Goal: Task Accomplishment & Management: Manage account settings

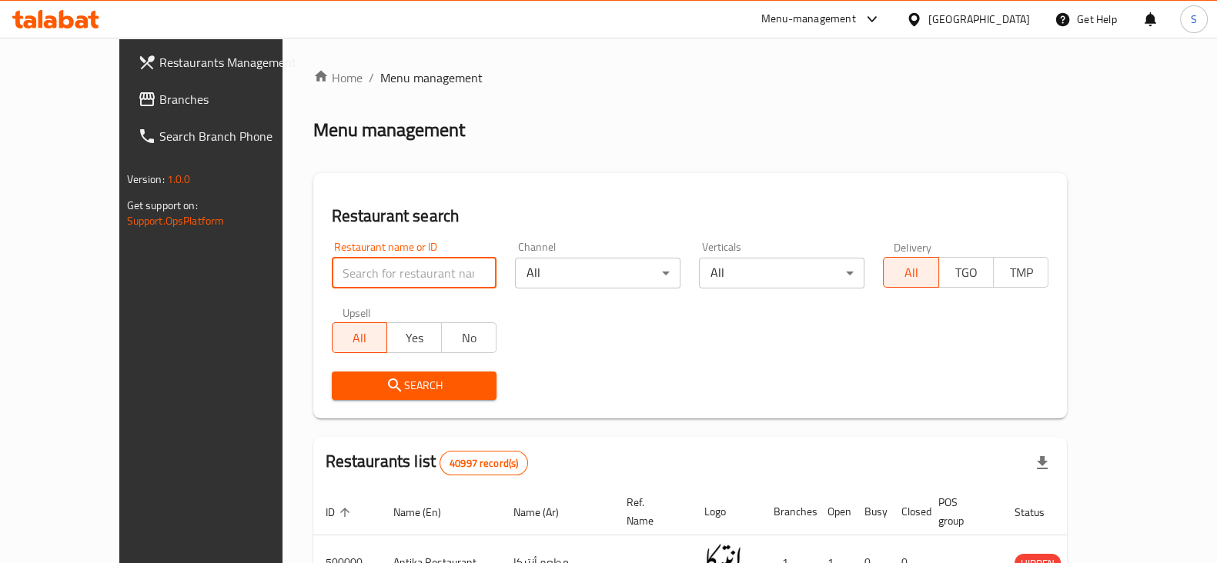
click at [332, 275] on input "search" at bounding box center [414, 273] width 165 height 31
type input "brioche"
click at [342, 375] on button "Search" at bounding box center [414, 386] width 165 height 28
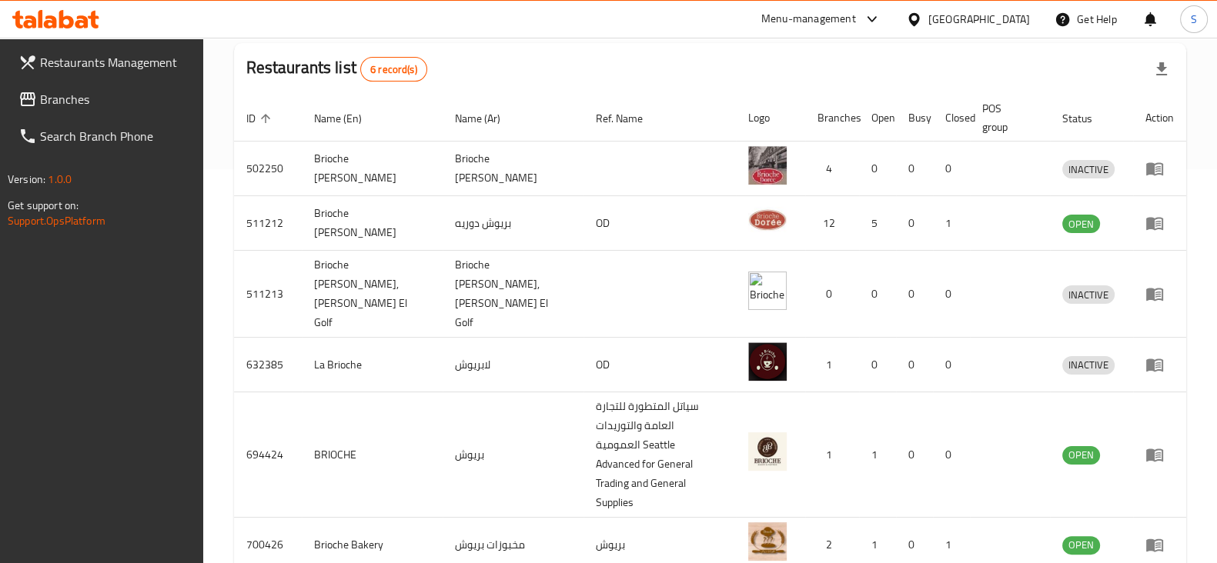
scroll to position [397, 0]
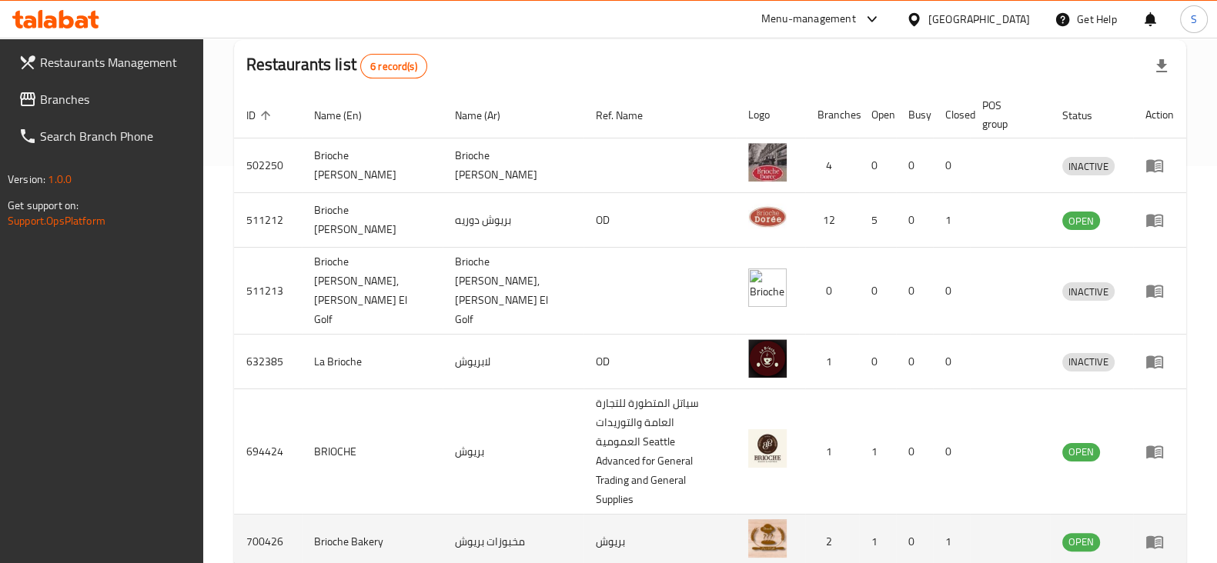
click at [1162, 536] on icon "enhanced table" at bounding box center [1154, 542] width 17 height 13
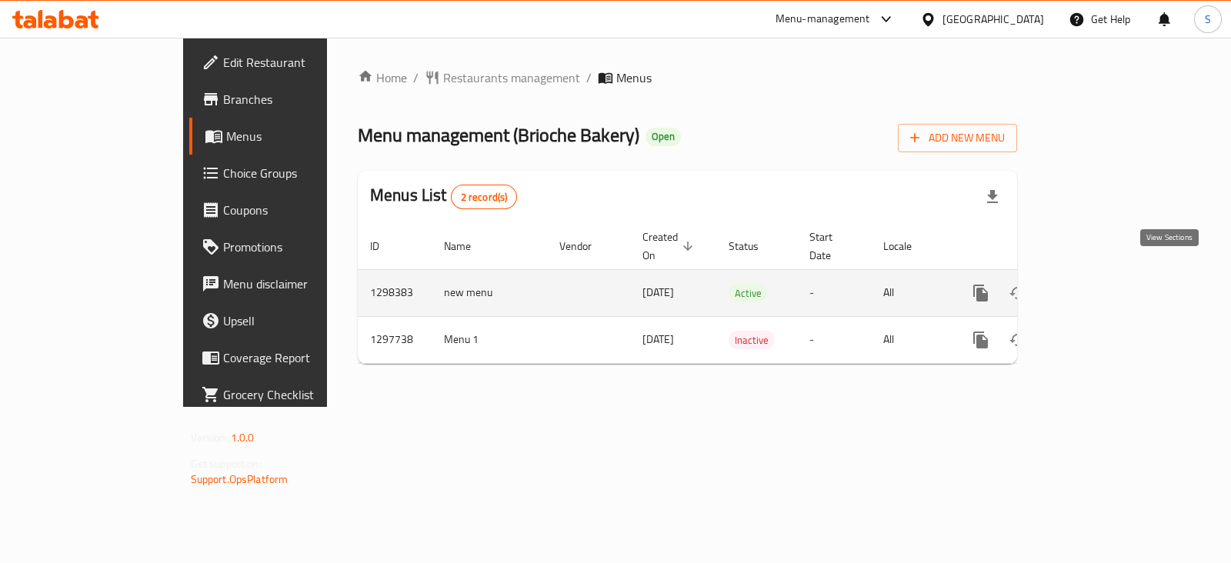
click at [1101, 284] on icon "enhanced table" at bounding box center [1092, 293] width 18 height 18
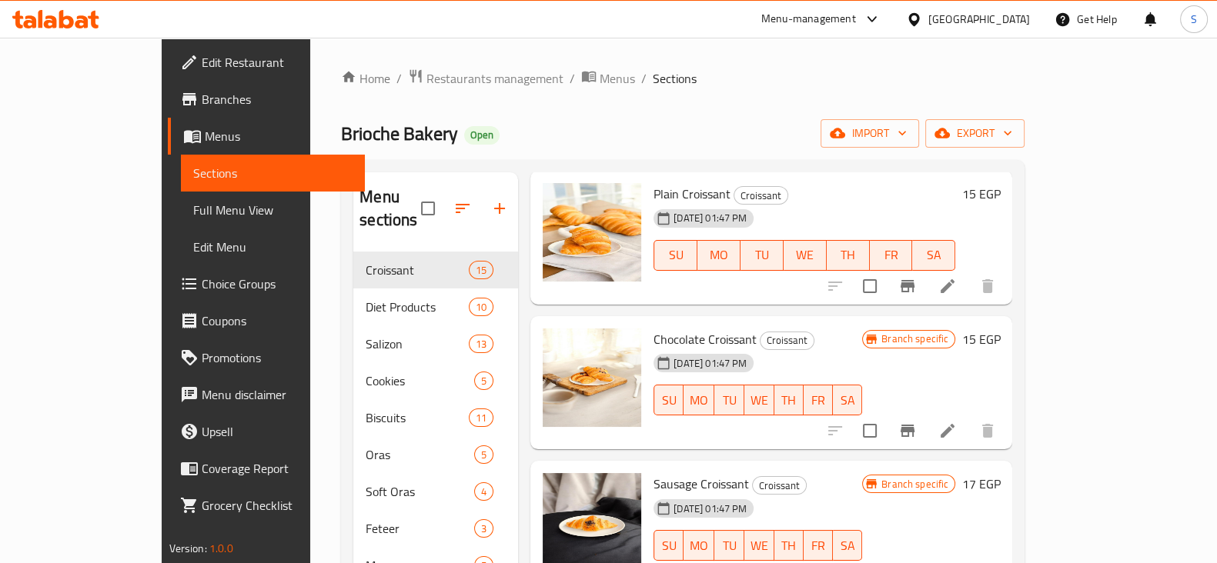
scroll to position [365, 0]
click at [926, 412] on button "Branch-specific-item" at bounding box center [907, 430] width 37 height 37
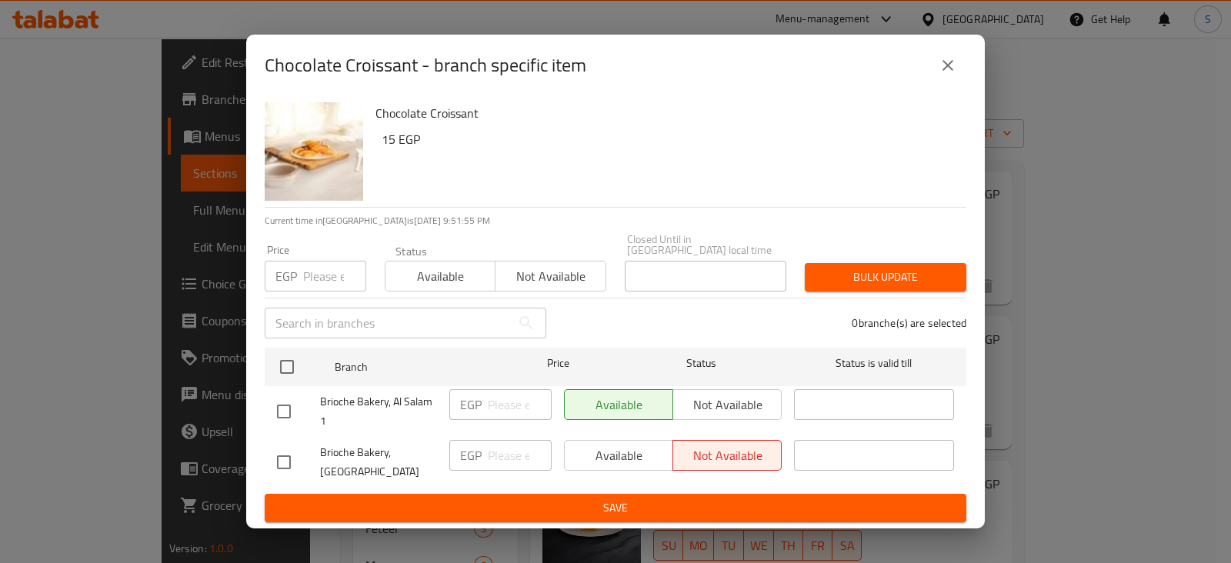
click at [331, 172] on img "button" at bounding box center [314, 151] width 99 height 99
click at [327, 167] on img "button" at bounding box center [314, 151] width 99 height 99
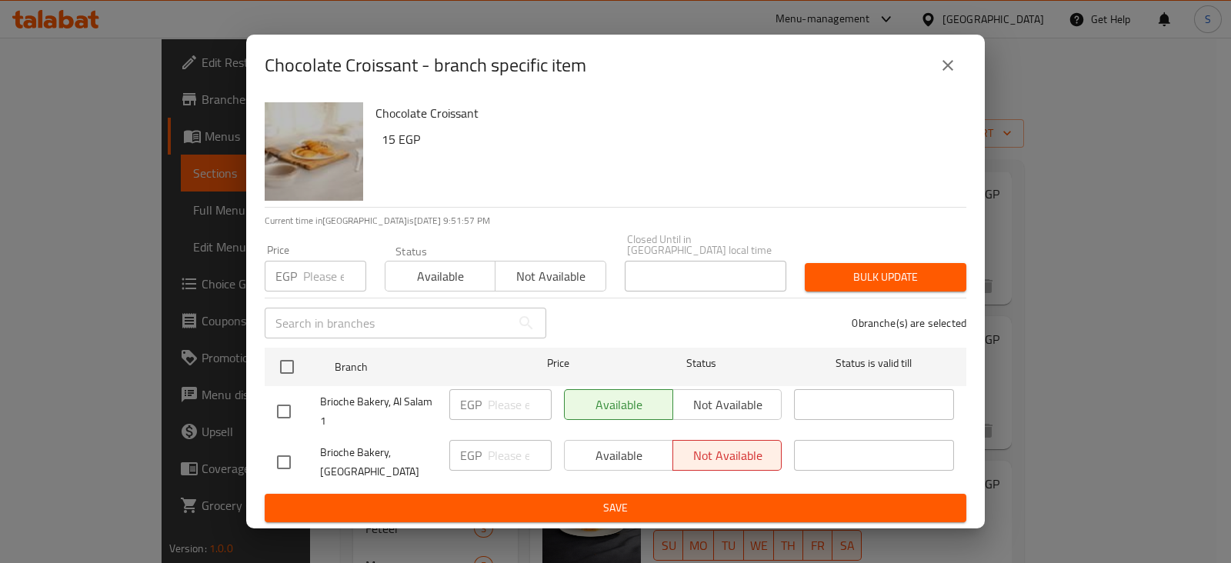
click at [327, 167] on img "button" at bounding box center [314, 151] width 99 height 99
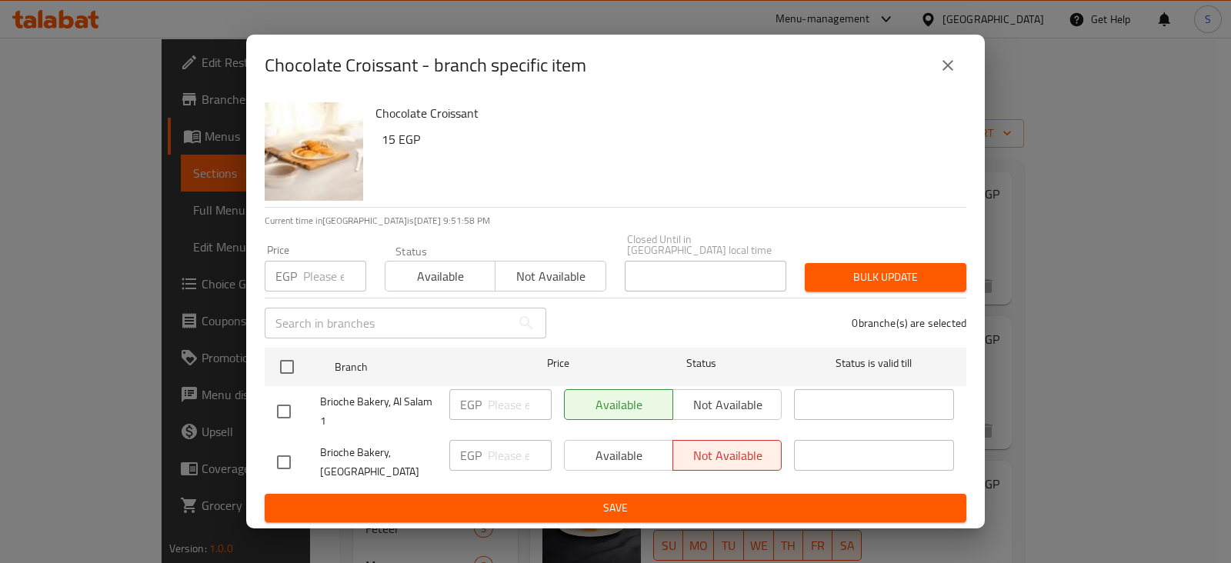
click at [950, 64] on icon "close" at bounding box center [948, 65] width 18 height 18
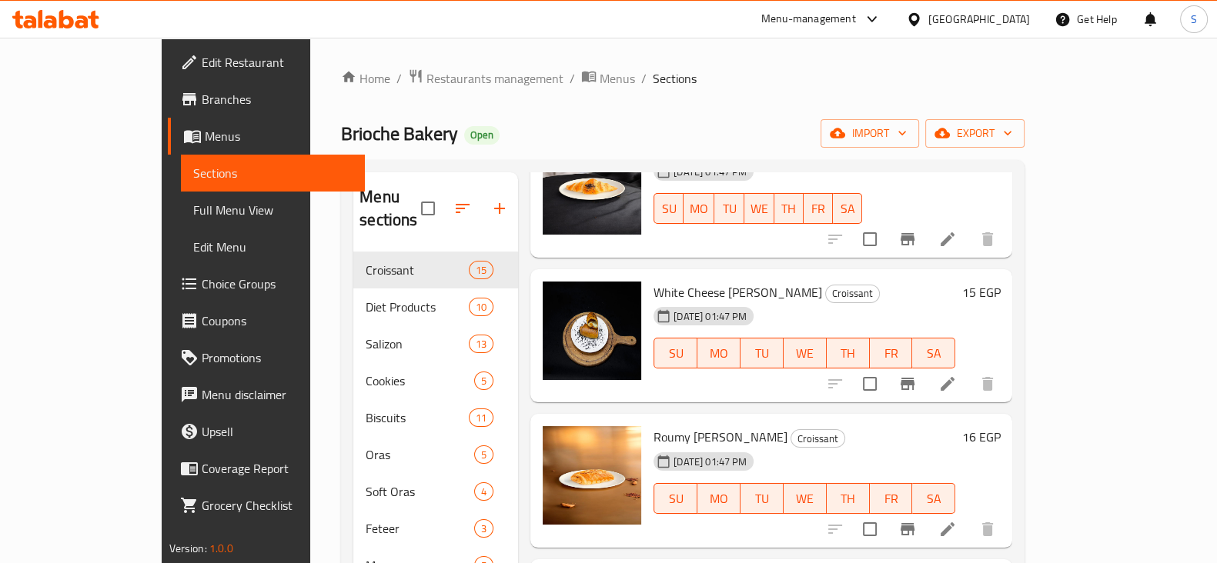
scroll to position [717, 0]
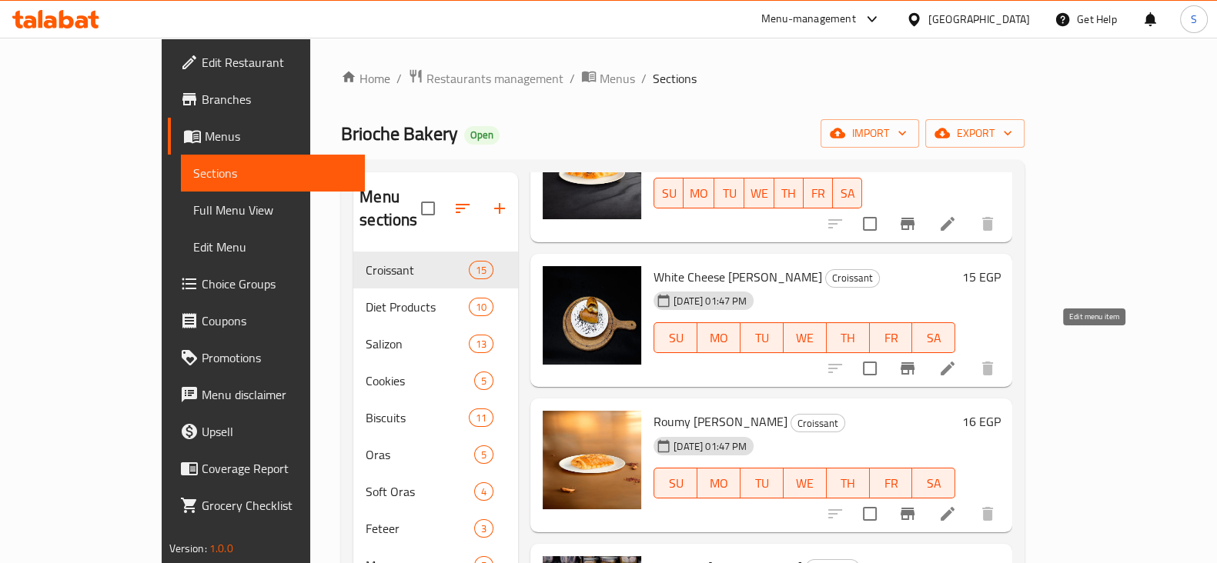
click at [954, 362] on icon at bounding box center [947, 369] width 14 height 14
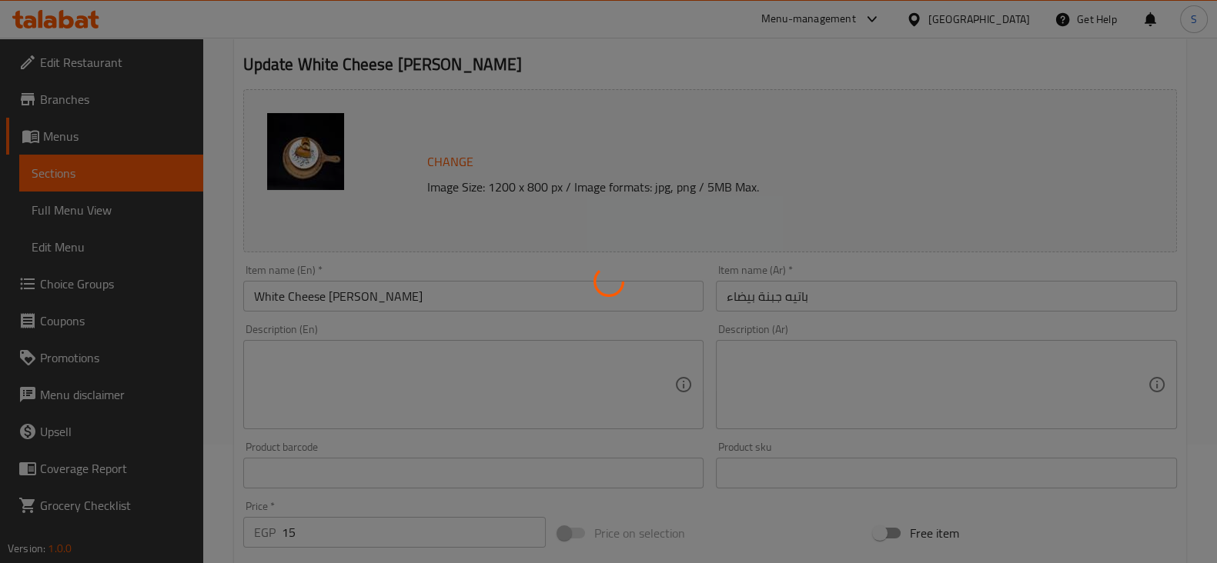
scroll to position [119, 0]
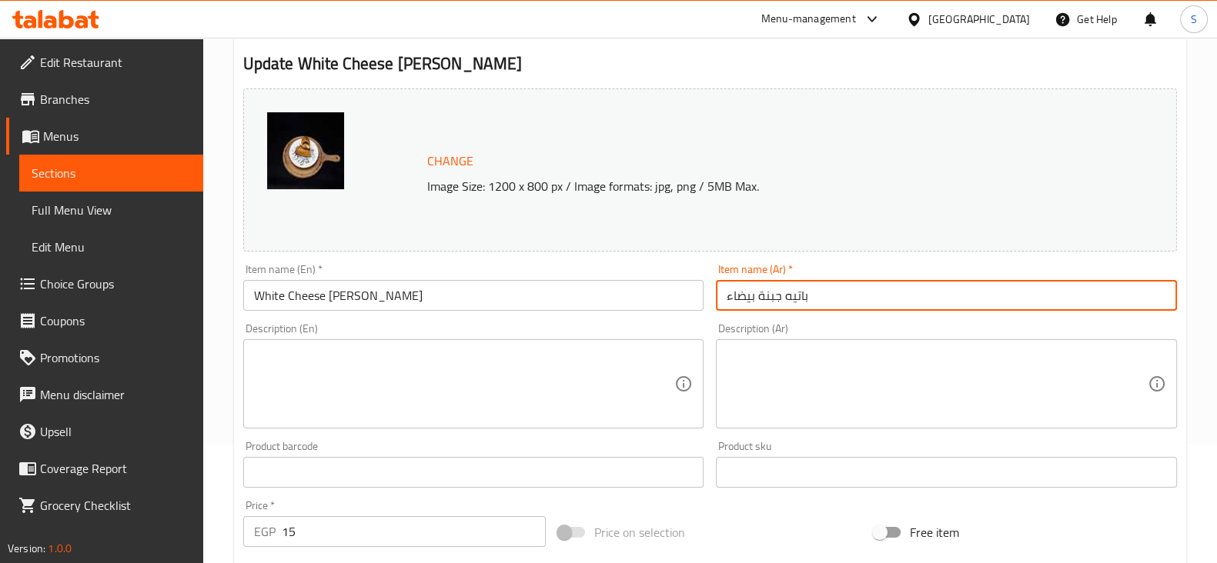
drag, startPoint x: 824, startPoint y: 300, endPoint x: 666, endPoint y: 294, distance: 158.7
click at [666, 294] on div "Change Image Size: 1200 x 800 px / Image formats: jpg, png / 5MB Max. Item name…" at bounding box center [710, 425] width 946 height 686
type input "v"
type input "ريكس"
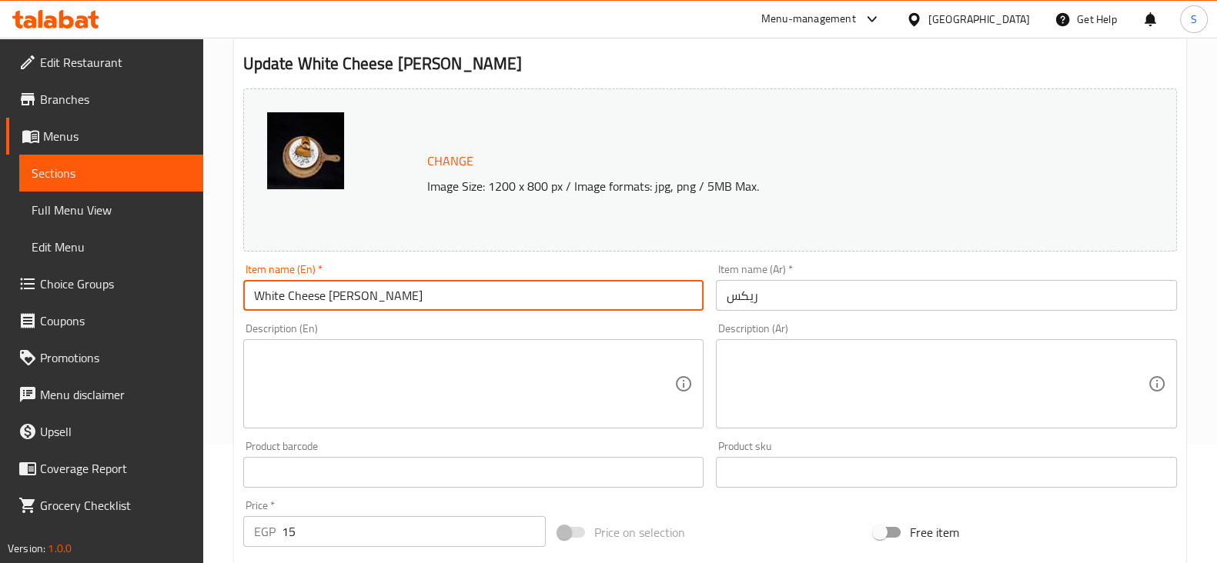
drag, startPoint x: 404, startPoint y: 294, endPoint x: 162, endPoint y: 307, distance: 242.8
click at [162, 307] on div "Edit Restaurant Branches Menus Sections Full Menu View Edit Menu Choice Groups …" at bounding box center [608, 454] width 1217 height 1072
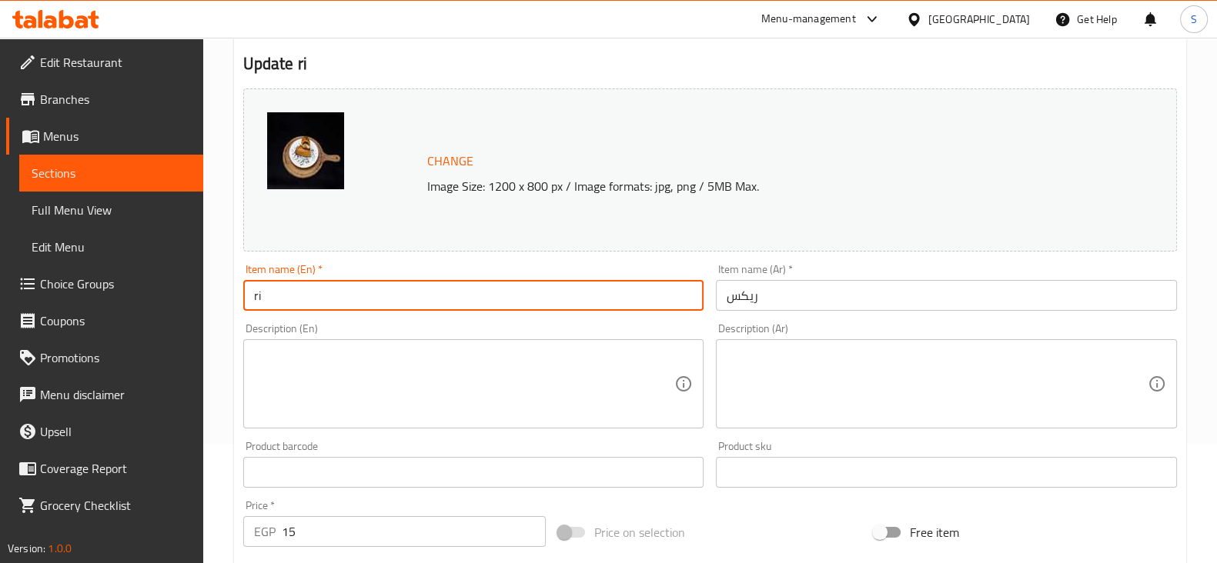
type input "r"
type input "[PERSON_NAME]"
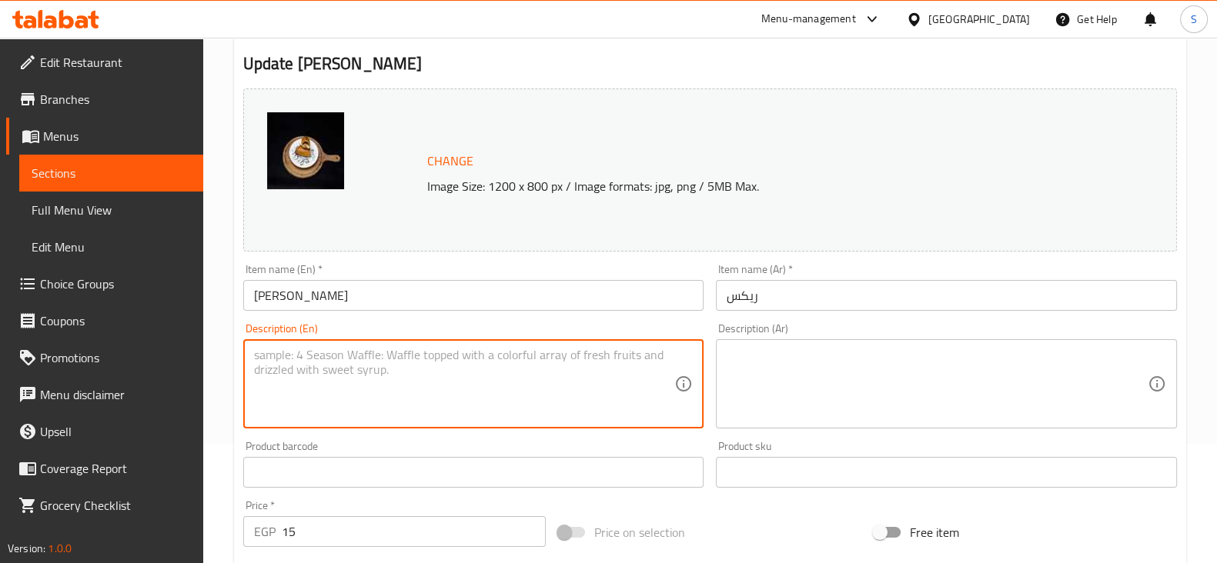
click at [269, 352] on textarea at bounding box center [464, 384] width 421 height 73
type textarea "Freshly Baked"
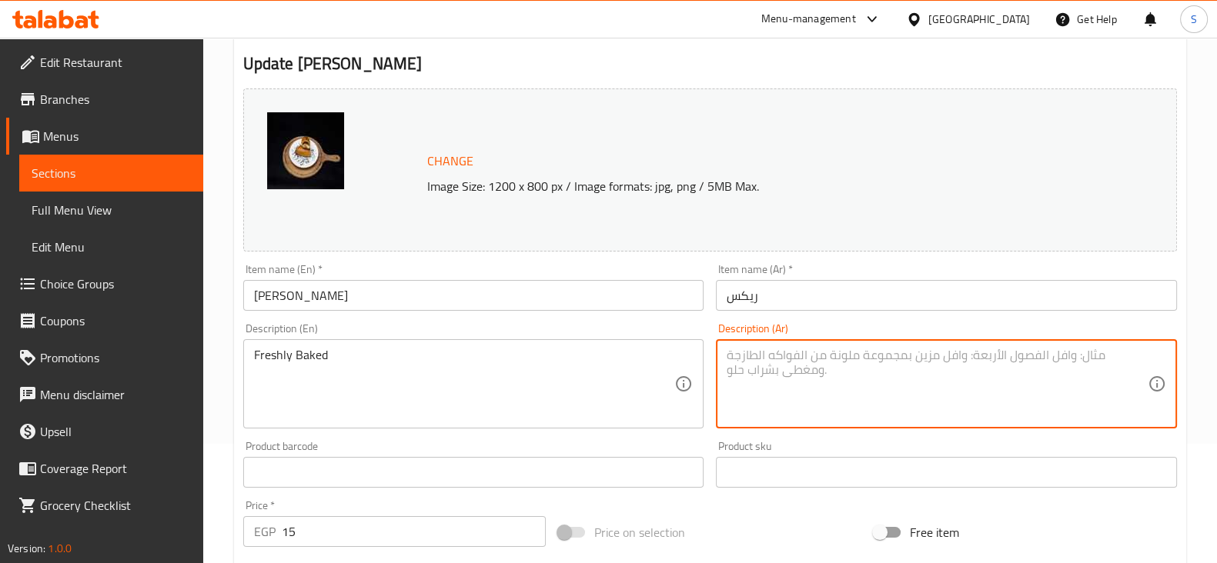
click at [881, 352] on textarea at bounding box center [936, 384] width 421 height 73
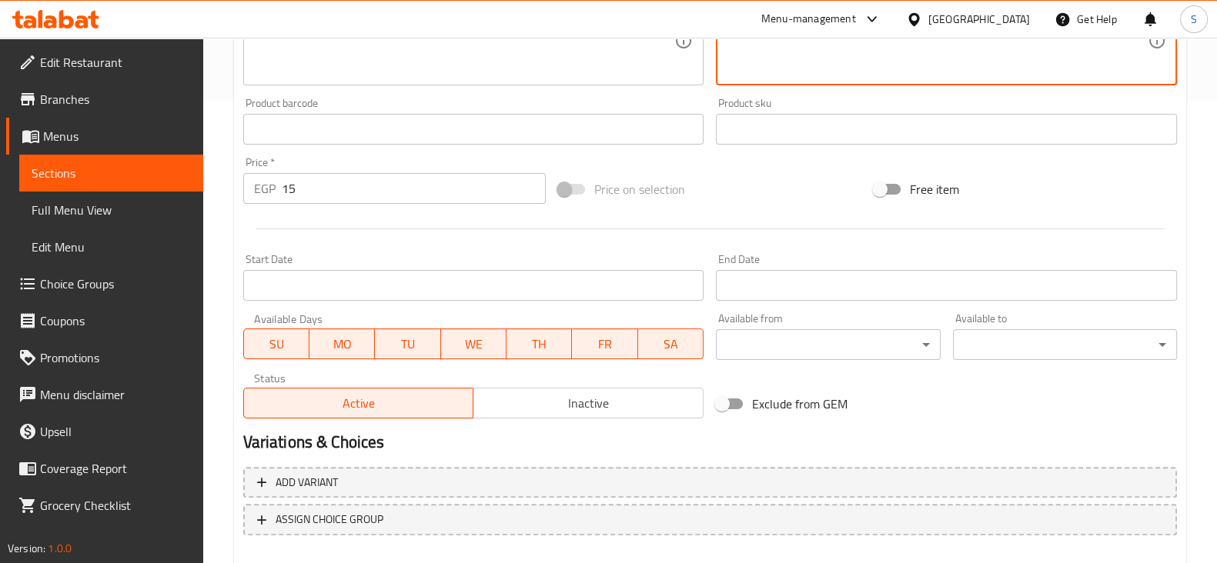
scroll to position [546, 0]
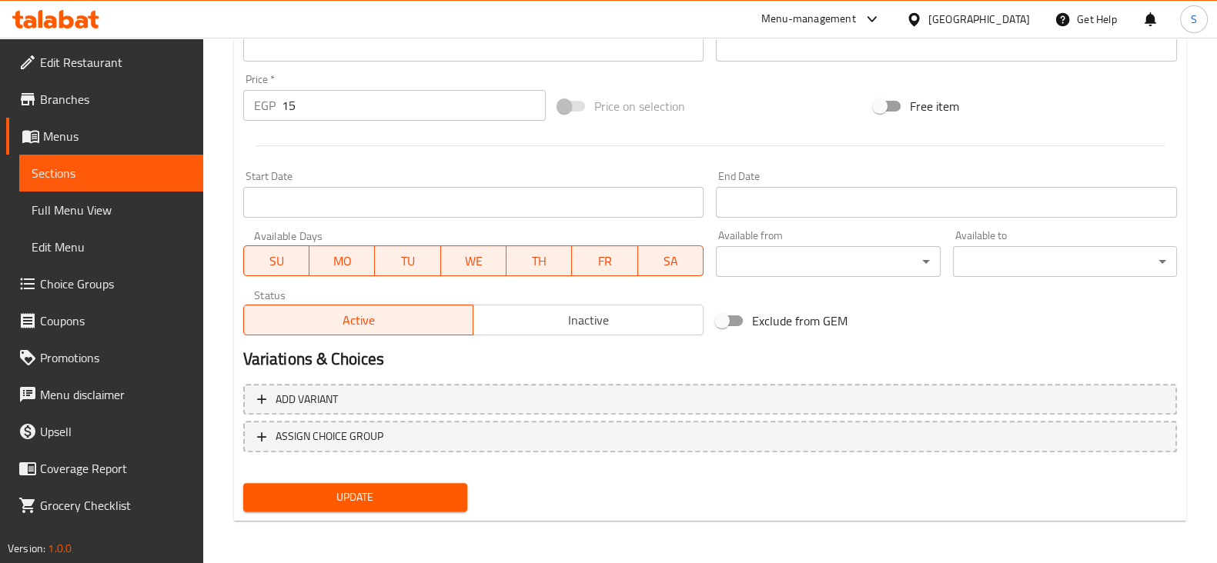
type textarea "مخبوزات طازج"
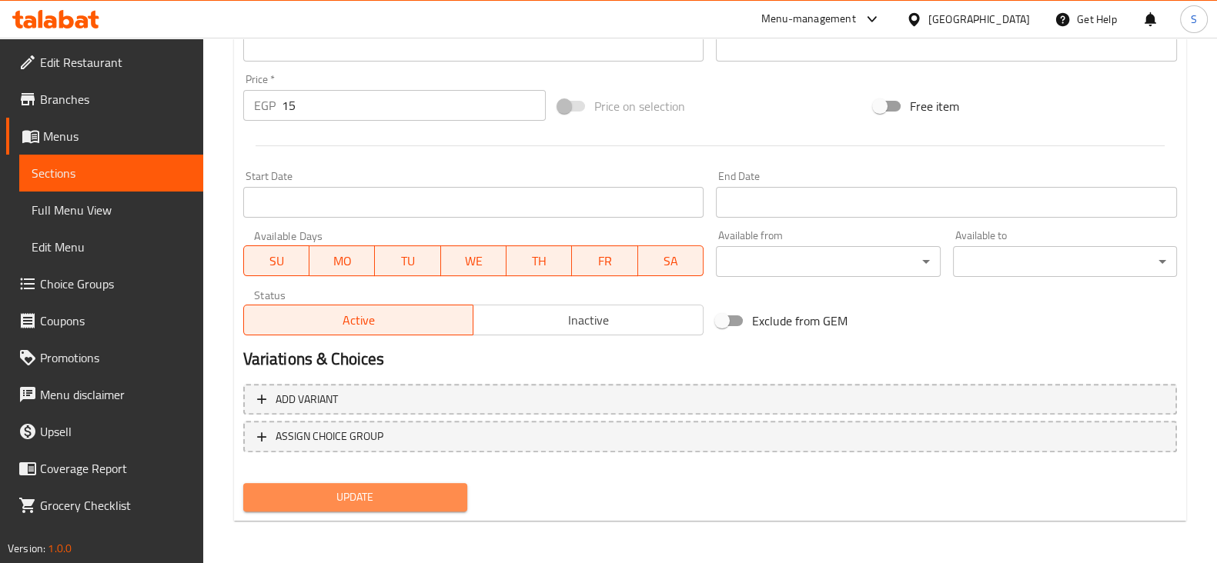
click at [379, 488] on span "Update" at bounding box center [355, 497] width 199 height 19
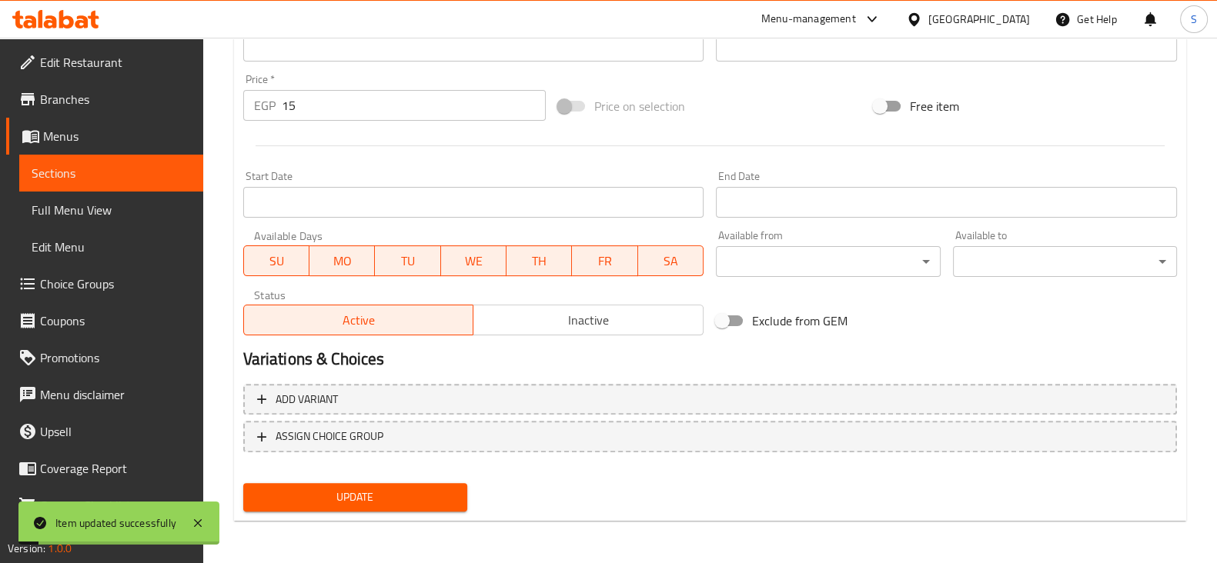
scroll to position [0, 0]
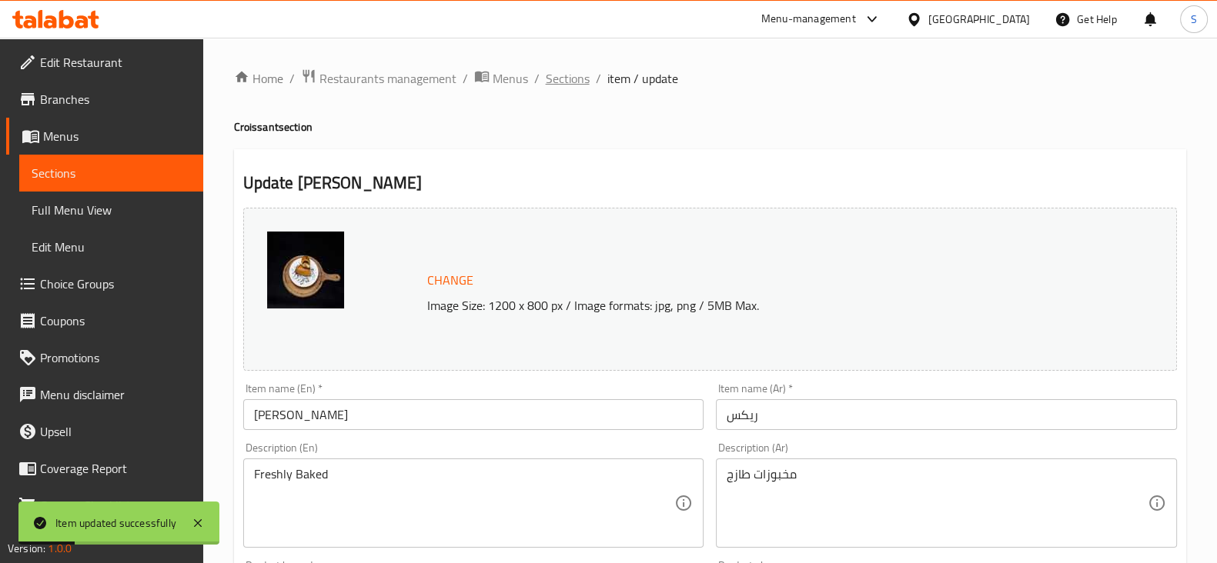
click at [567, 79] on span "Sections" at bounding box center [568, 78] width 44 height 18
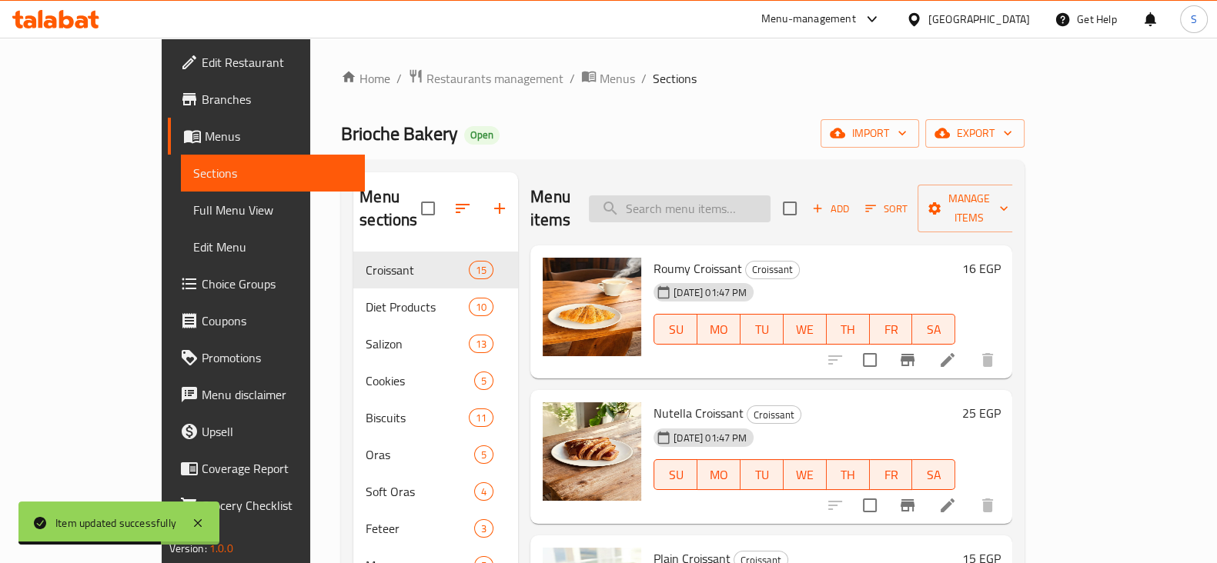
click at [691, 195] on input "search" at bounding box center [680, 208] width 182 height 27
type input "ح"
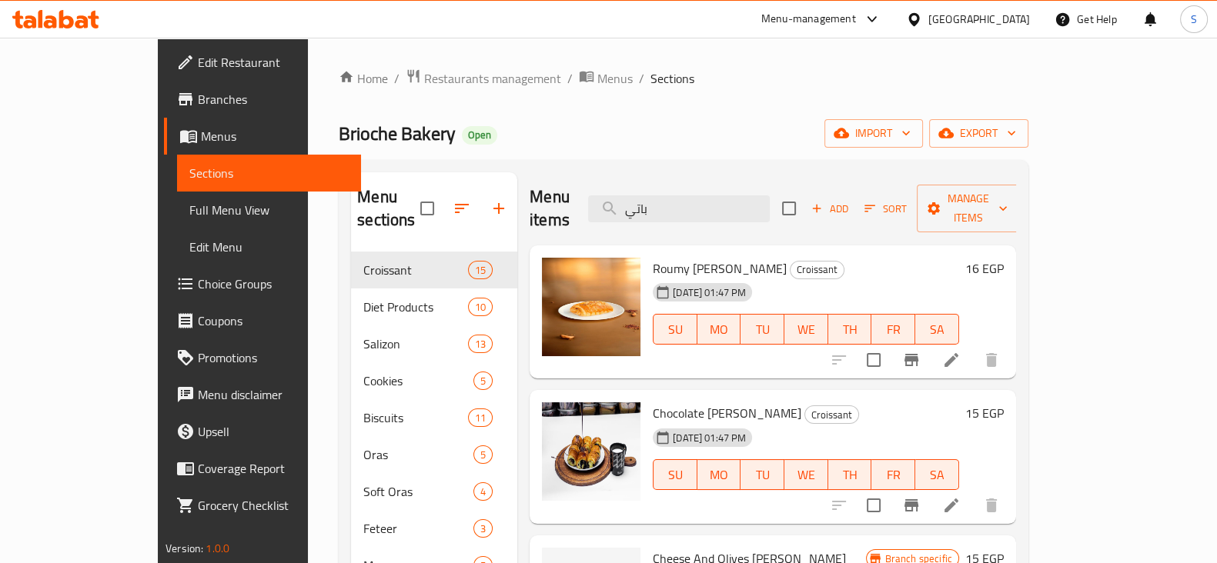
scroll to position [80, 0]
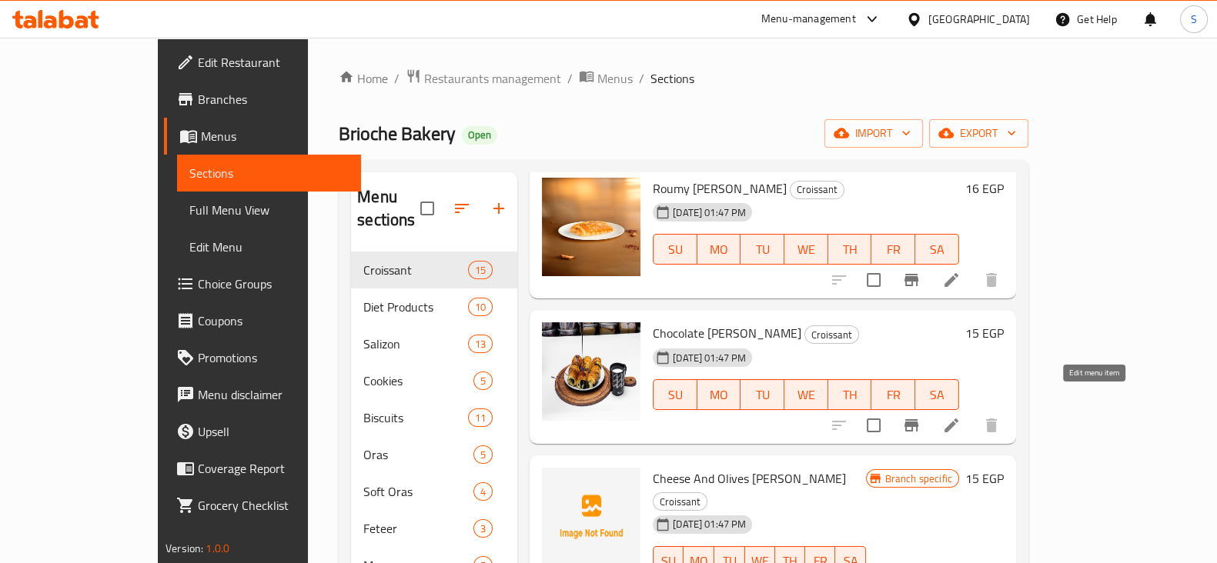
type input "باتي"
click at [958, 419] on icon at bounding box center [951, 426] width 14 height 14
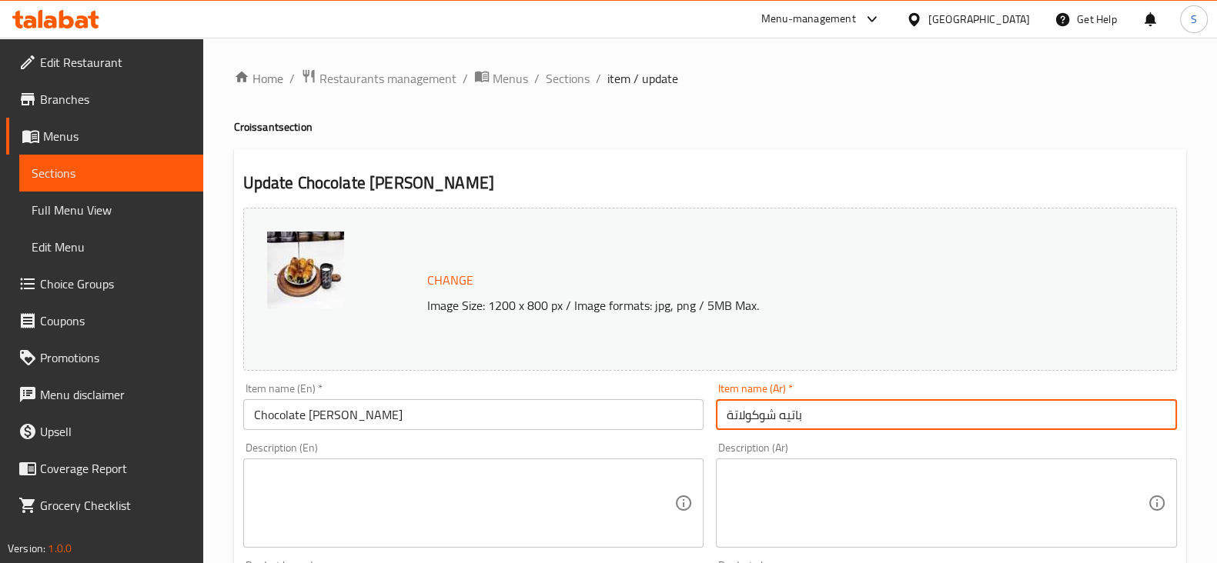
click at [820, 418] on input "باتيه شوكولاتة" at bounding box center [946, 414] width 461 height 31
click at [1170, 415] on input "باتيه شوكولاتة" at bounding box center [946, 414] width 461 height 31
type input "مينى [PERSON_NAME]"
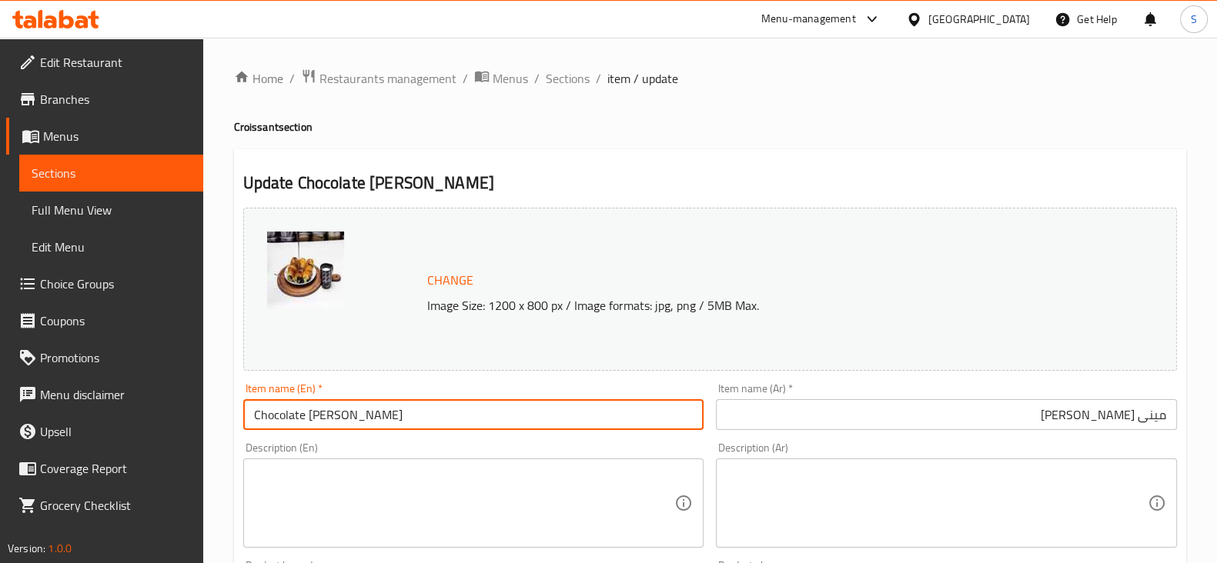
click at [254, 419] on input "Chocolate [PERSON_NAME]" at bounding box center [473, 414] width 461 height 31
type input "Mini Chocolate [PERSON_NAME]"
click at [306, 494] on textarea at bounding box center [464, 503] width 421 height 73
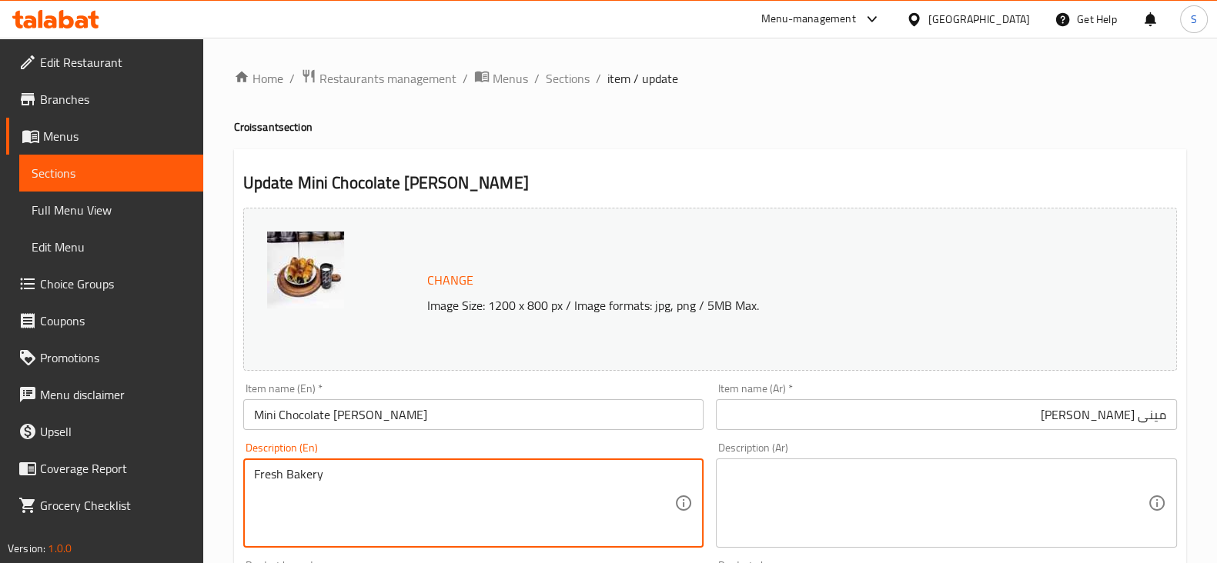
type textarea "Fresh Bakery"
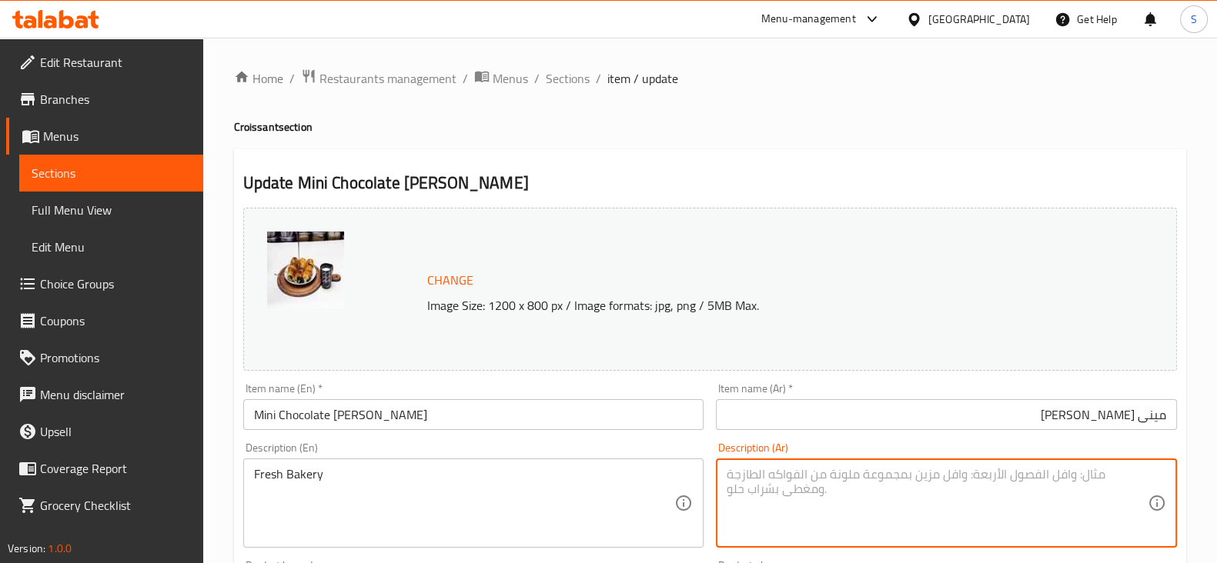
click at [876, 502] on textarea at bounding box center [936, 503] width 421 height 73
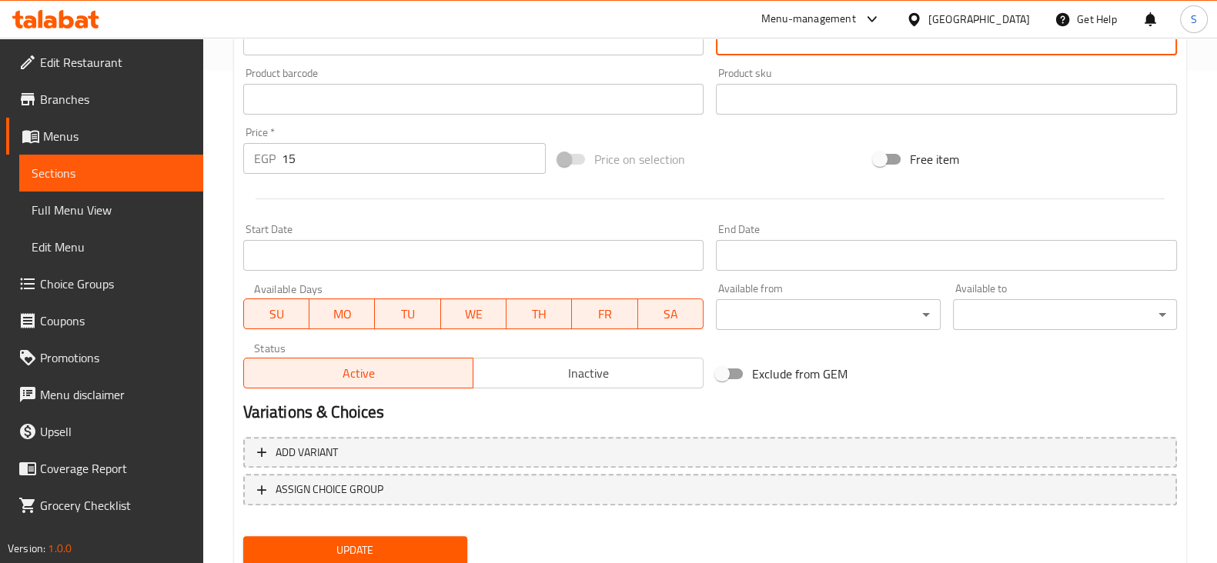
scroll to position [546, 0]
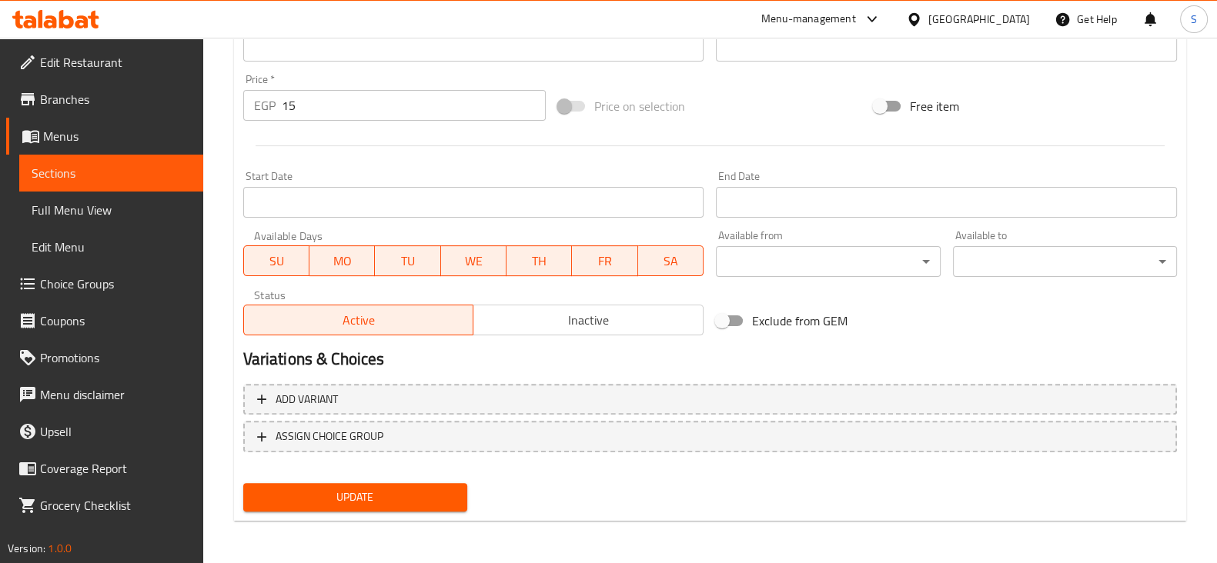
type textarea "مخبوزات طازج"
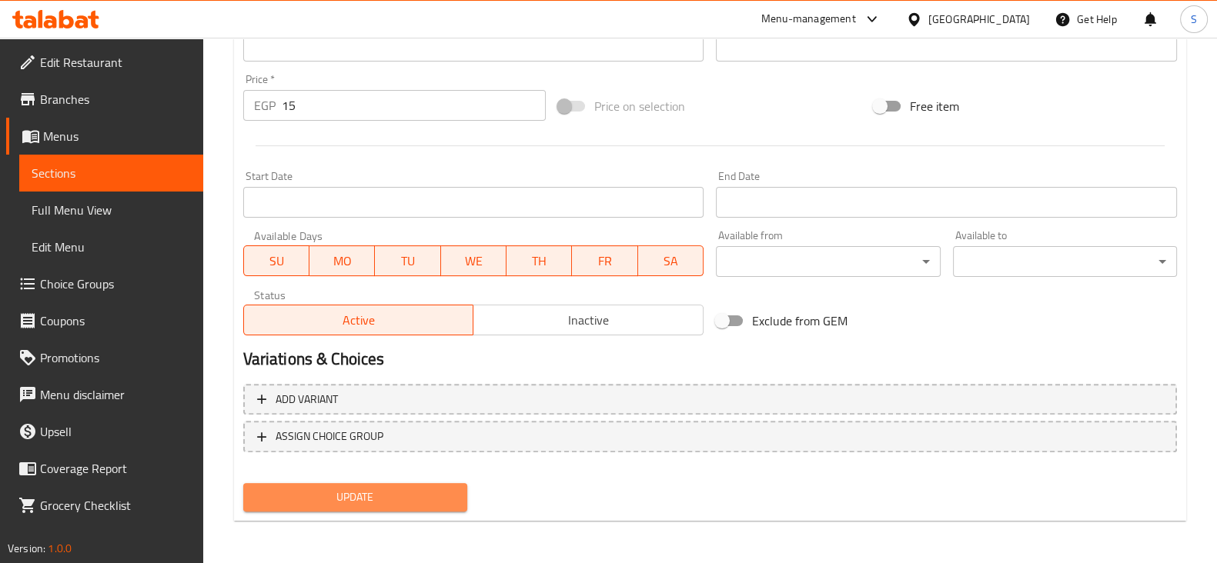
click at [427, 494] on span "Update" at bounding box center [355, 497] width 199 height 19
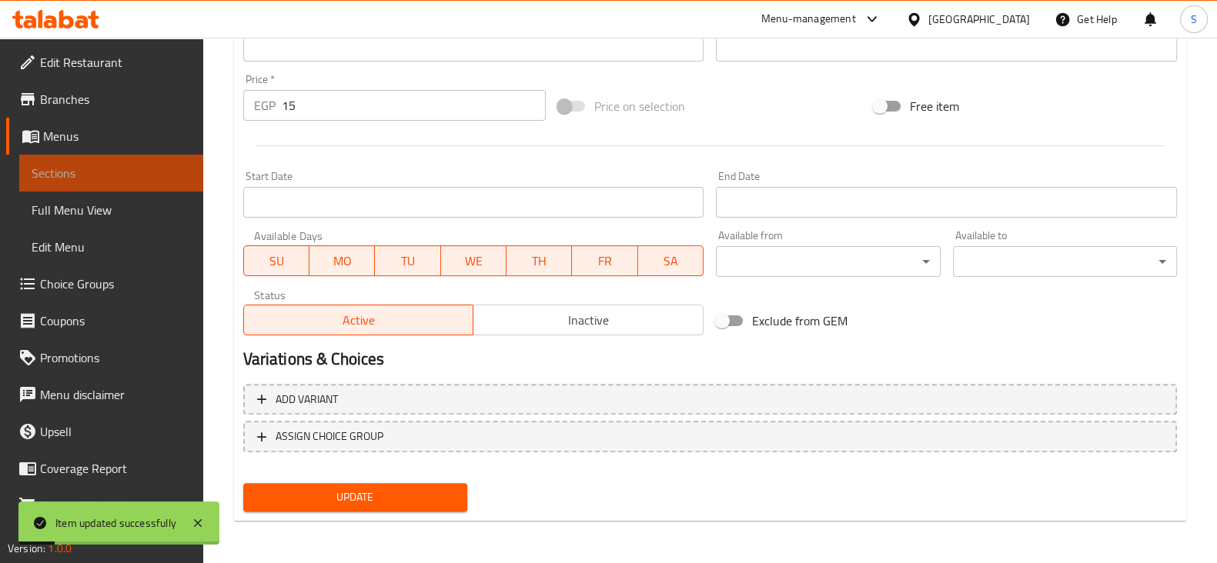
click at [125, 173] on span "Sections" at bounding box center [111, 173] width 159 height 18
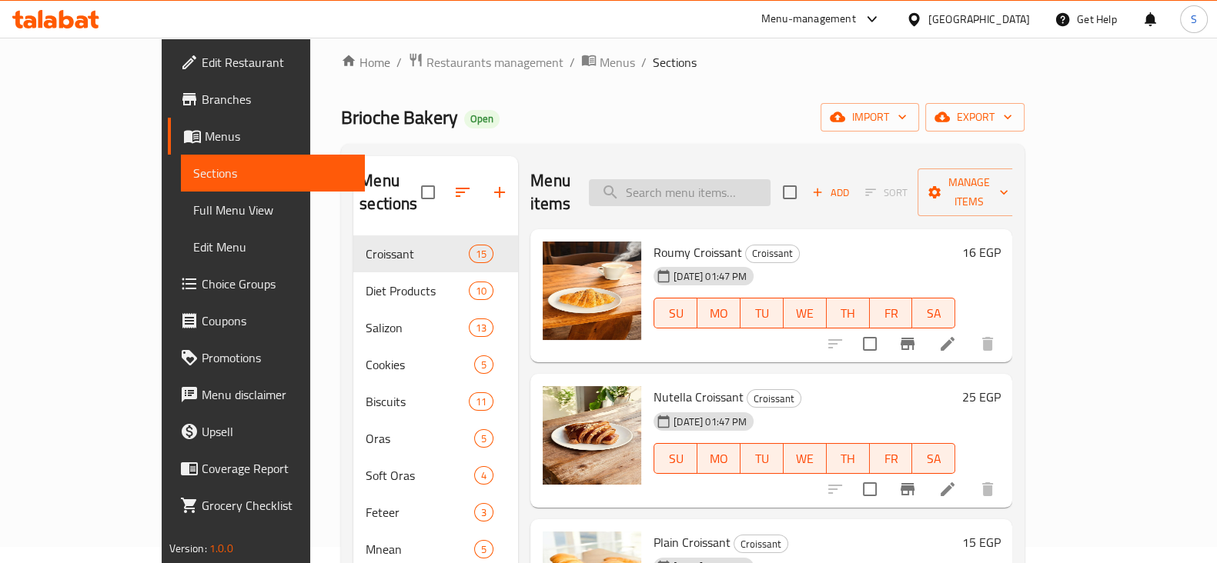
click at [733, 186] on input "search" at bounding box center [680, 192] width 182 height 27
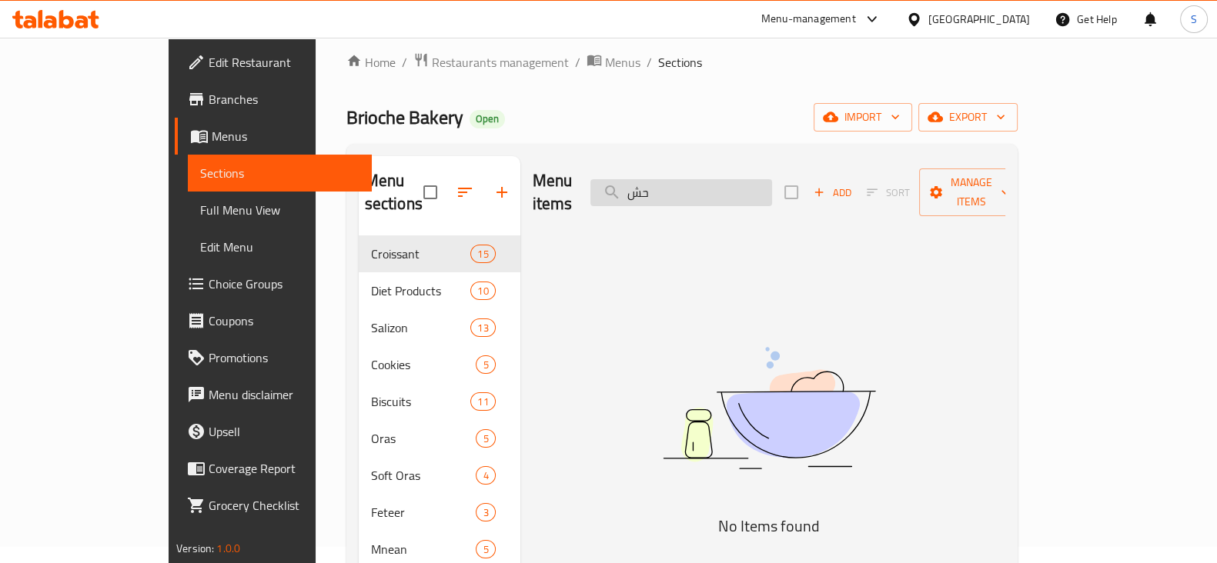
type input "ح"
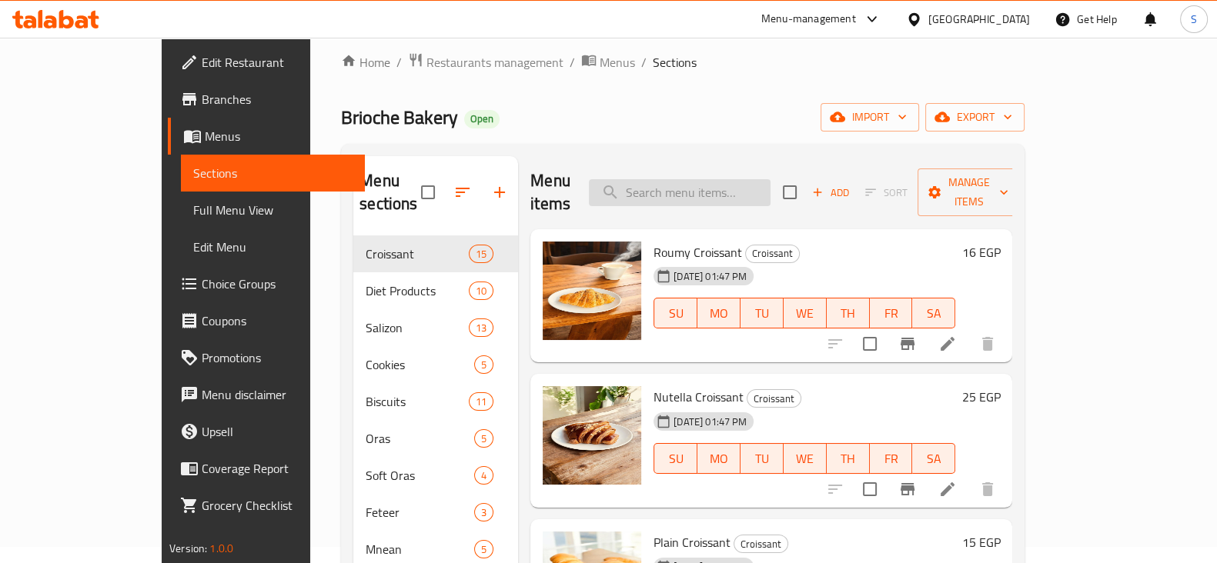
type input "o"
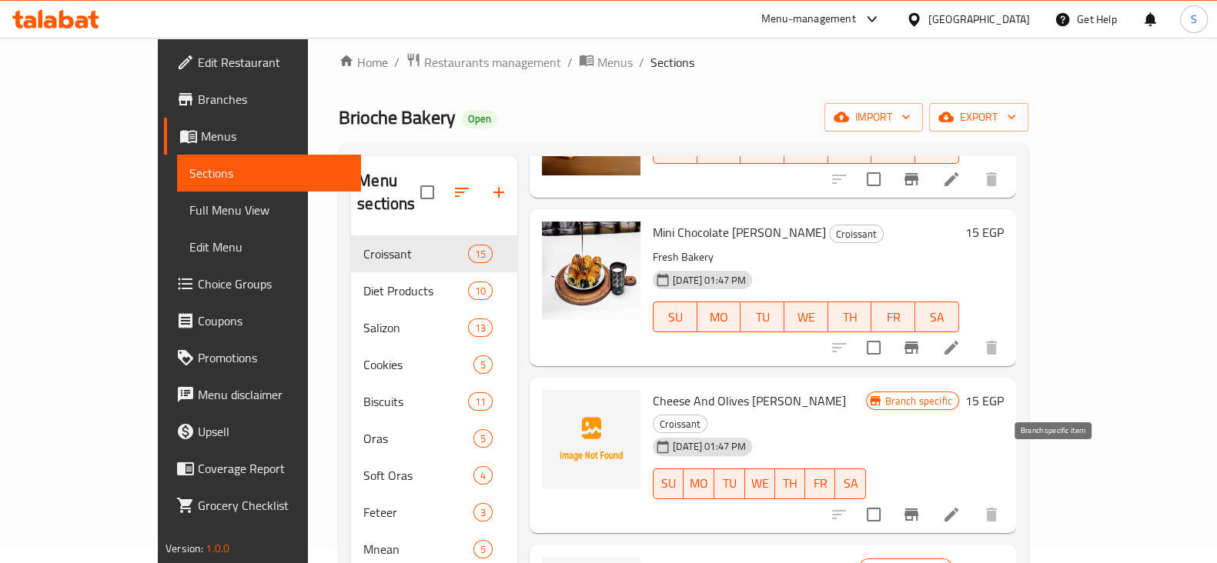
scroll to position [57, 0]
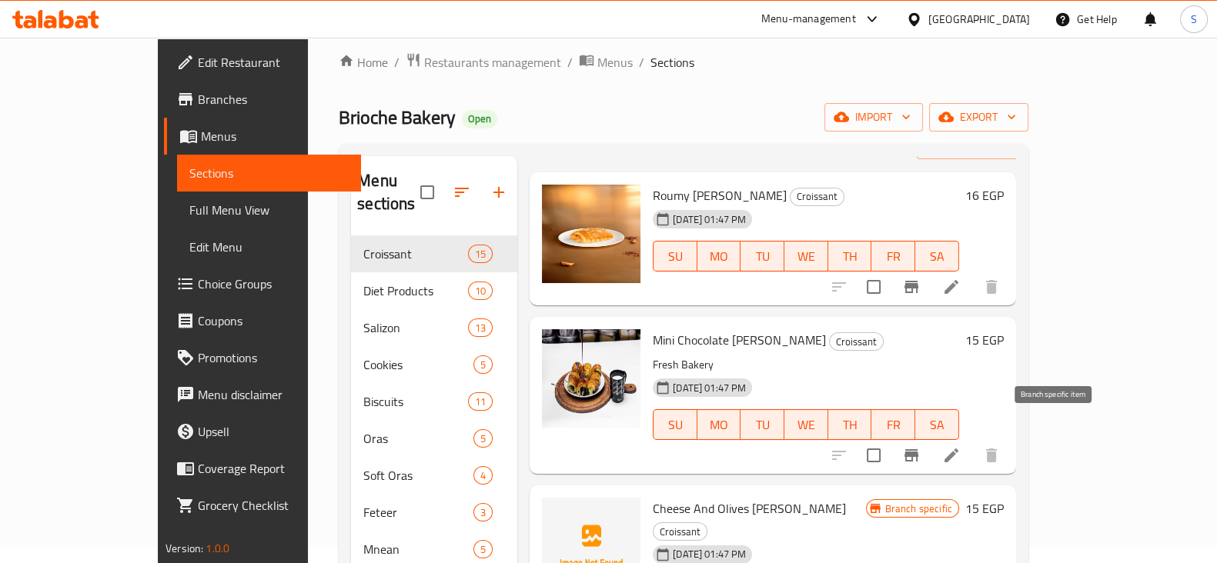
type input "[PERSON_NAME]"
click at [918, 449] on icon "Branch-specific-item" at bounding box center [911, 455] width 14 height 12
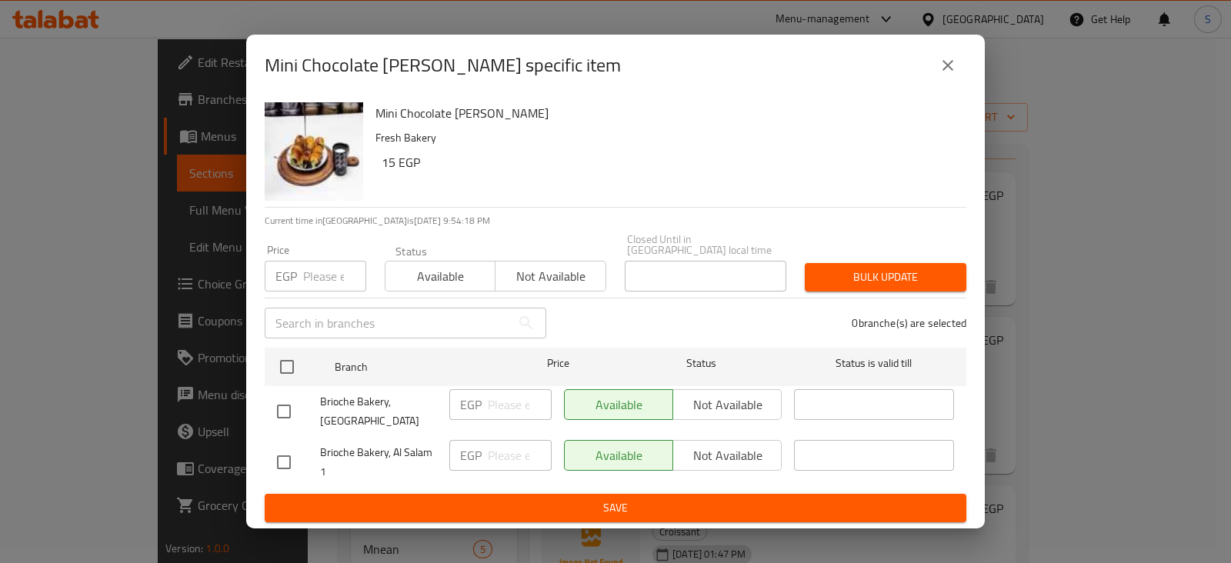
click at [300, 271] on div "EGP Price" at bounding box center [316, 276] width 102 height 31
type input "0"
click at [402, 266] on span "Available" at bounding box center [441, 277] width 98 height 22
click at [900, 272] on span "Bulk update" at bounding box center [885, 277] width 137 height 19
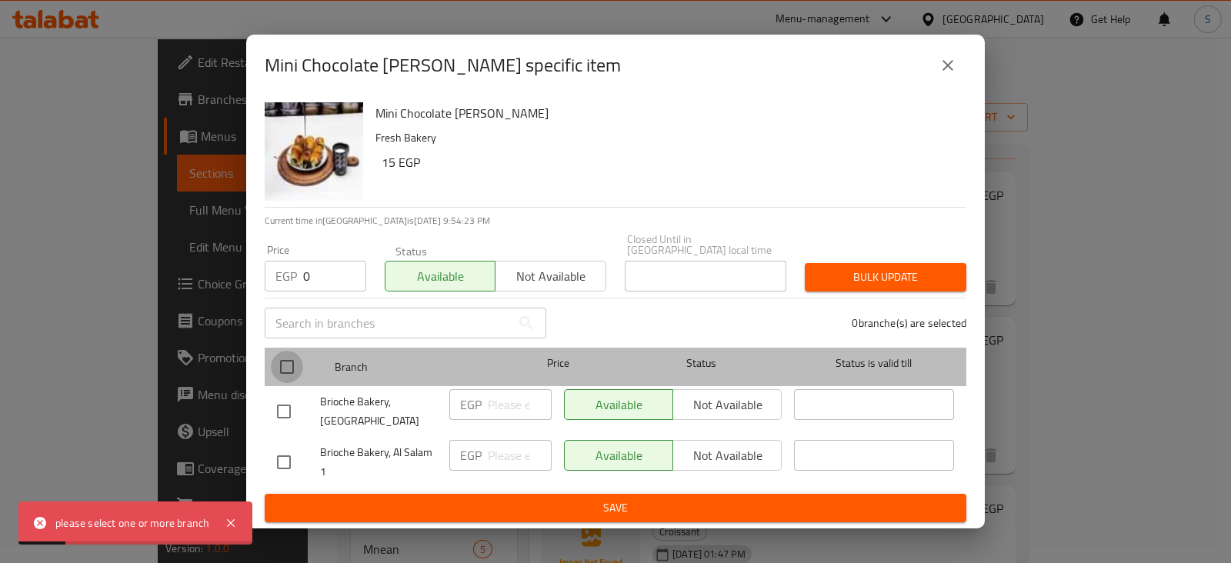
click at [290, 359] on input "checkbox" at bounding box center [287, 367] width 32 height 32
checkbox input "true"
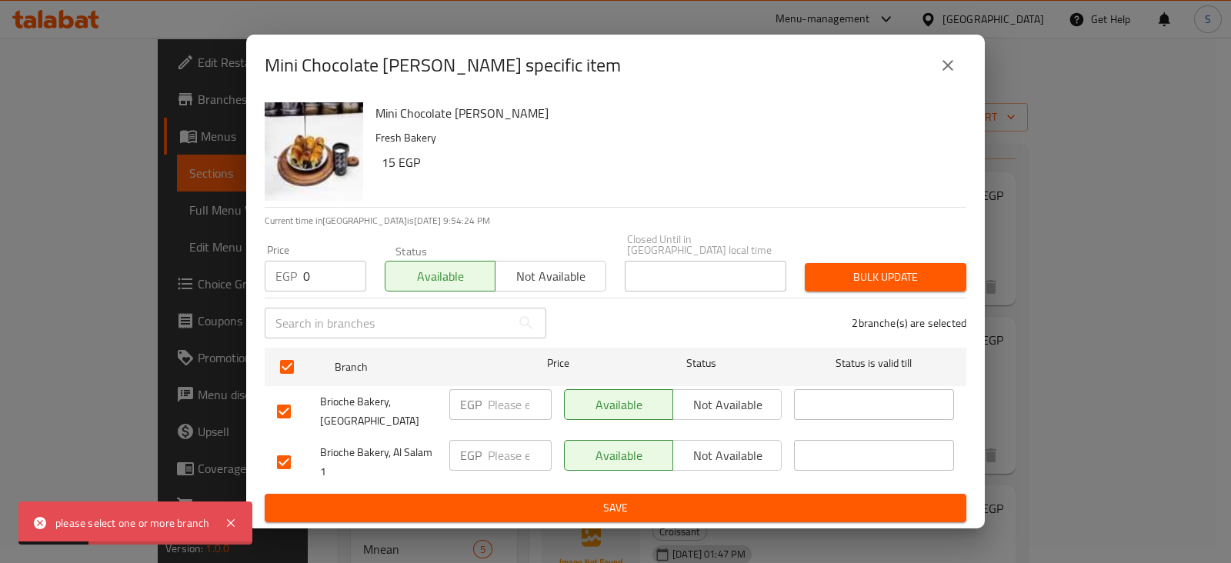
click at [866, 272] on span "Bulk update" at bounding box center [885, 277] width 137 height 19
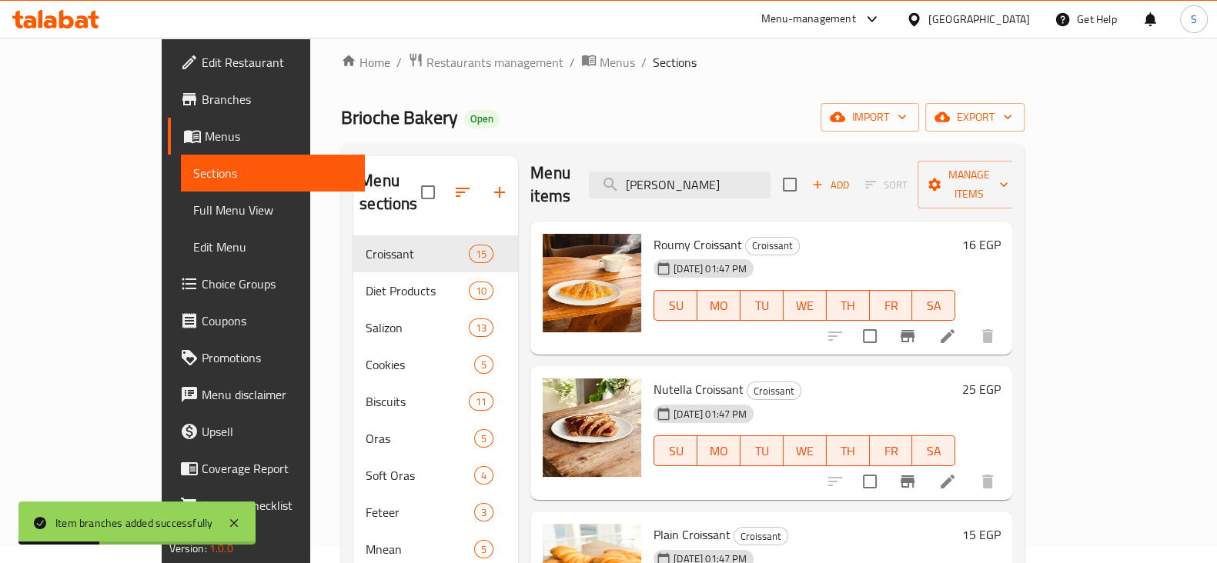
scroll to position [13, 0]
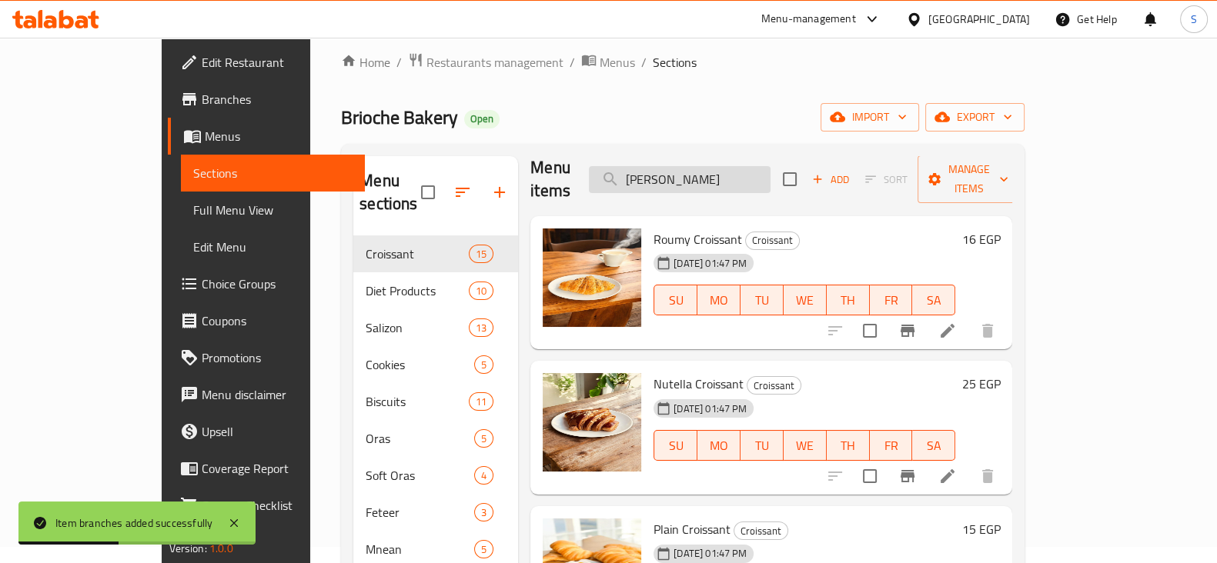
click at [746, 168] on input "[PERSON_NAME]" at bounding box center [680, 179] width 182 height 27
type input "[PERSON_NAME]"
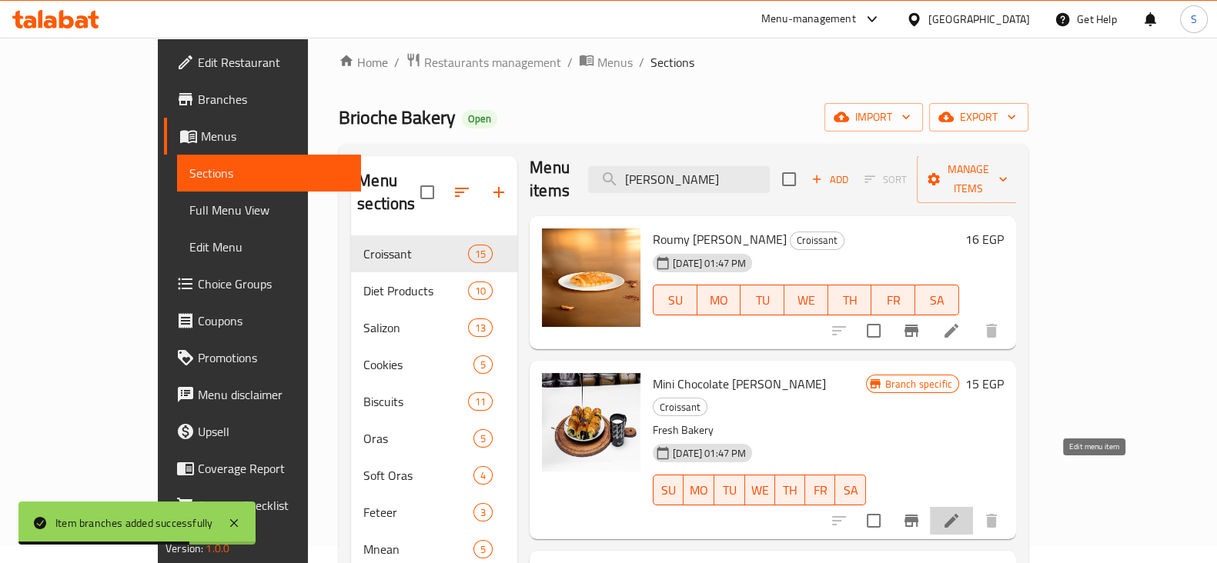
click at [960, 512] on icon at bounding box center [951, 521] width 18 height 18
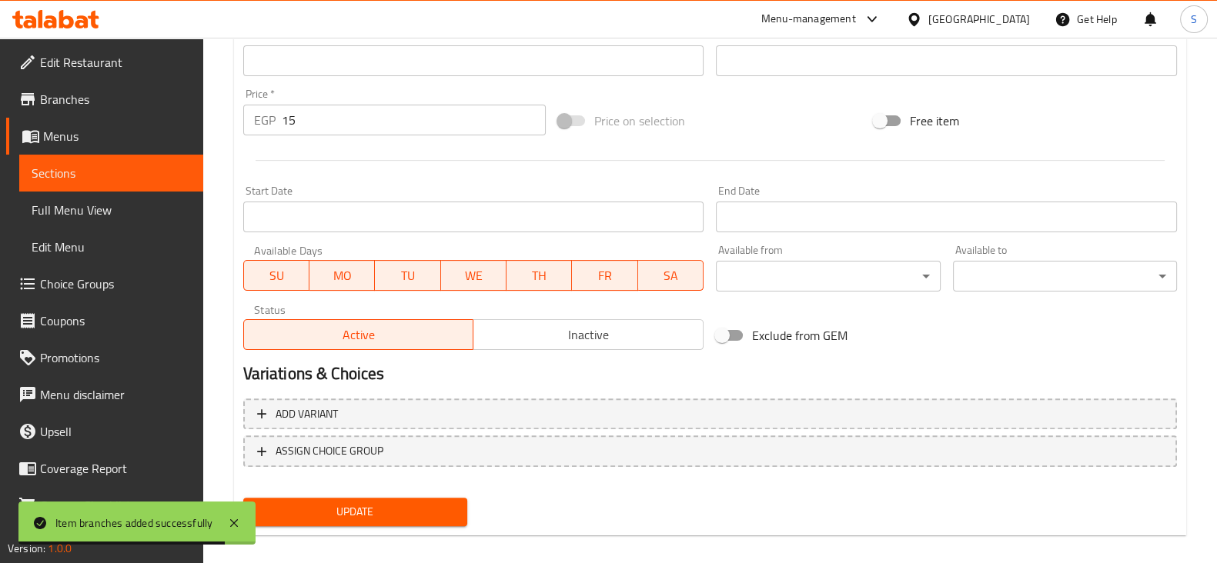
scroll to position [546, 0]
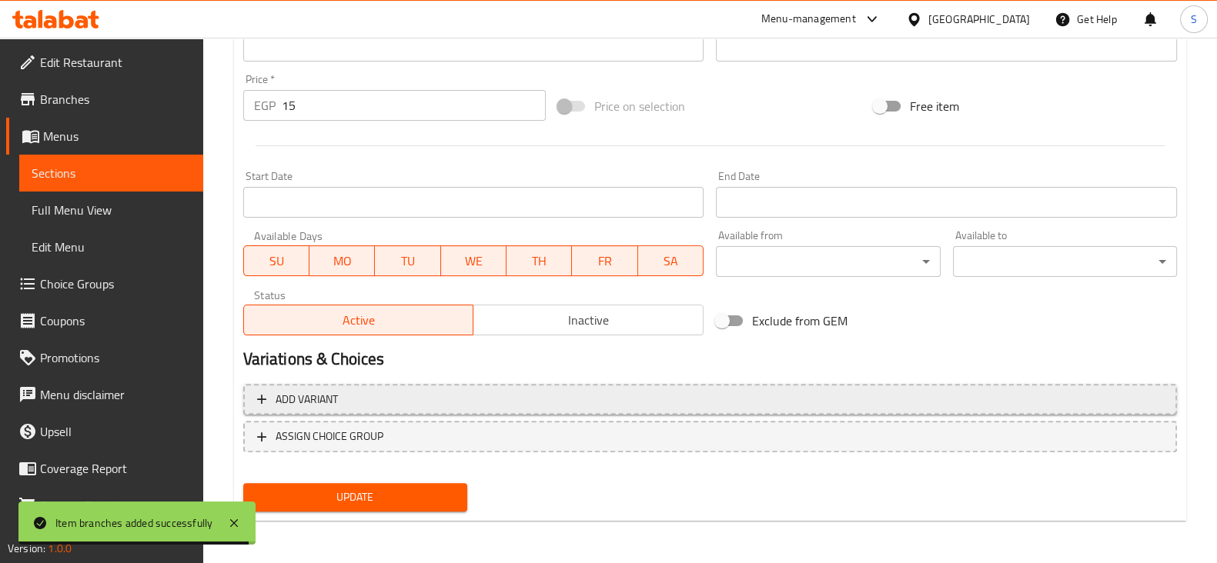
click at [508, 400] on span "Add variant" at bounding box center [710, 399] width 906 height 19
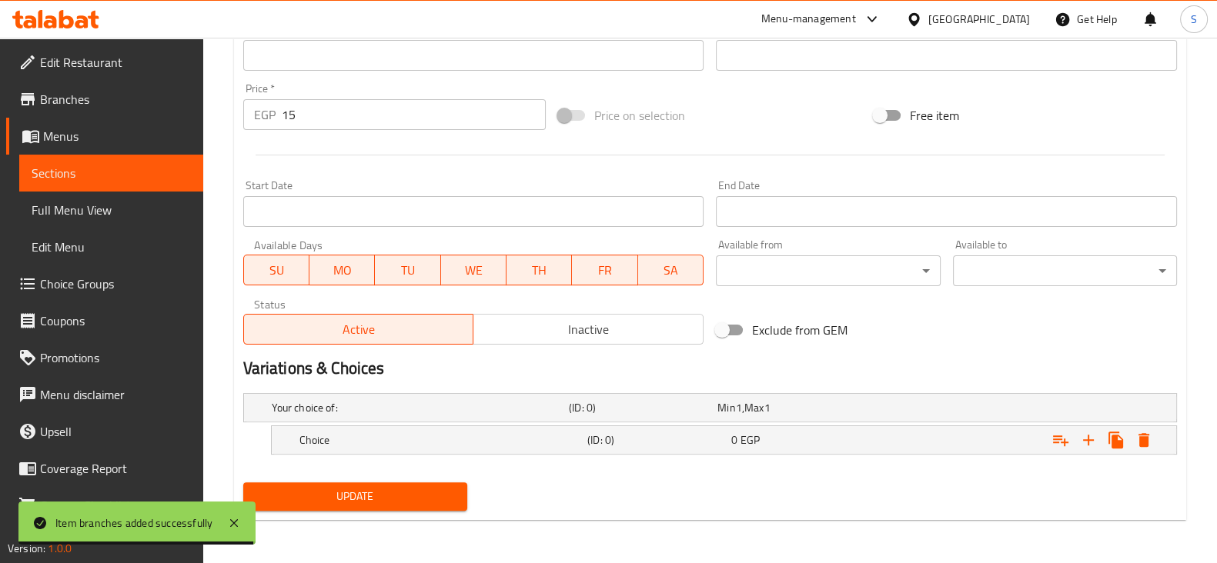
scroll to position [535, 0]
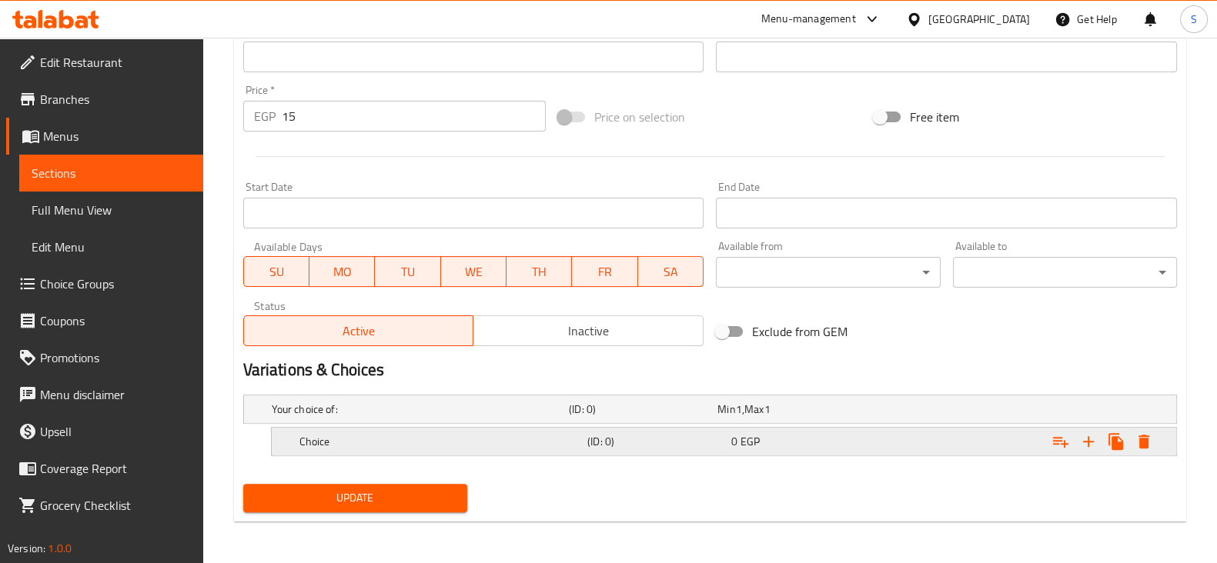
click at [443, 417] on h5 "Choice" at bounding box center [417, 409] width 291 height 15
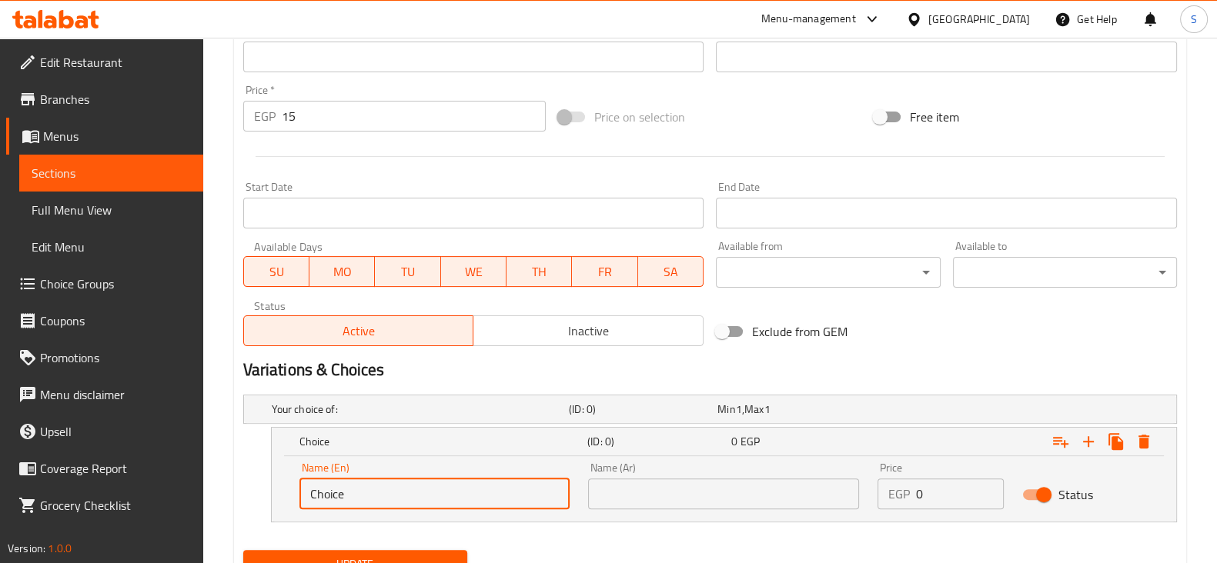
drag, startPoint x: 396, startPoint y: 505, endPoint x: 296, endPoint y: 490, distance: 101.1
click at [296, 490] on div "Name (En) Choice Name (En)" at bounding box center [434, 485] width 289 height 65
type input "1 Kilo"
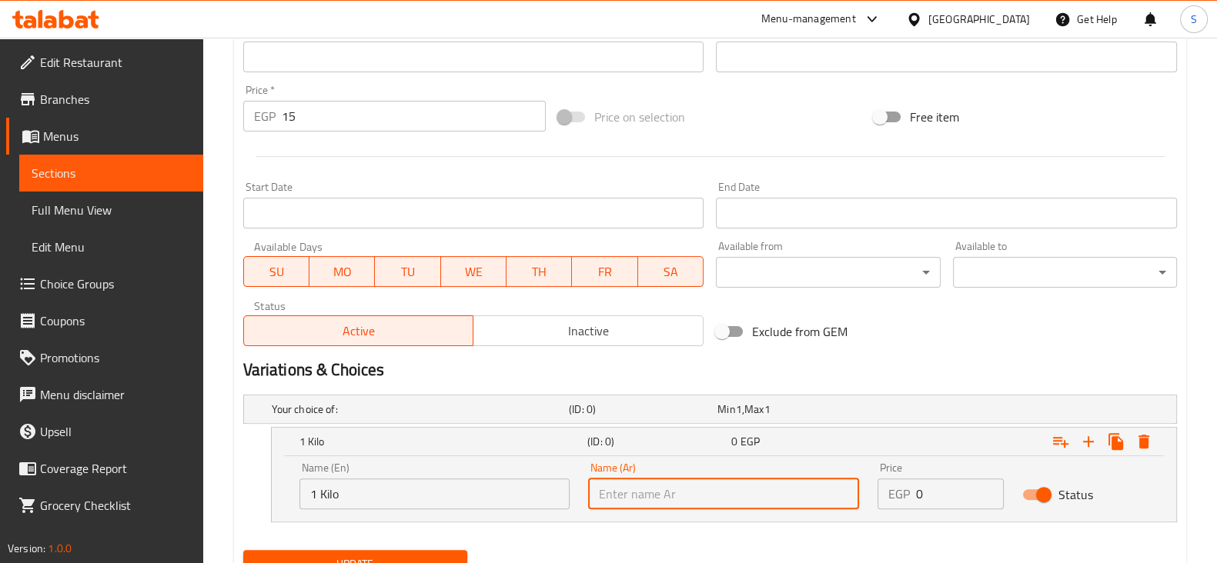
click at [690, 494] on input "text" at bounding box center [723, 494] width 271 height 31
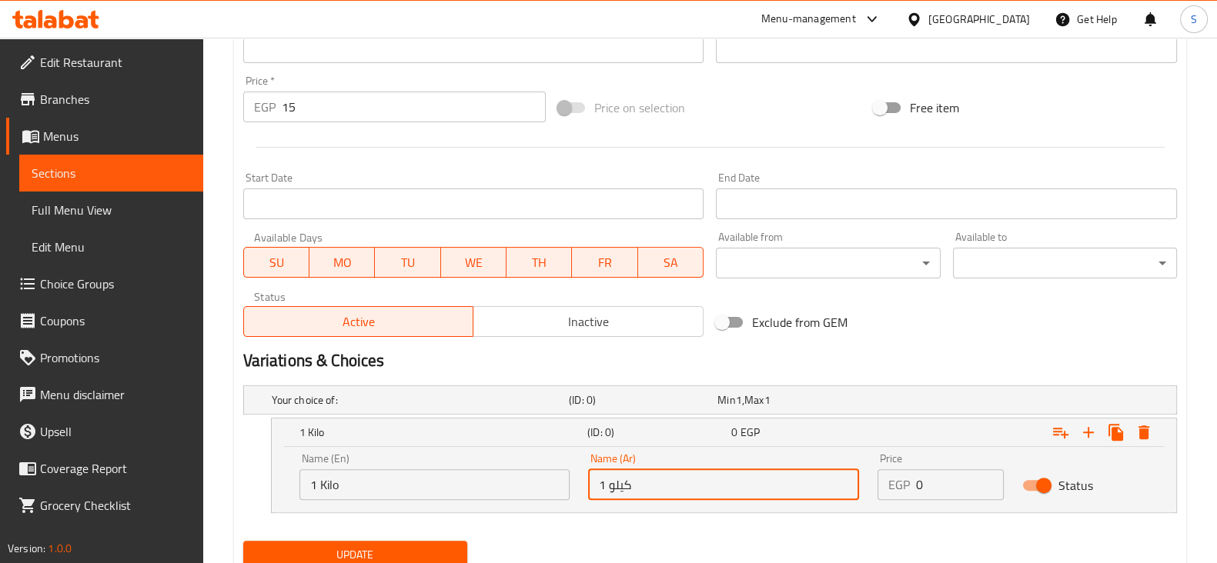
scroll to position [601, 0]
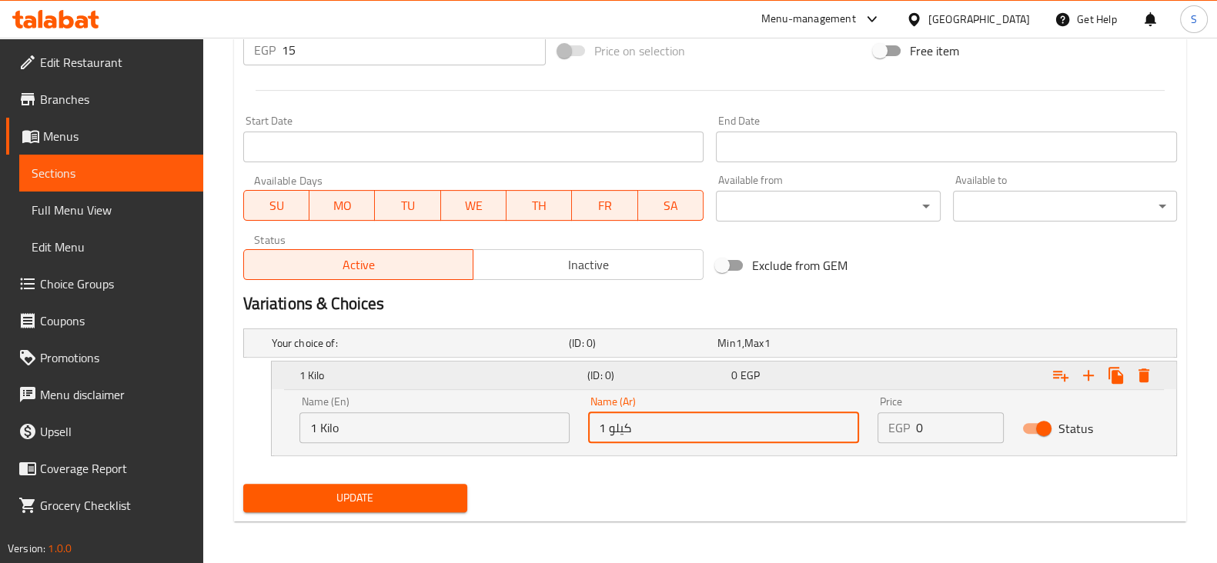
type input "1 كيلو"
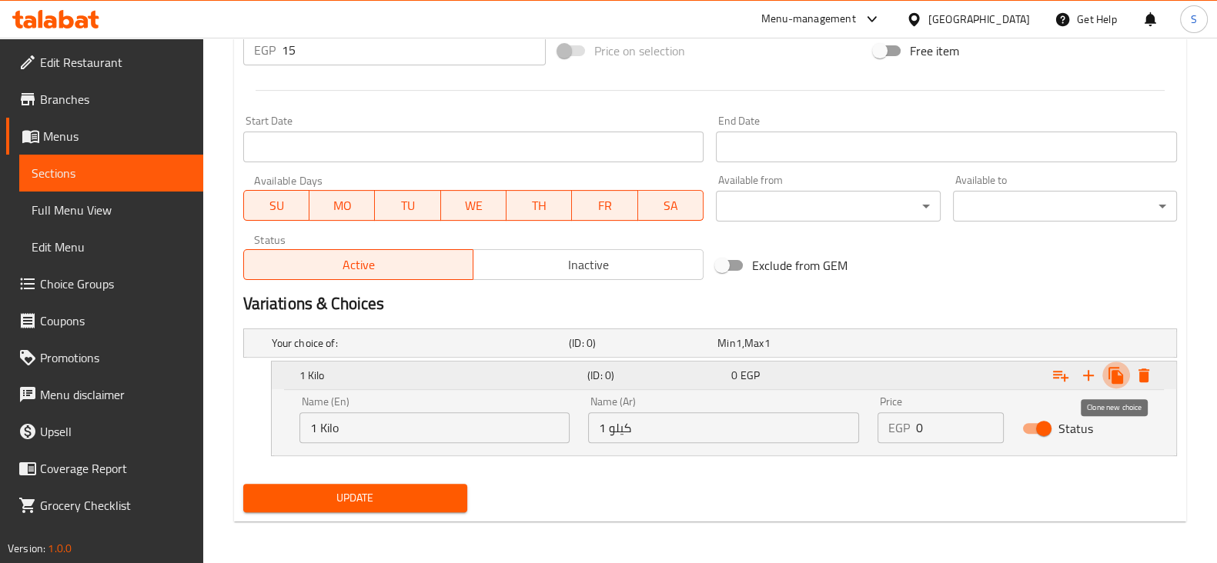
click at [1102, 374] on button "Expand" at bounding box center [1116, 376] width 28 height 28
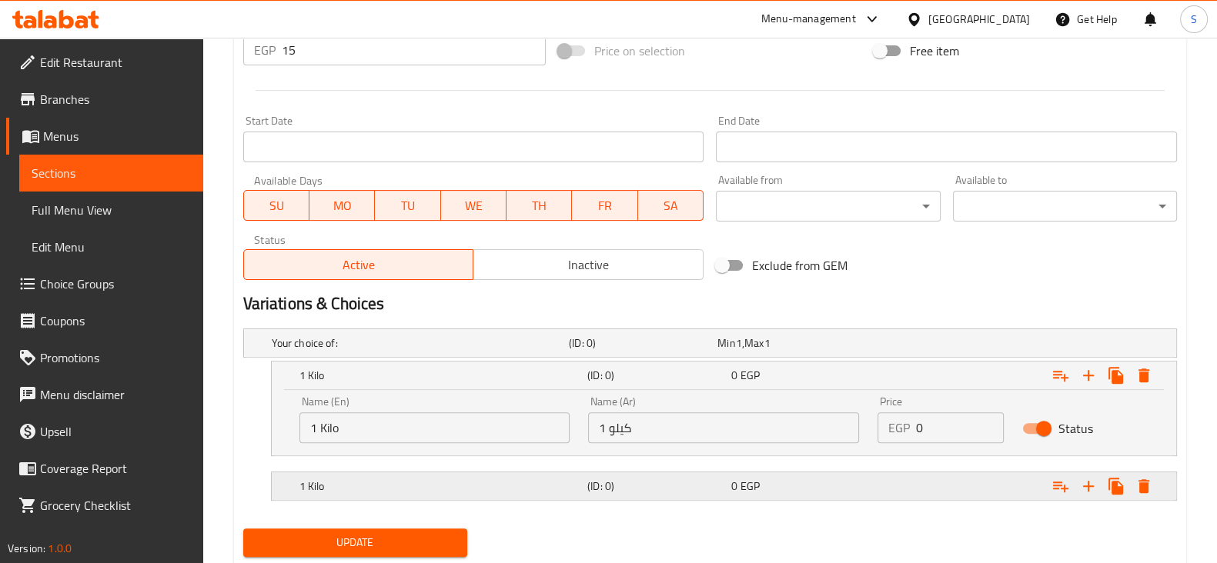
click at [458, 360] on div "1 Kilo (ID: 0) 0 EGP" at bounding box center [715, 343] width 892 height 34
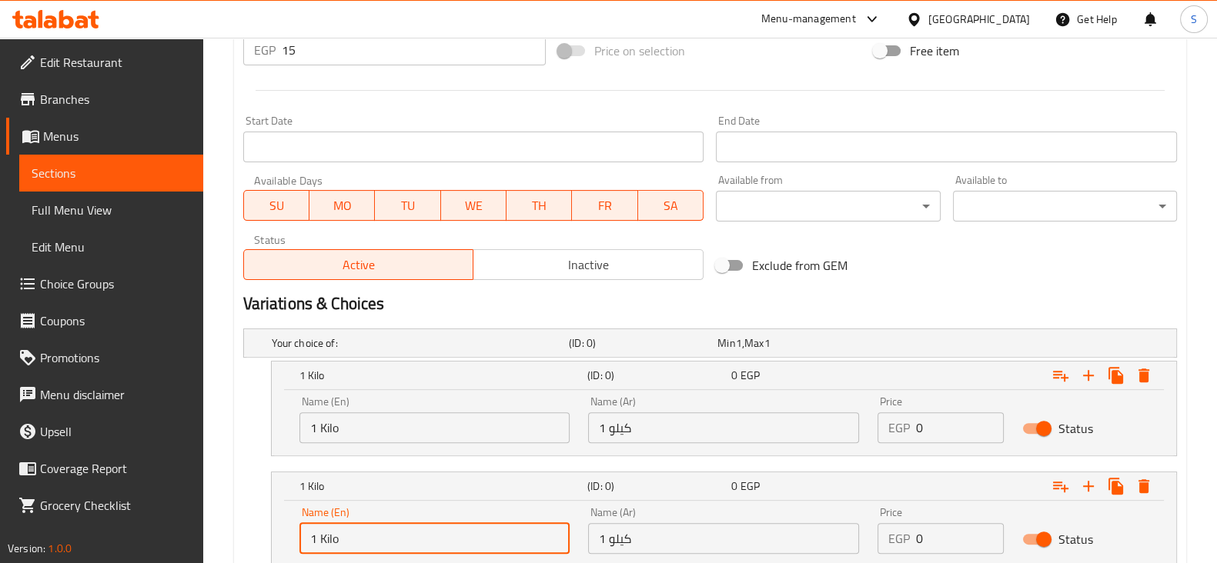
drag, startPoint x: 389, startPoint y: 531, endPoint x: 218, endPoint y: 540, distance: 171.1
click at [218, 540] on div "Home / Restaurants management / Menus / Sections / item / update Croissant sect…" at bounding box center [710, 56] width 1014 height 1239
type input "1"
type input "1/4 Kilo"
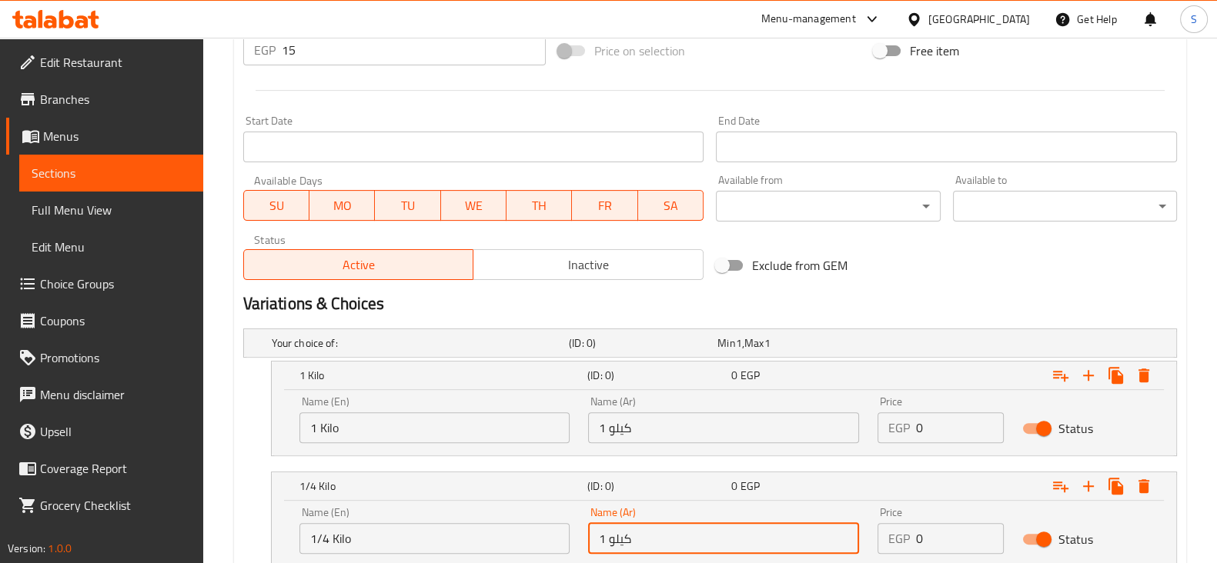
drag, startPoint x: 662, startPoint y: 545, endPoint x: 523, endPoint y: 534, distance: 138.9
click at [523, 534] on div "Name (En) 1/4 Kilo Name (En) Name (Ar) 1 كيلو Name (Ar) Price EGP 0 Price Status" at bounding box center [723, 530] width 867 height 65
type input "1"
click at [689, 533] on input "1/4 كيلو" at bounding box center [723, 538] width 271 height 31
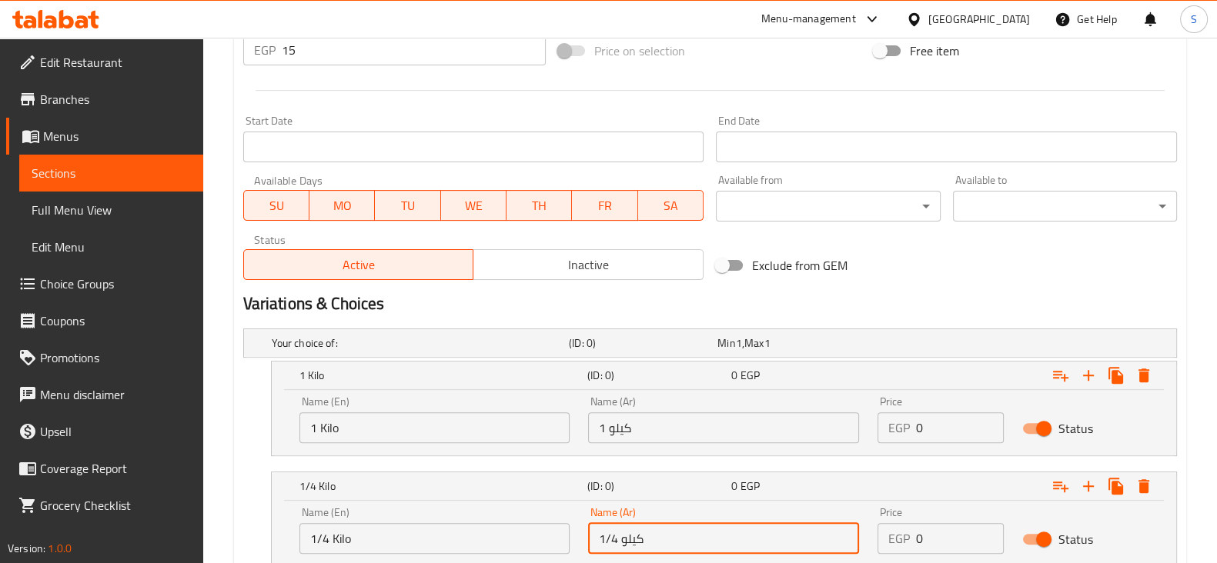
type input "1/4 كيلو"
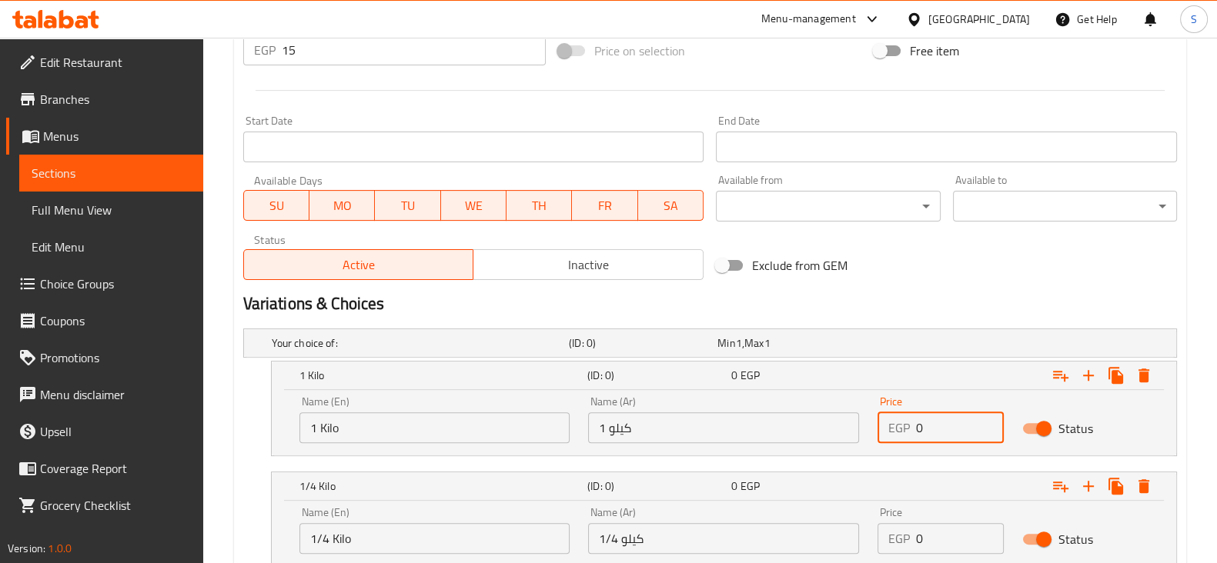
drag, startPoint x: 927, startPoint y: 425, endPoint x: 882, endPoint y: 418, distance: 45.2
click at [882, 418] on div "EGP 0 Price" at bounding box center [940, 427] width 126 height 31
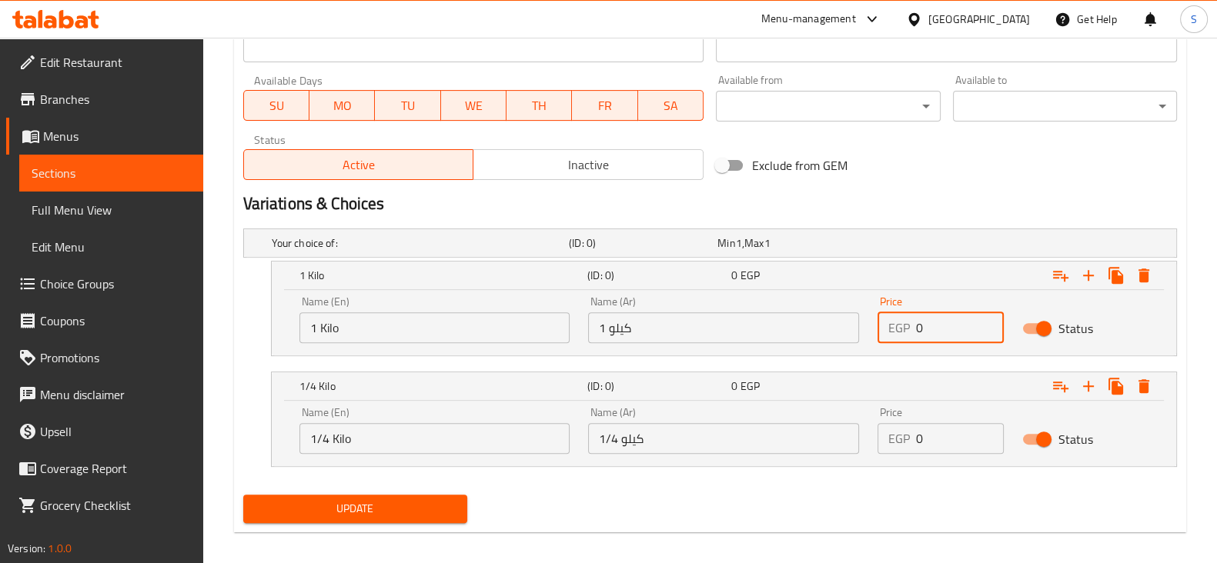
scroll to position [712, 0]
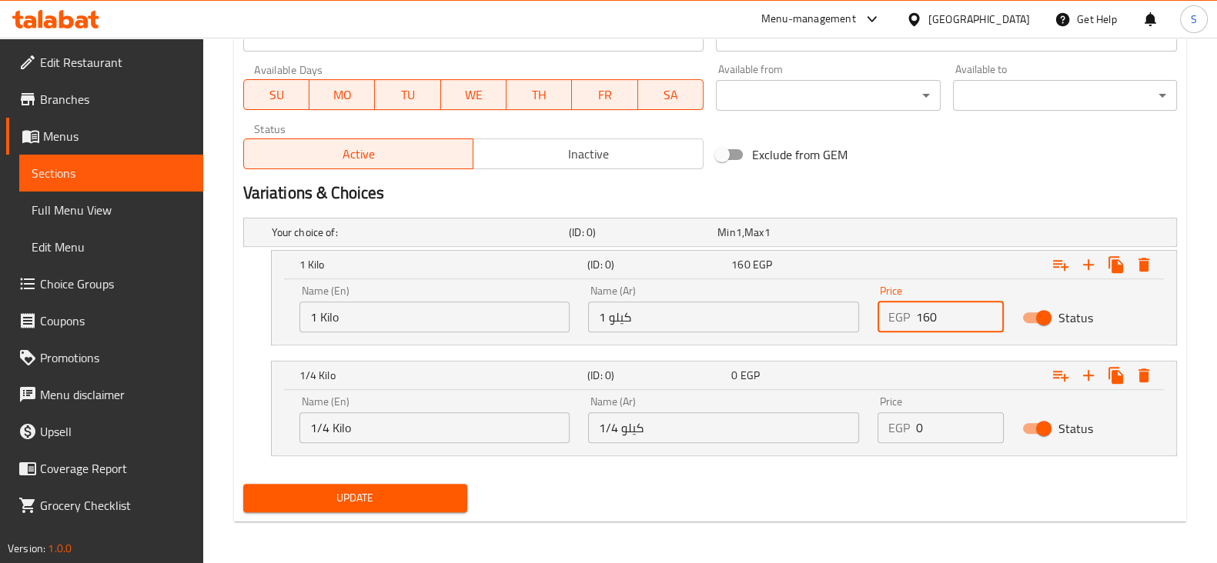
type input "160"
drag, startPoint x: 940, startPoint y: 426, endPoint x: 866, endPoint y: 423, distance: 74.7
click at [866, 423] on div "Name (En) 1/4 Kilo Name (En) Name (Ar) 1/4 كيلو Name (Ar) Price EGP 0 Price Sta…" at bounding box center [723, 419] width 867 height 65
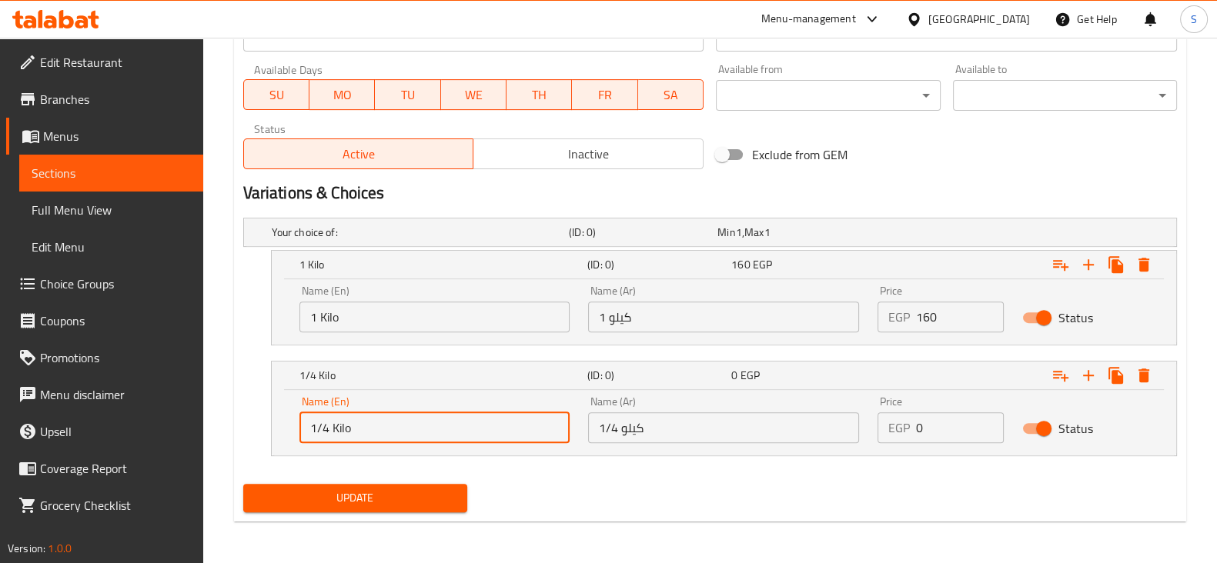
drag, startPoint x: 400, startPoint y: 425, endPoint x: 222, endPoint y: 430, distance: 177.9
type input "300 Grams"
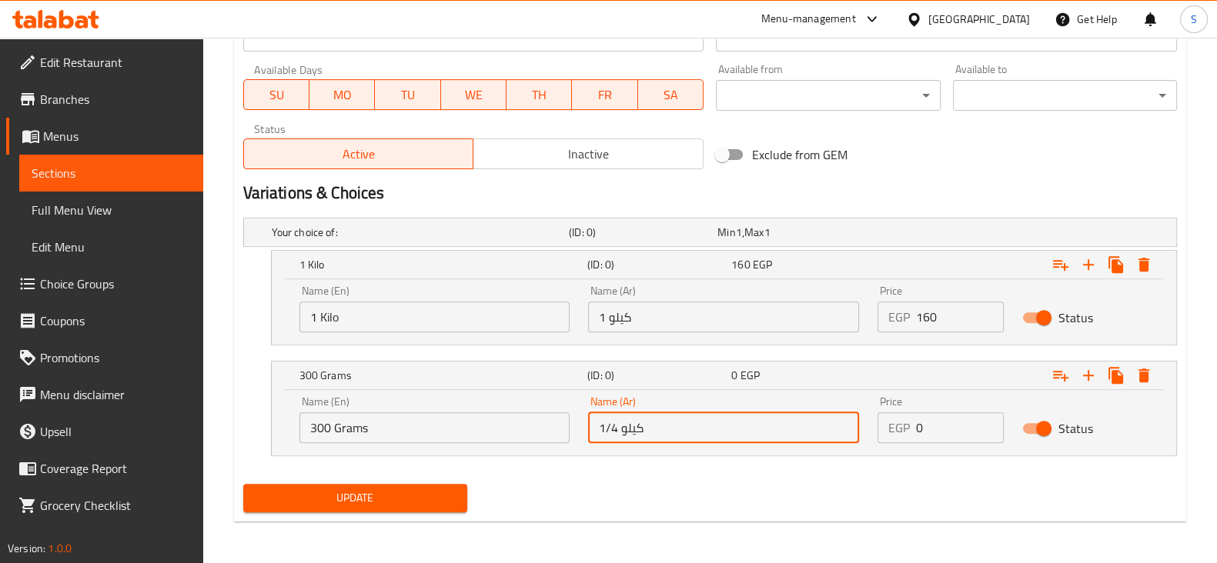
drag, startPoint x: 707, startPoint y: 429, endPoint x: 458, endPoint y: 413, distance: 249.8
click at [458, 413] on div "Name (En) 300 Grams Name (En) Name (Ar) 1/4 كيلو Name (Ar) Price EGP 0 Price St…" at bounding box center [723, 419] width 867 height 65
click at [610, 433] on input "300 جرام" at bounding box center [723, 427] width 271 height 31
type input "600 جرام"
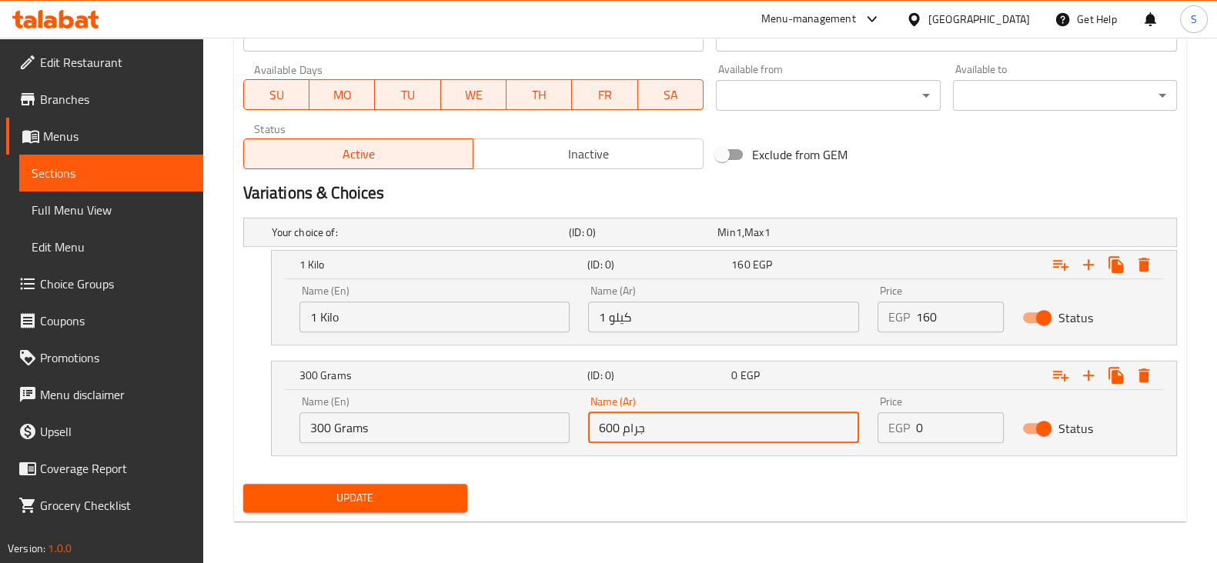
click at [320, 423] on input "300 Grams" at bounding box center [434, 427] width 271 height 31
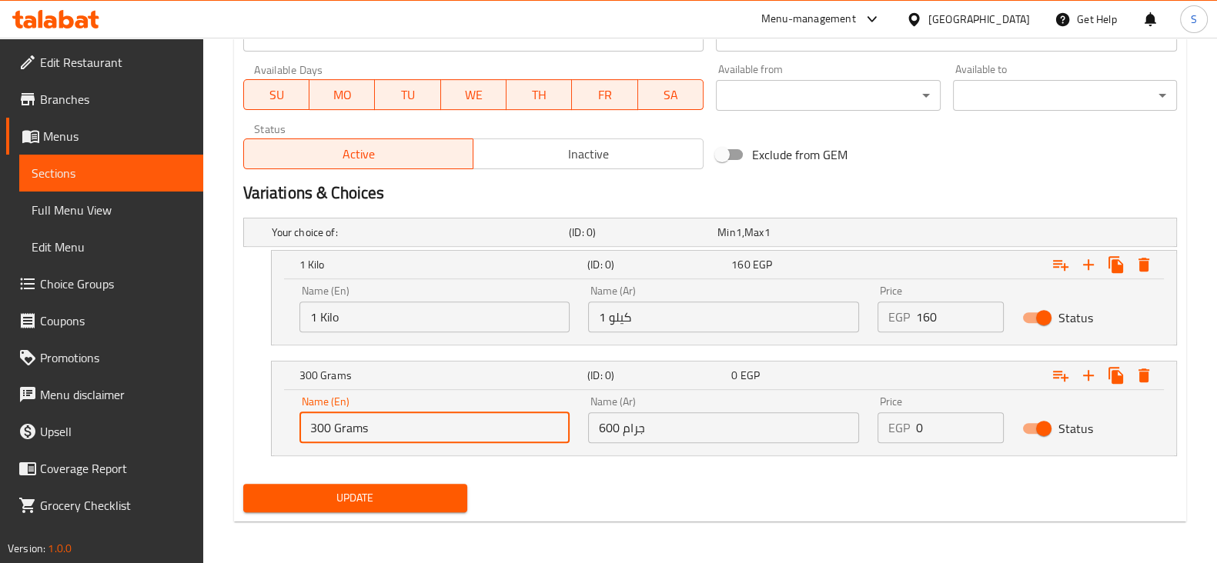
click at [320, 423] on input "300 Grams" at bounding box center [434, 427] width 271 height 31
type input "600 Grams"
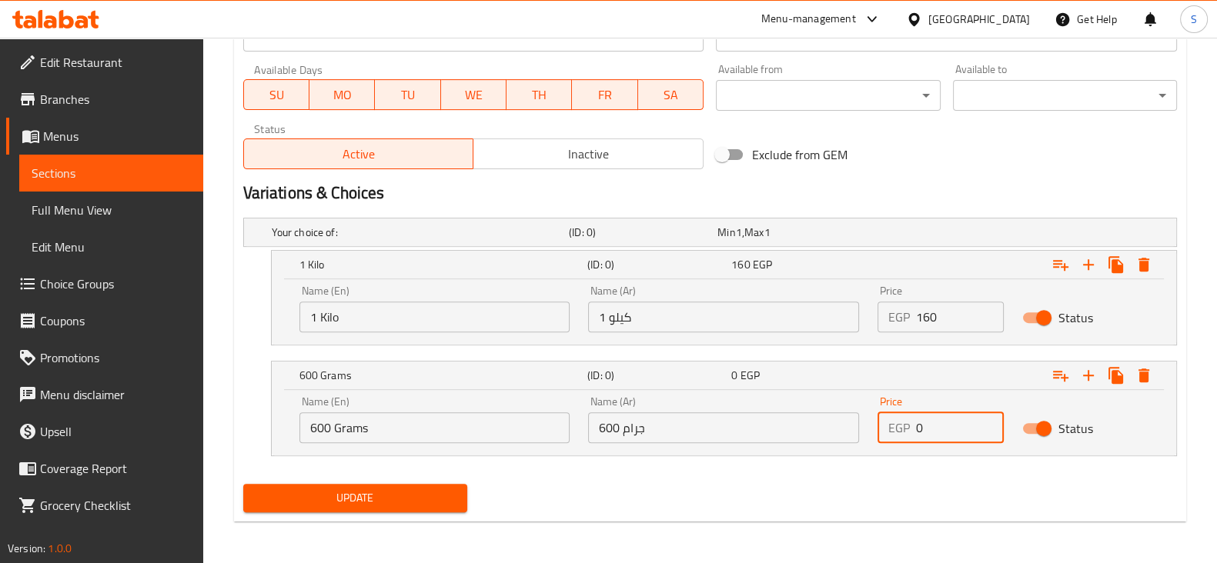
drag, startPoint x: 931, startPoint y: 426, endPoint x: 901, endPoint y: 420, distance: 30.6
click at [901, 420] on div "EGP 0 Price" at bounding box center [940, 427] width 126 height 31
click at [1086, 374] on icon "Expand" at bounding box center [1088, 375] width 11 height 11
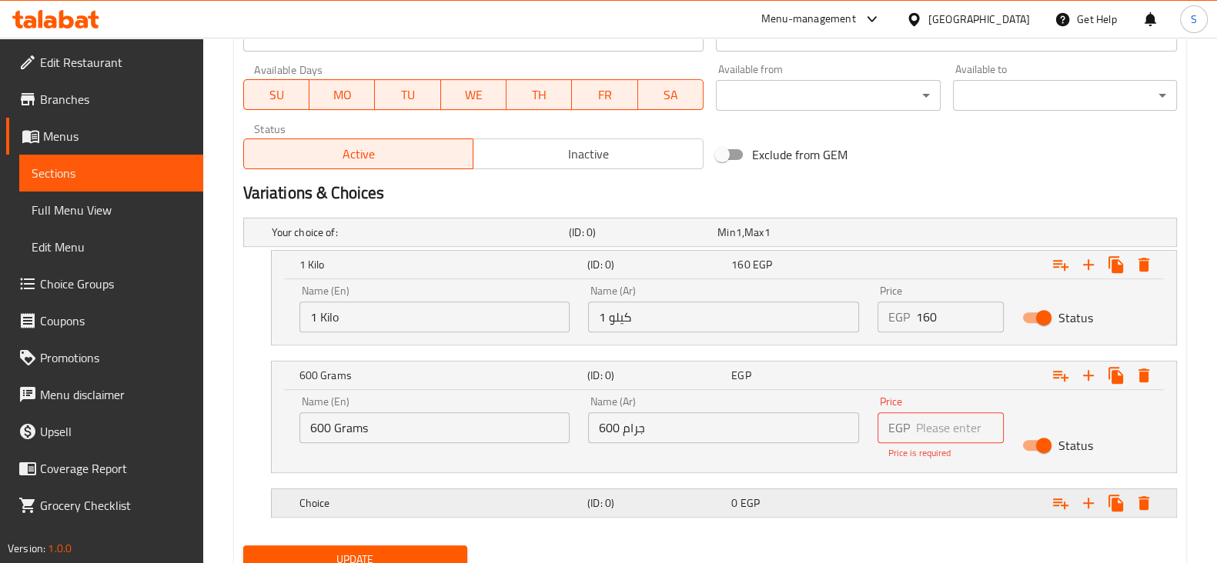
click at [373, 240] on h5 "Choice" at bounding box center [417, 232] width 291 height 15
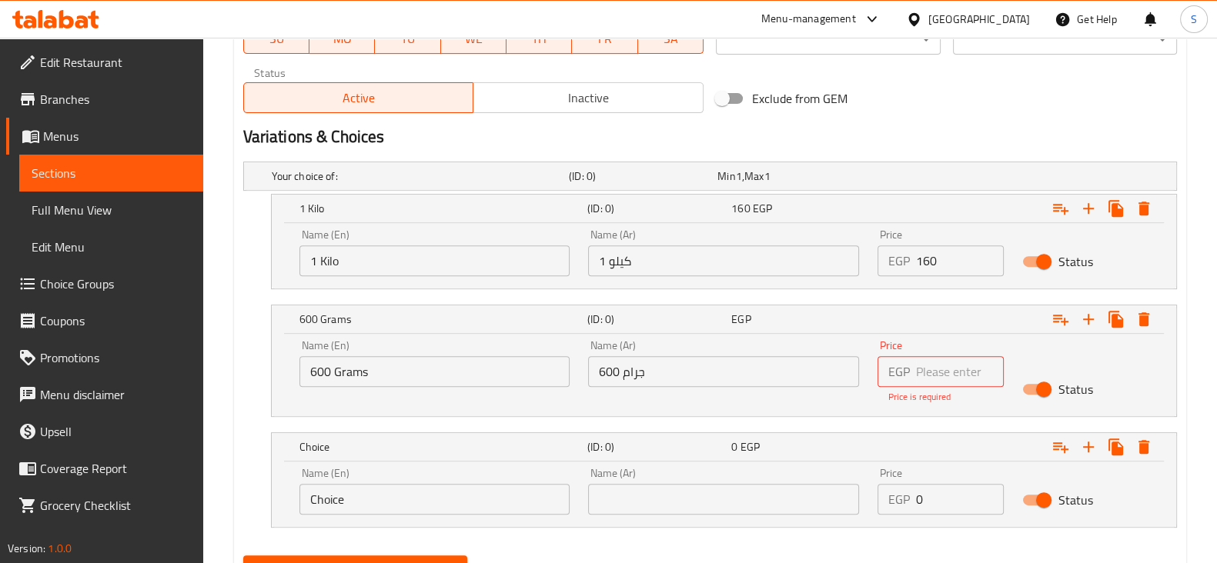
scroll to position [770, 0]
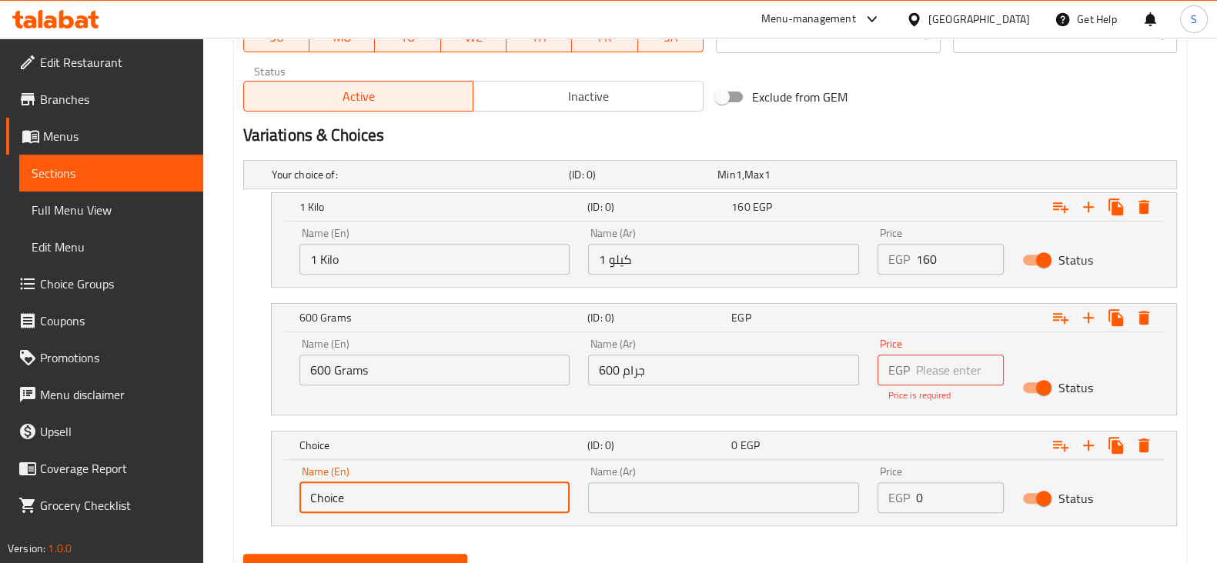
drag, startPoint x: 336, startPoint y: 495, endPoint x: 221, endPoint y: 490, distance: 114.8
type input "300 Grams"
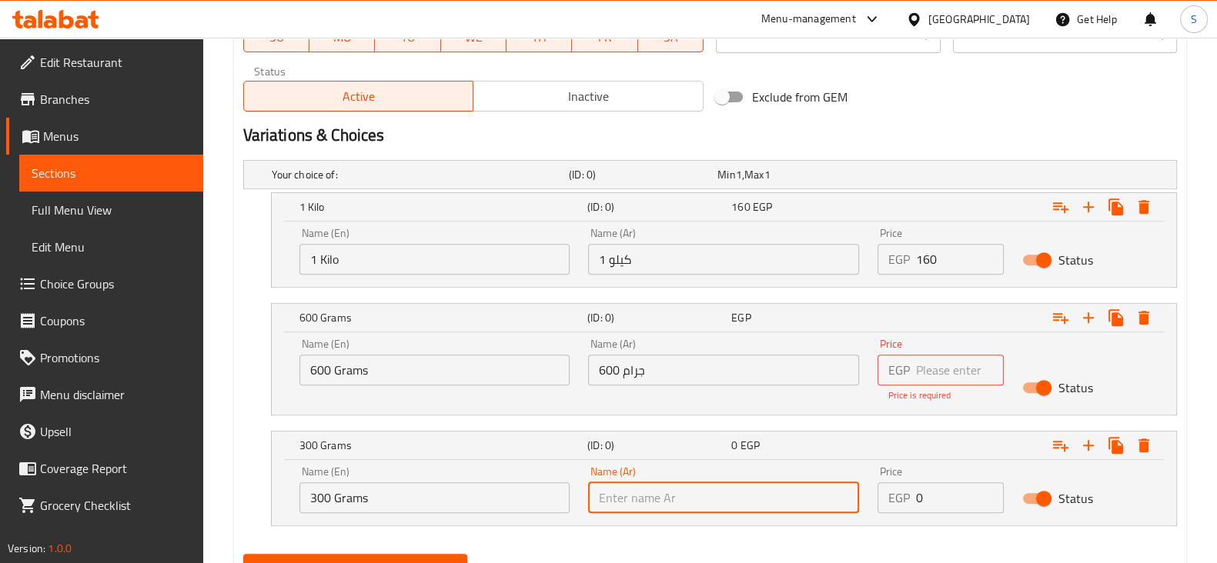
click at [606, 483] on input "text" at bounding box center [723, 498] width 271 height 31
type input "300 جرام"
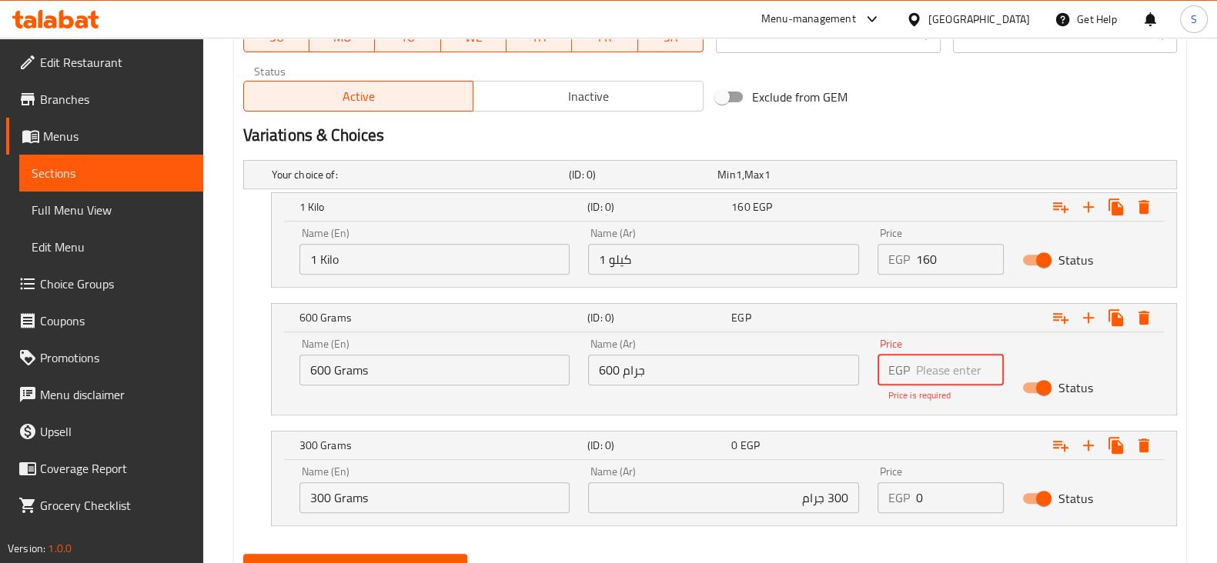
click at [930, 370] on input "number" at bounding box center [960, 370] width 88 height 31
type input "50"
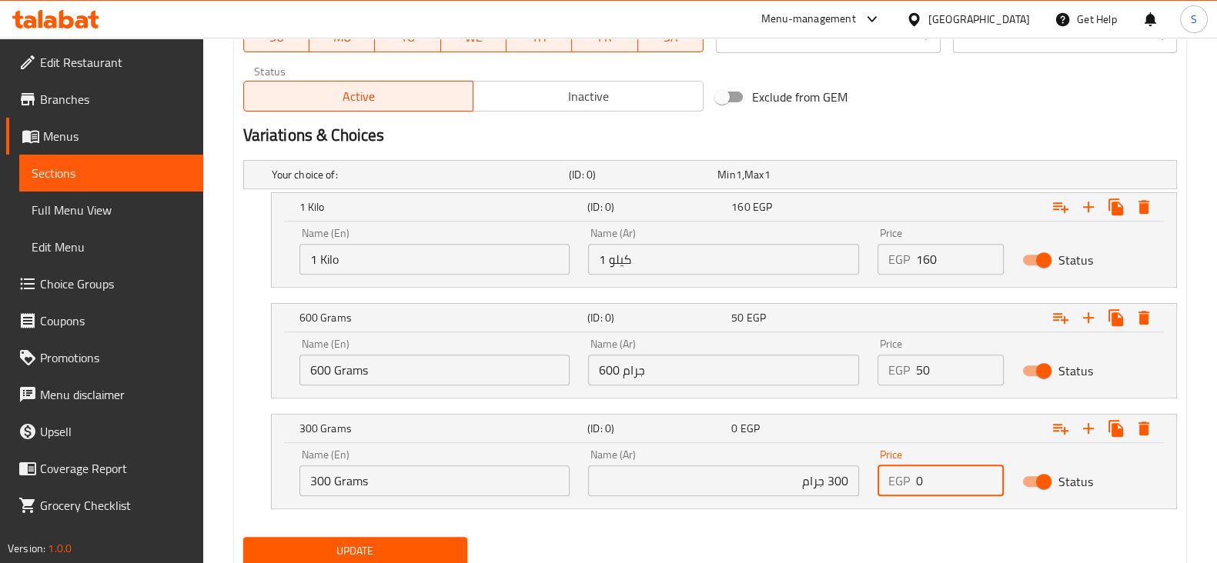
drag, startPoint x: 920, startPoint y: 501, endPoint x: 860, endPoint y: 498, distance: 60.1
click at [860, 498] on div "Name (En) 300 Grams Name (En) Name (Ar) 300 جرام Name (Ar) Price EGP 0 Price St…" at bounding box center [723, 472] width 867 height 65
type input "50"
drag, startPoint x: 934, startPoint y: 359, endPoint x: 867, endPoint y: 363, distance: 66.3
click at [868, 363] on div "Price EGP 50 Price" at bounding box center [940, 361] width 145 height 65
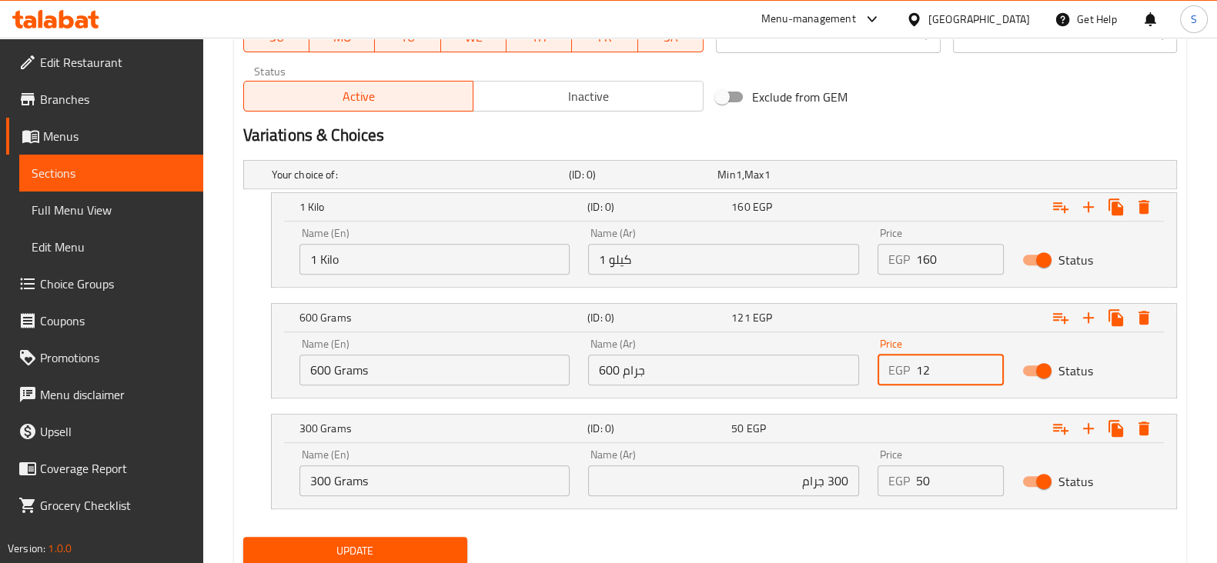
type input "1"
type input "100"
click at [366, 543] on span "Update" at bounding box center [355, 551] width 199 height 19
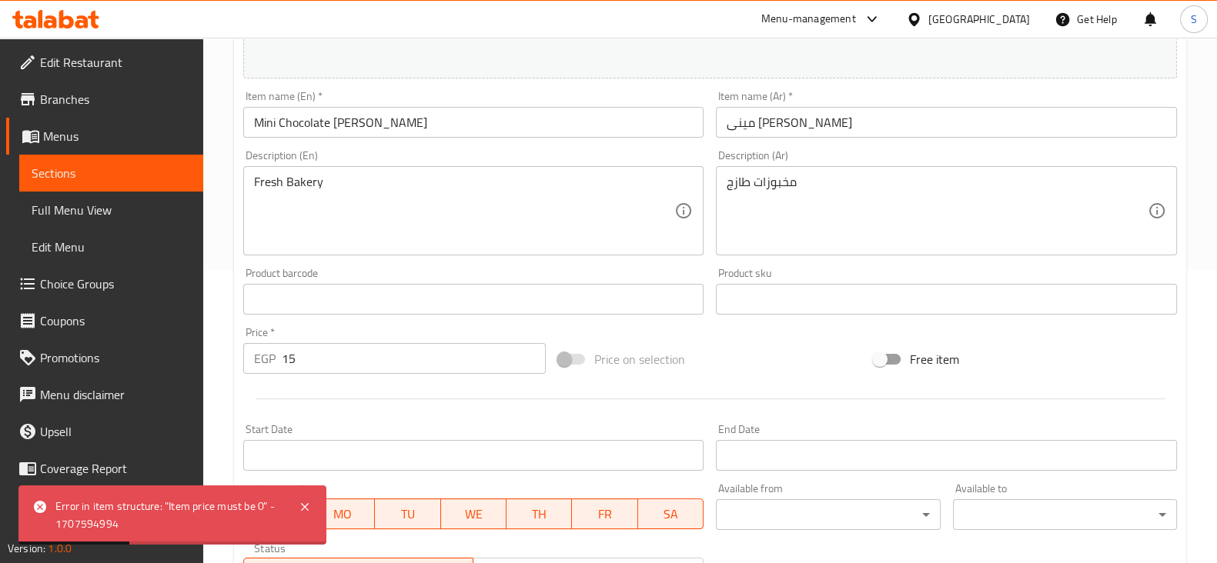
scroll to position [289, 0]
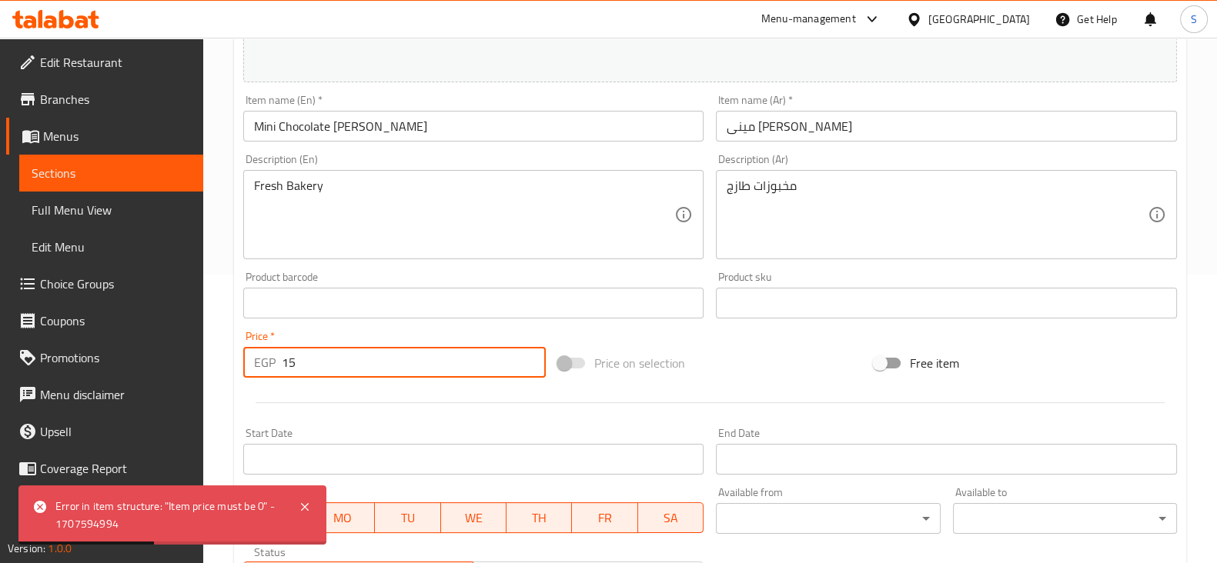
click at [144, 365] on div "Edit Restaurant Branches Menus Sections Full Menu View Edit Menu Choice Groups …" at bounding box center [608, 424] width 1217 height 1350
type input "0"
click at [294, 402] on div at bounding box center [710, 403] width 946 height 38
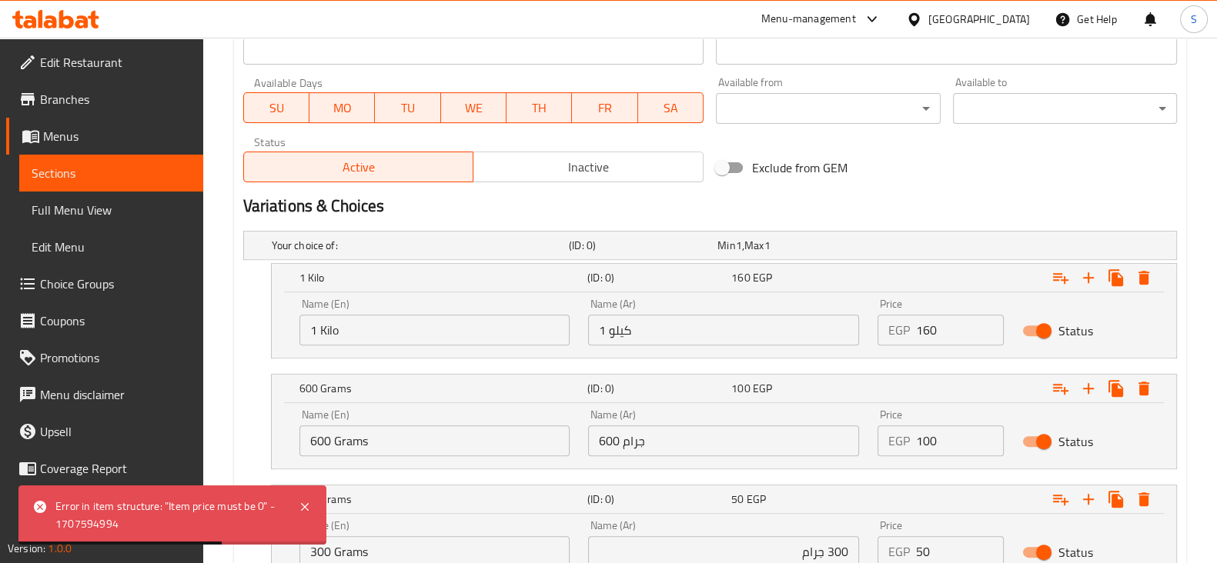
scroll to position [823, 0]
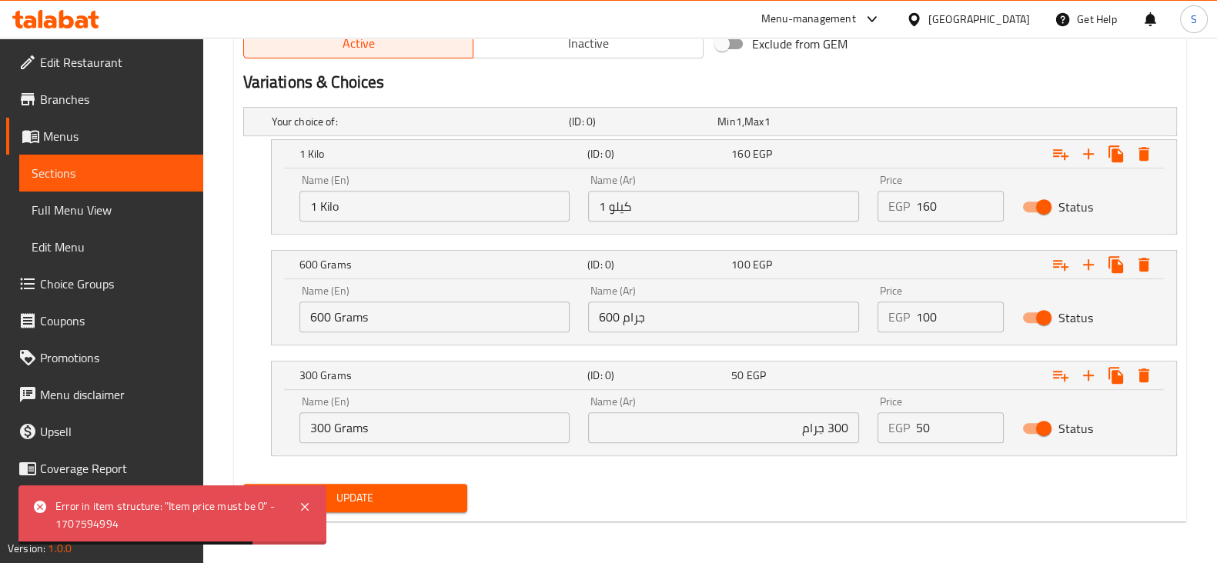
click at [381, 480] on div "Update" at bounding box center [355, 498] width 236 height 41
click at [378, 489] on span "Update" at bounding box center [355, 498] width 199 height 19
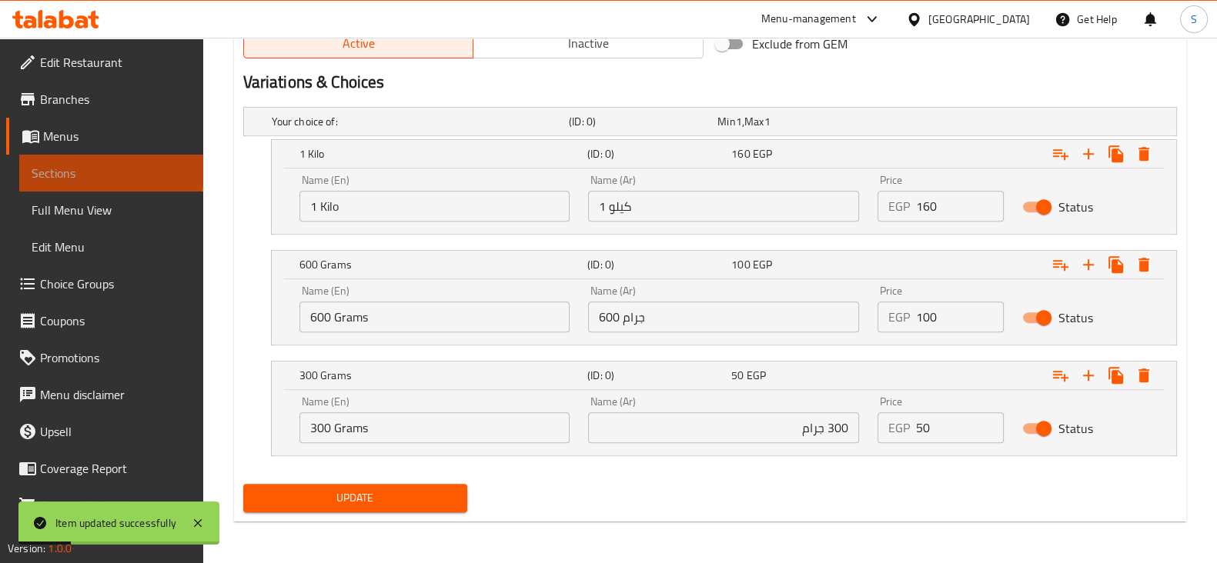
click at [110, 165] on span "Sections" at bounding box center [111, 173] width 159 height 18
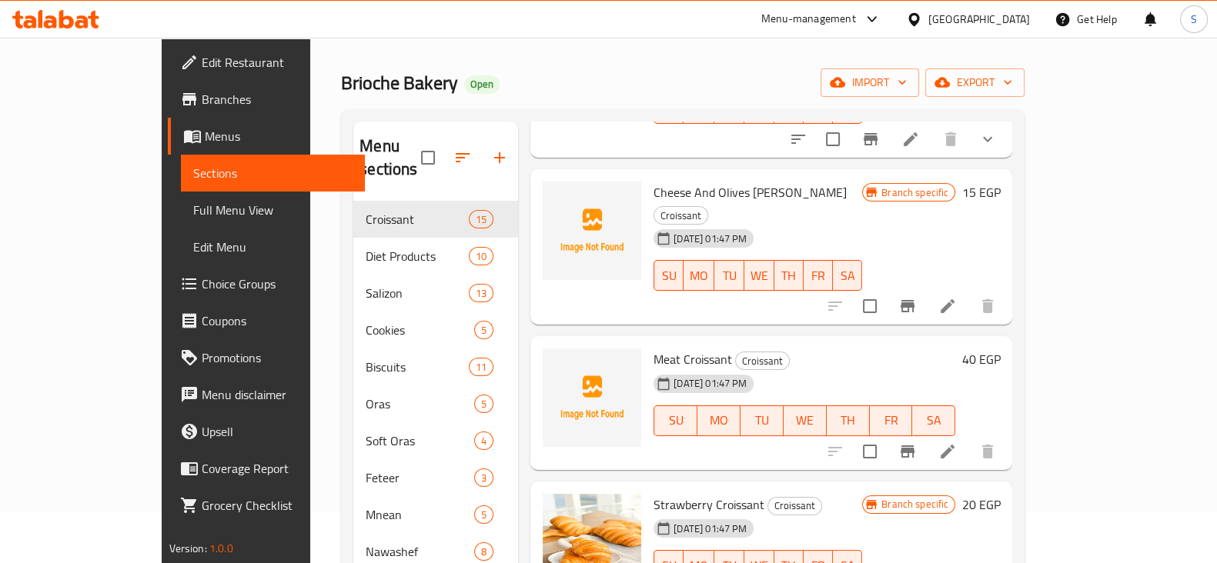
scroll to position [50, 0]
click at [490, 149] on icon "button" at bounding box center [499, 158] width 18 height 18
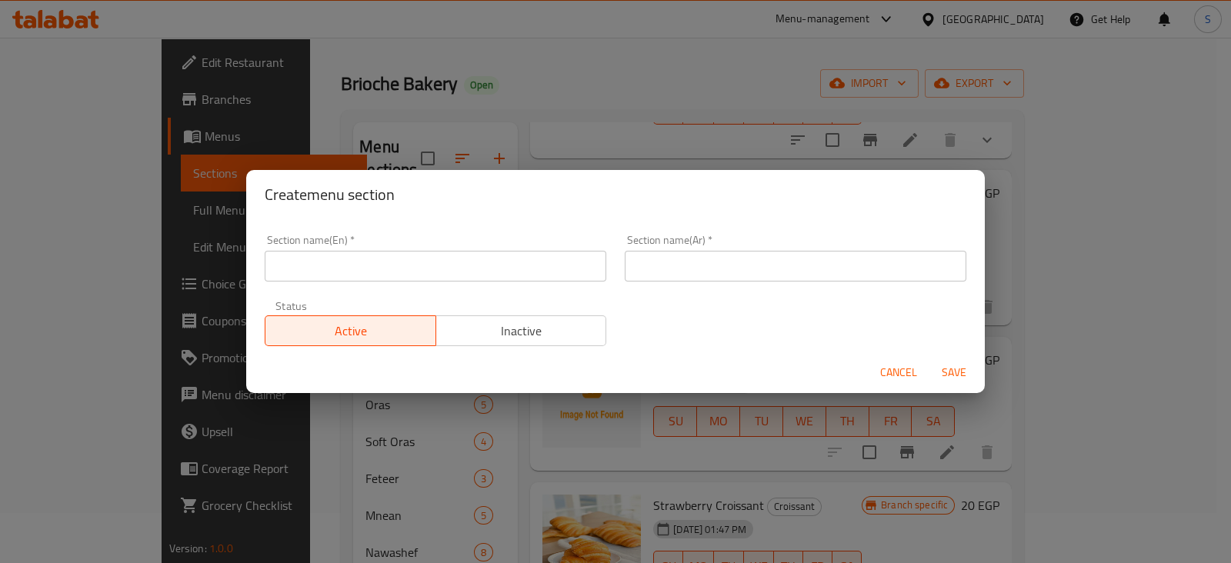
click at [300, 265] on input "text" at bounding box center [436, 266] width 342 height 31
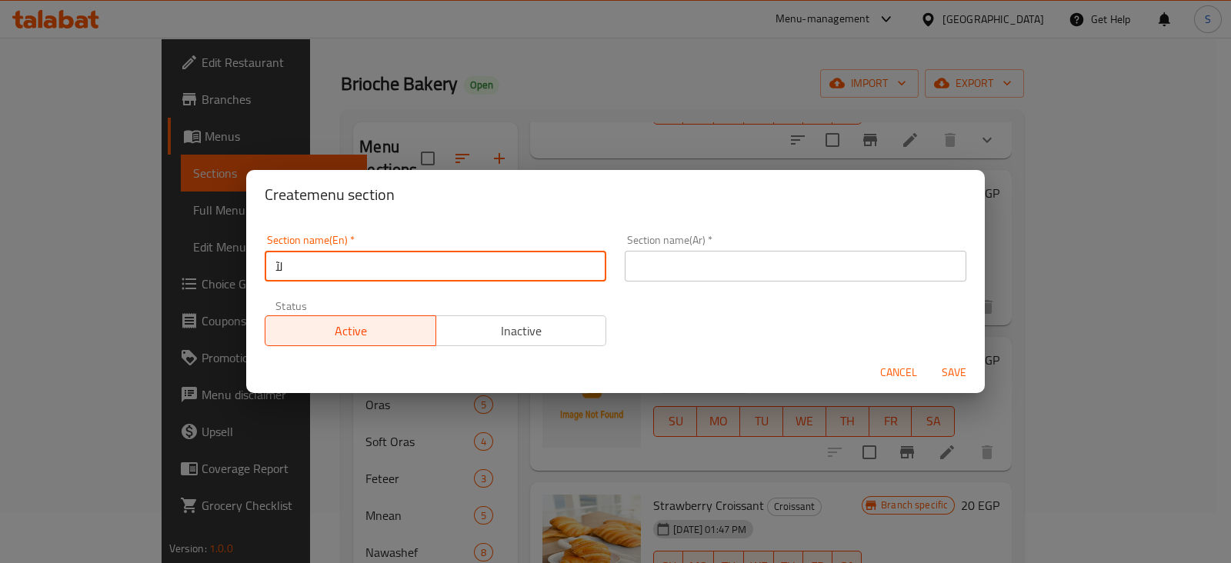
type input "ل"
type input "b"
type input "Bread"
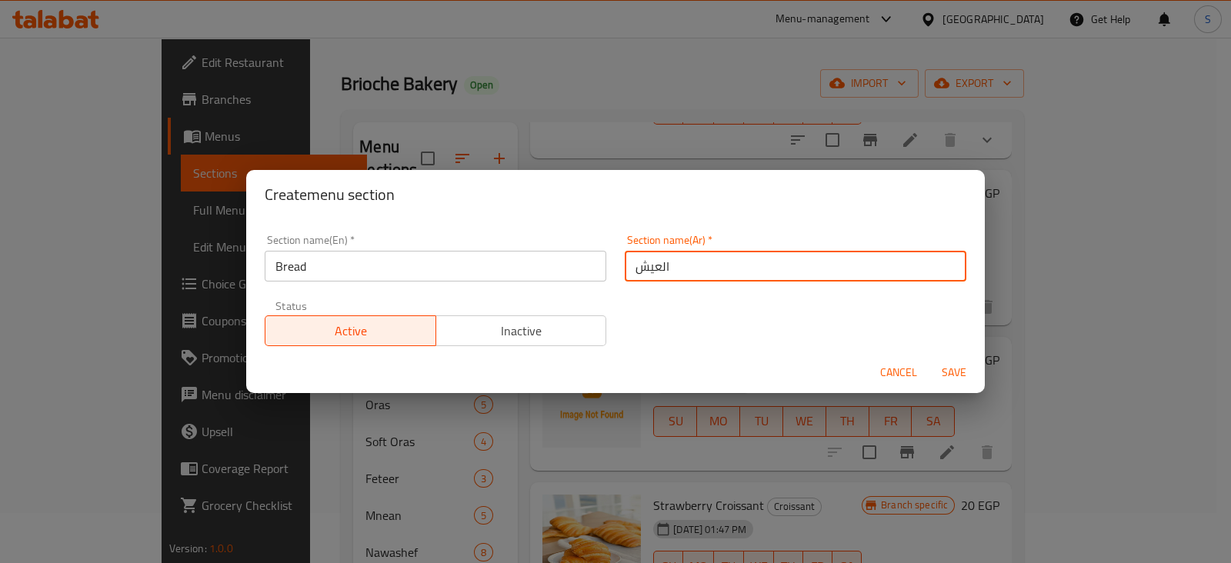
type input "العيش"
click at [950, 365] on span "Save" at bounding box center [954, 372] width 37 height 19
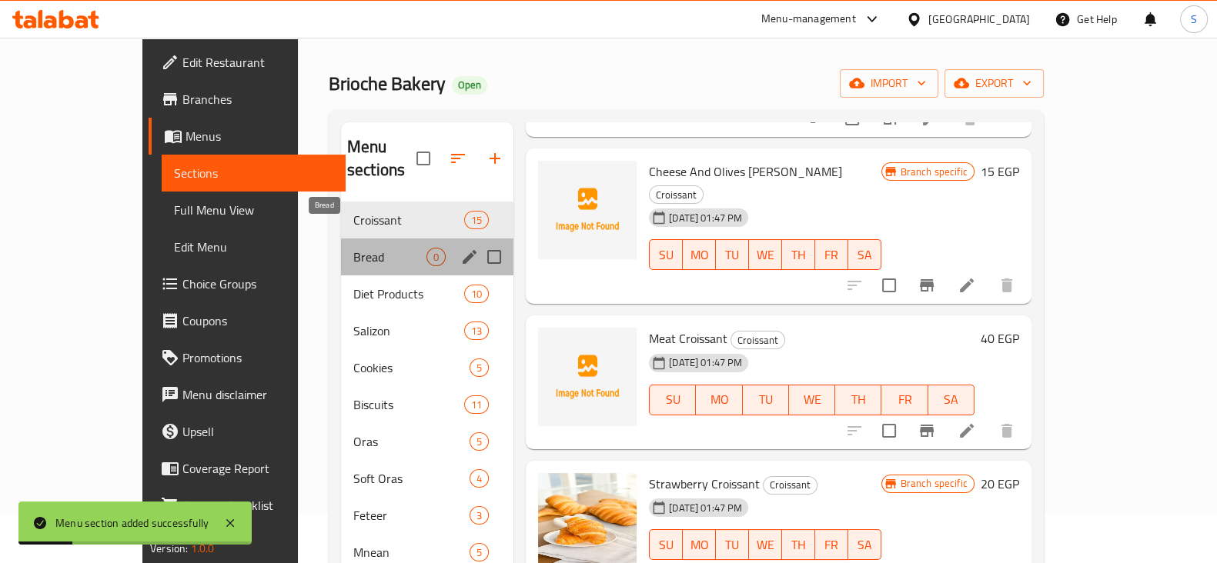
click at [353, 248] on span "Bread" at bounding box center [389, 257] width 73 height 18
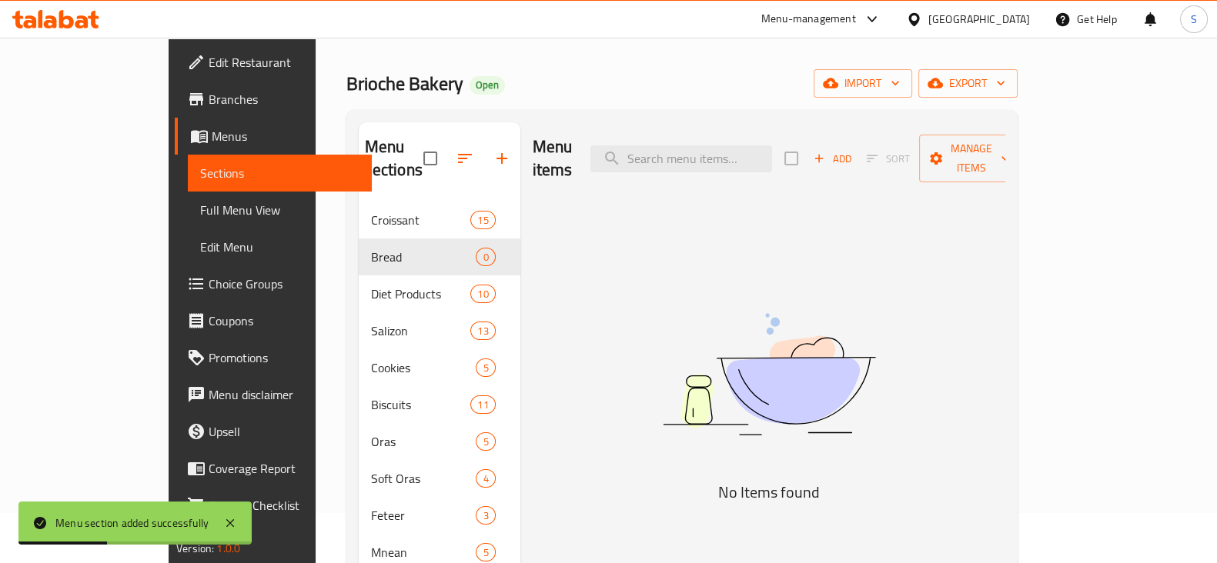
click at [853, 150] on span "Add" at bounding box center [832, 159] width 42 height 18
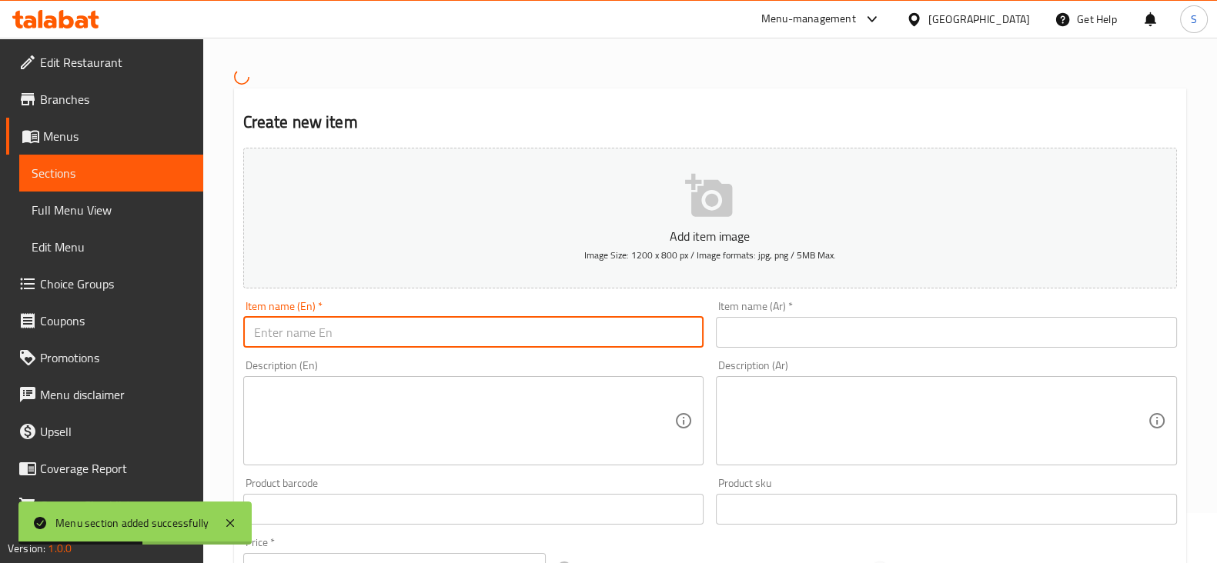
click at [418, 331] on input "text" at bounding box center [473, 332] width 461 height 31
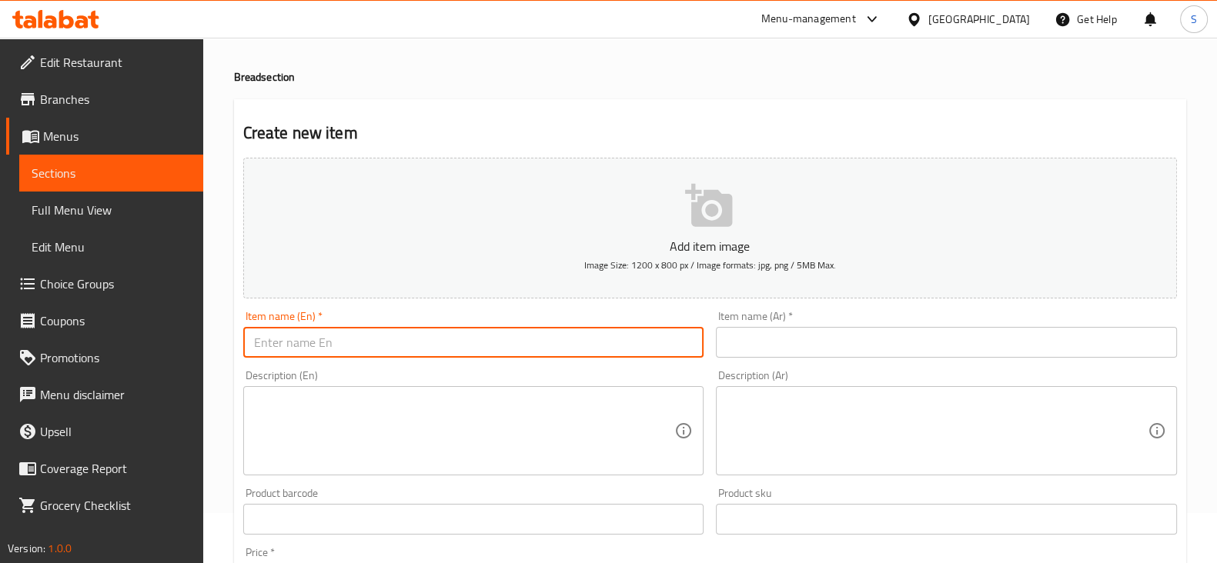
click at [76, 173] on span "Sections" at bounding box center [111, 173] width 159 height 18
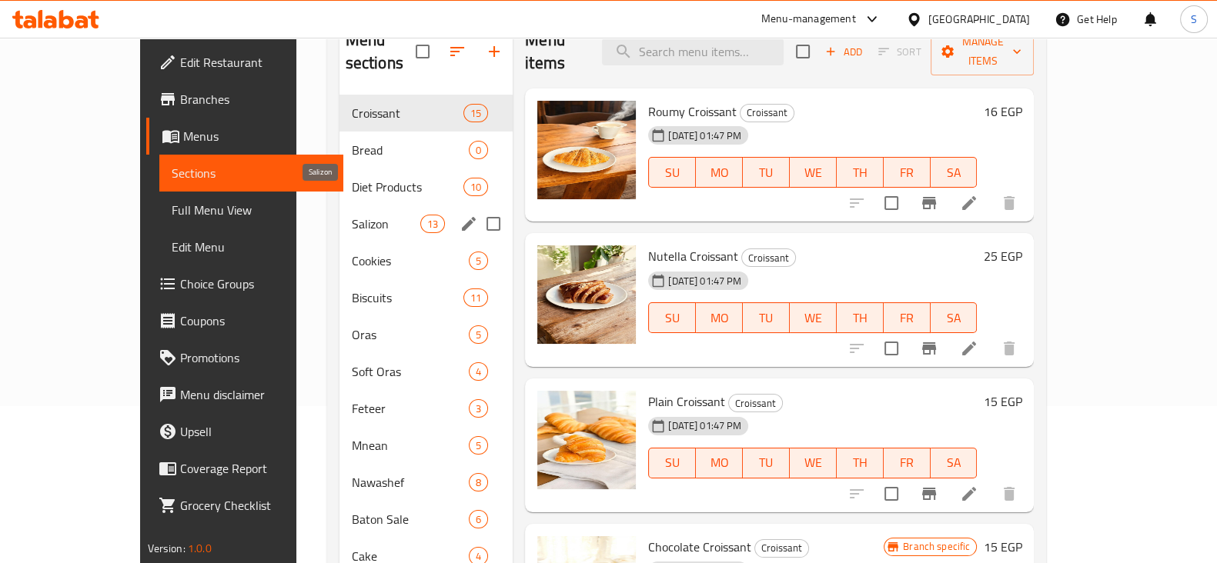
scroll to position [156, 0]
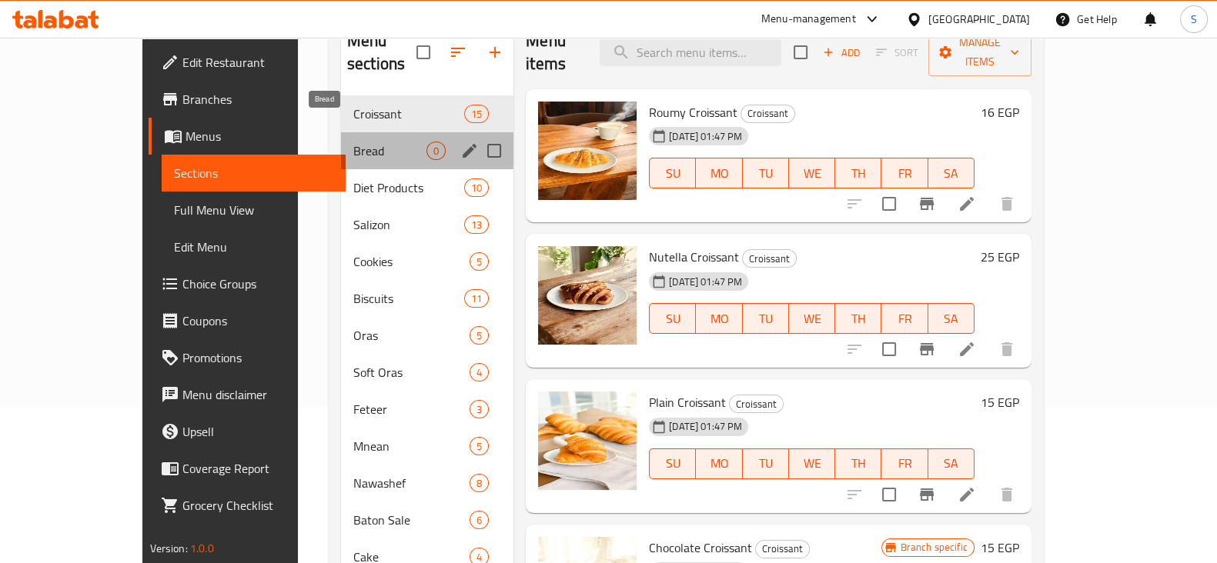
click at [353, 142] on span "Bread" at bounding box center [389, 151] width 73 height 18
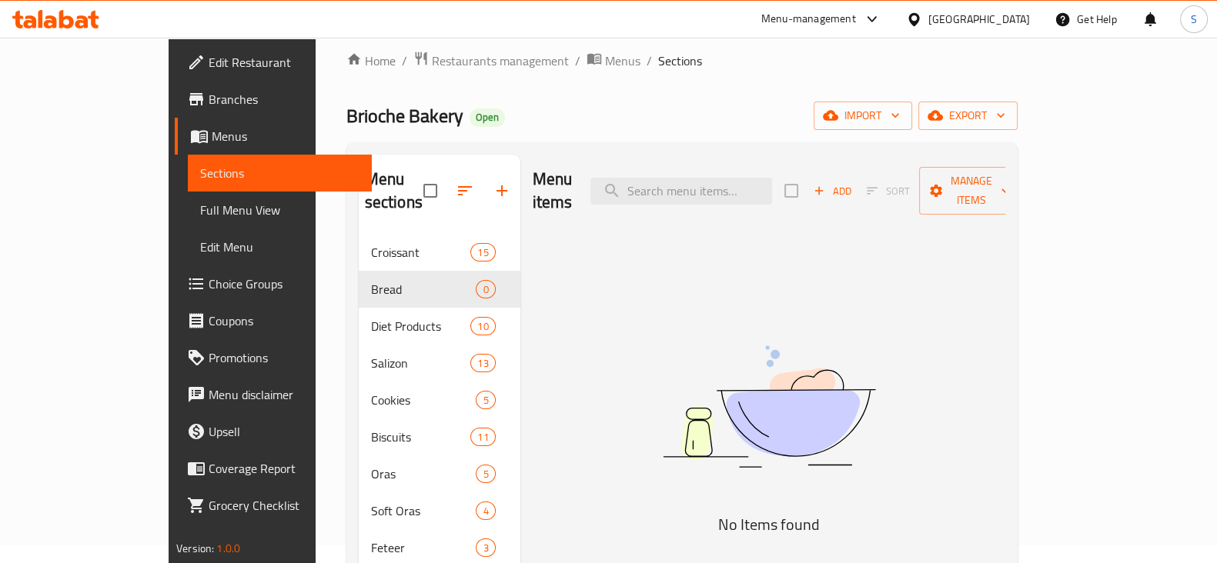
scroll to position [15, 0]
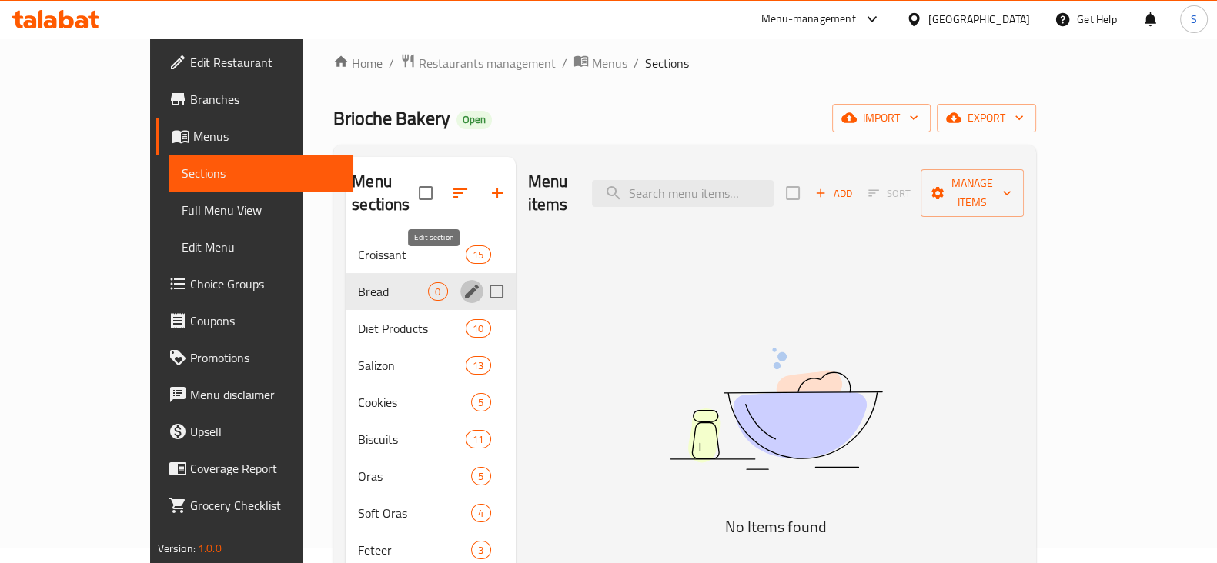
click at [463, 282] on icon "edit" at bounding box center [472, 291] width 18 height 18
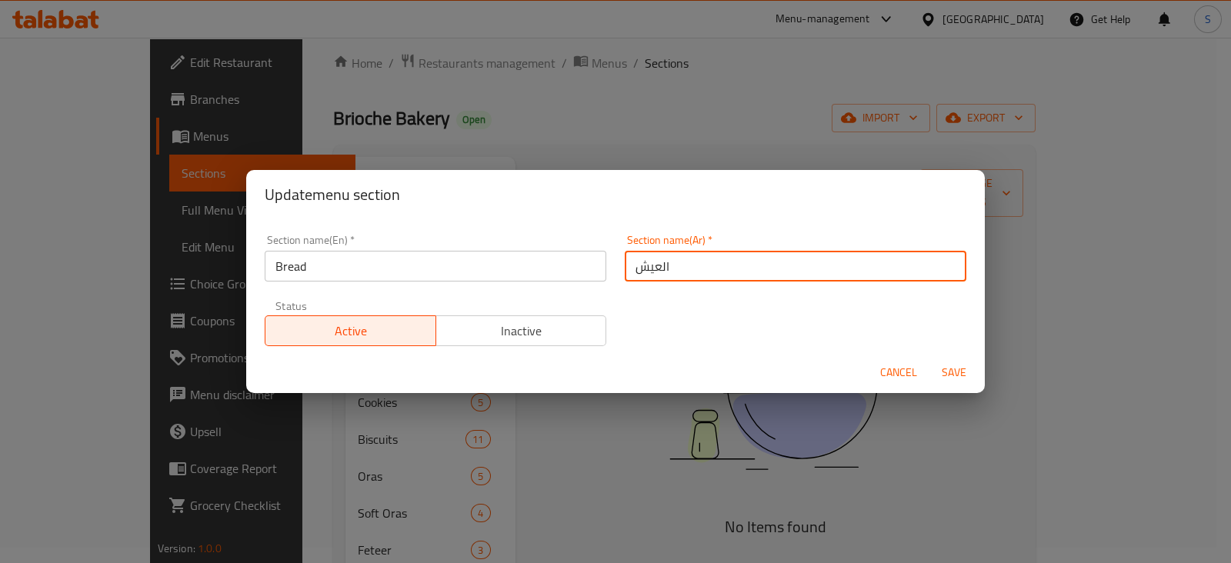
drag, startPoint x: 672, startPoint y: 275, endPoint x: 596, endPoint y: 279, distance: 75.5
click at [596, 279] on div "Section name(En)   * Bread Section name(En) * Section name(Ar)   * العيش Sectio…" at bounding box center [616, 290] width 720 height 130
type input "فينو"
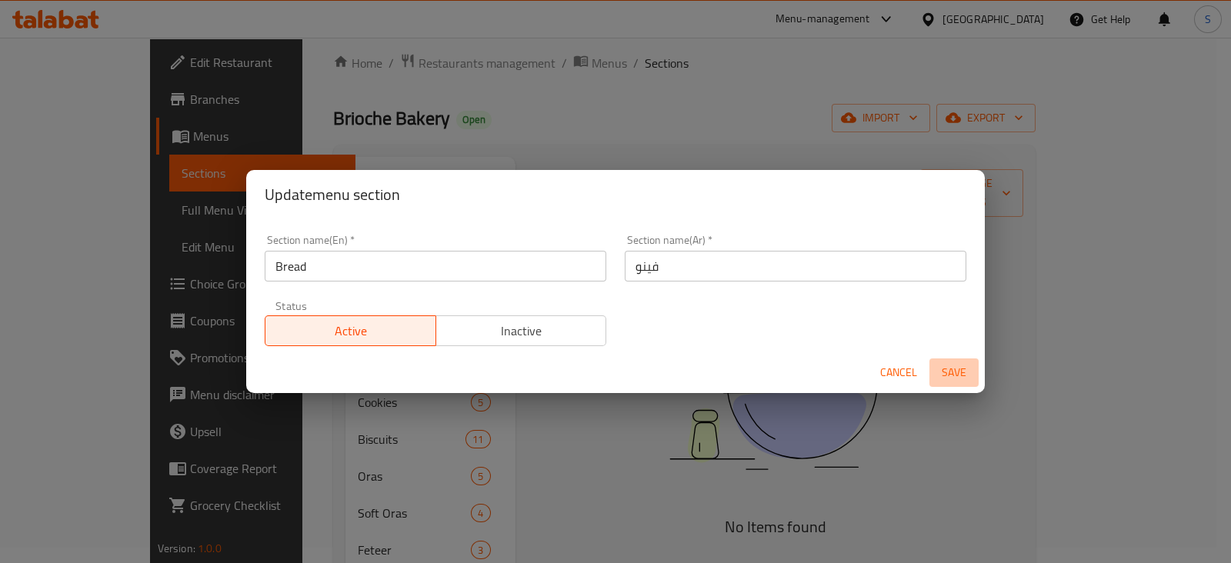
click at [954, 369] on span "Save" at bounding box center [954, 372] width 37 height 19
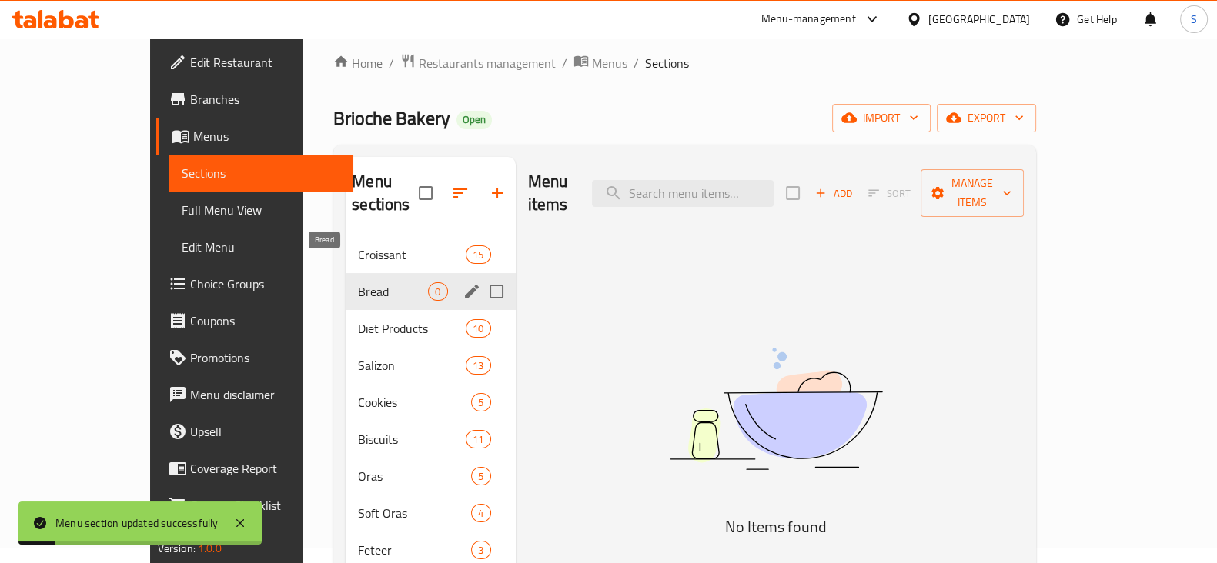
click at [358, 282] on span "Bread" at bounding box center [393, 291] width 70 height 18
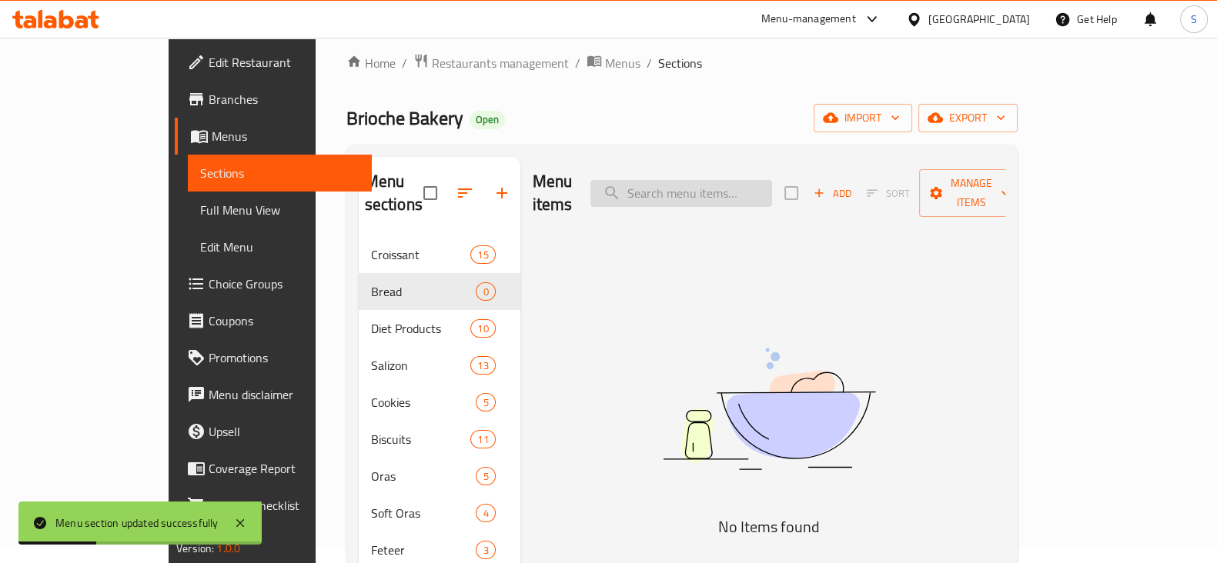
click at [701, 180] on input "search" at bounding box center [681, 193] width 182 height 27
type input "ب"
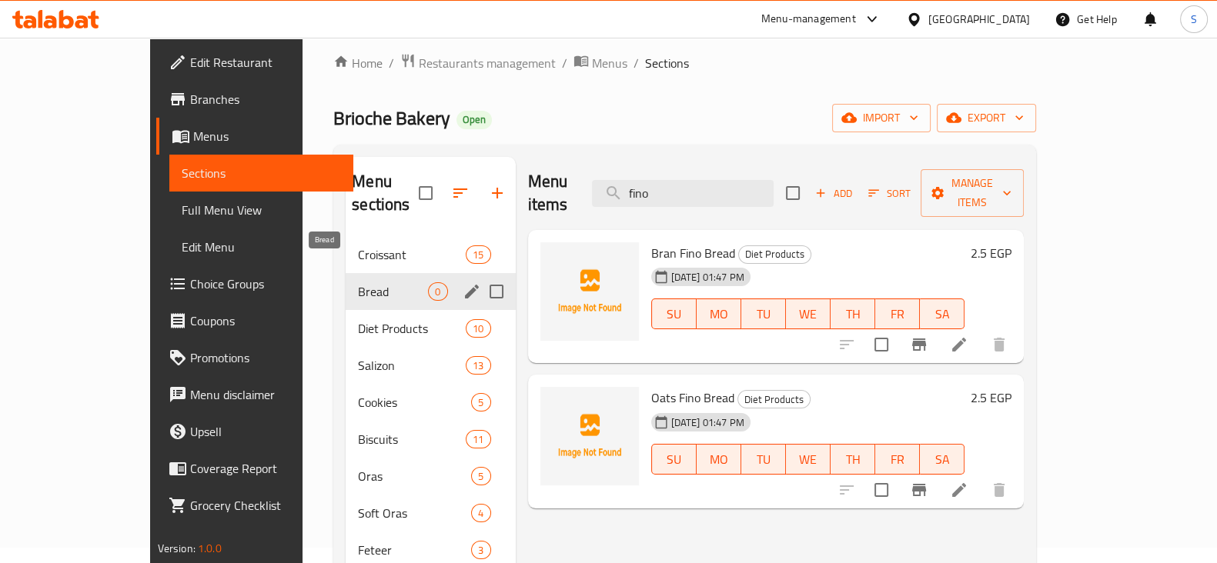
type input "fino"
click at [358, 282] on span "Bread" at bounding box center [393, 291] width 70 height 18
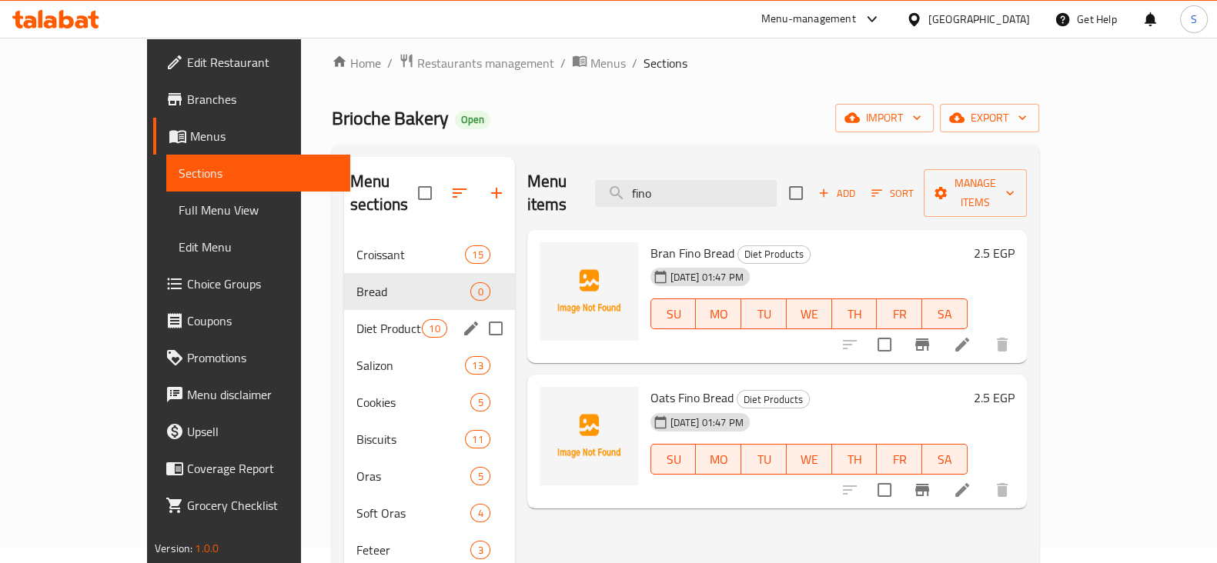
click at [344, 316] on div "Diet Products 10" at bounding box center [429, 328] width 171 height 37
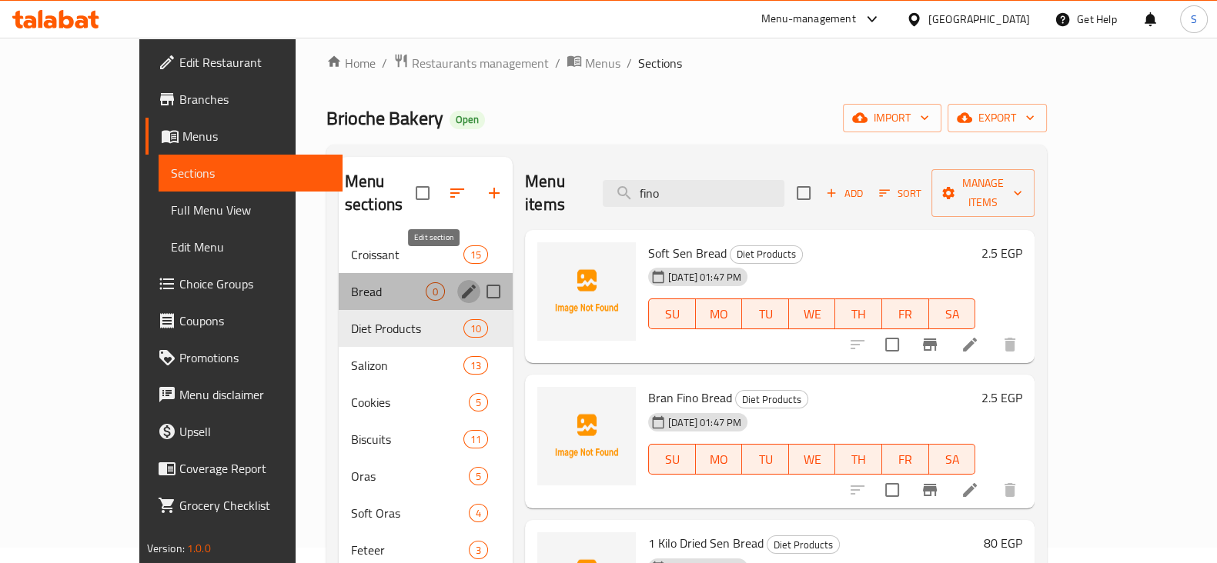
click at [462, 285] on icon "edit" at bounding box center [469, 292] width 14 height 14
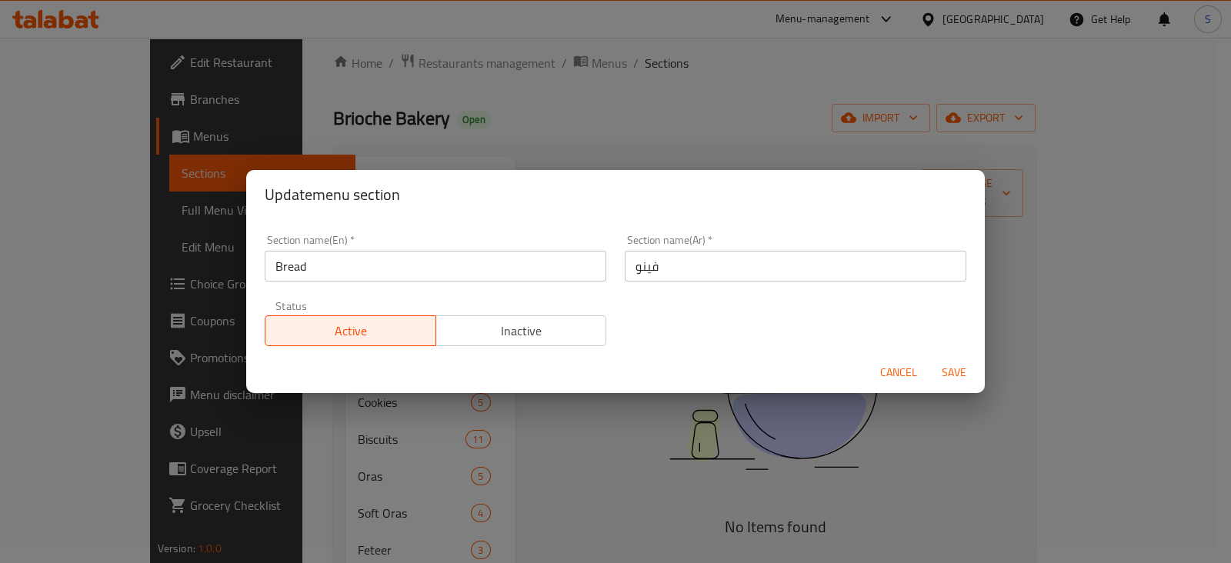
click at [535, 329] on span "Inactive" at bounding box center [522, 331] width 159 height 22
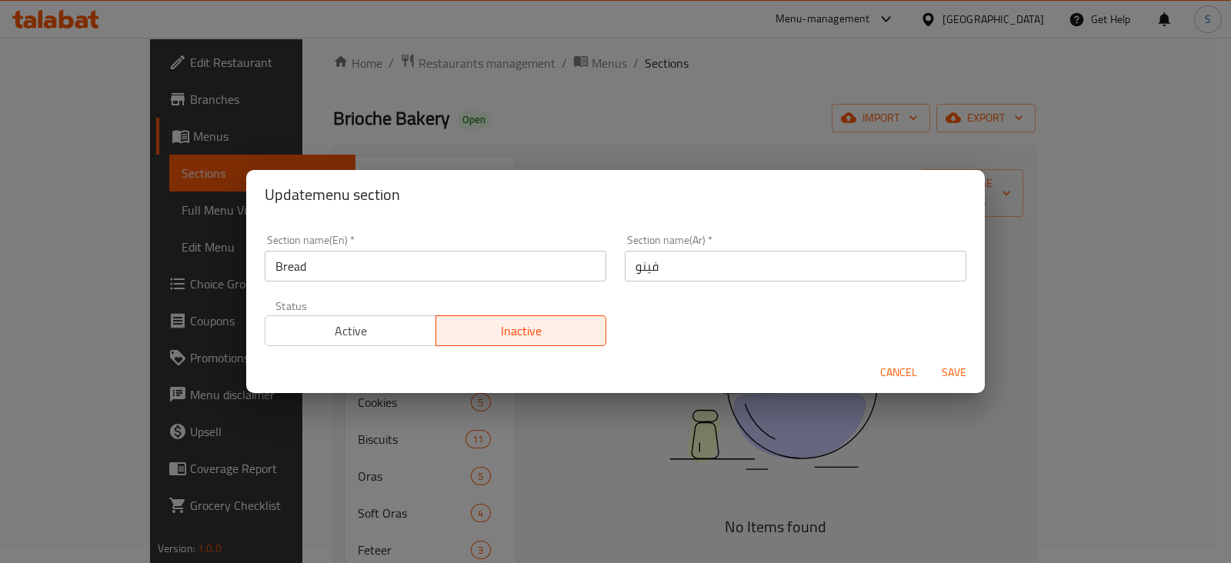
click at [960, 366] on span "Save" at bounding box center [954, 372] width 37 height 19
